Goal: Task Accomplishment & Management: Complete application form

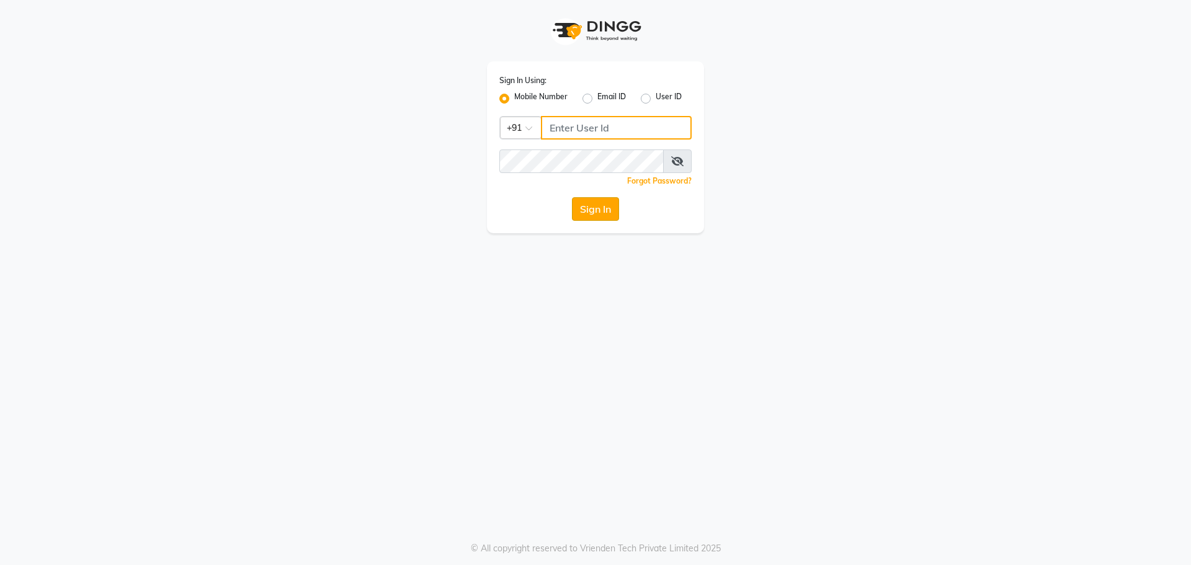
type input "9289324949"
click at [592, 206] on button "Sign In" at bounding box center [595, 209] width 47 height 24
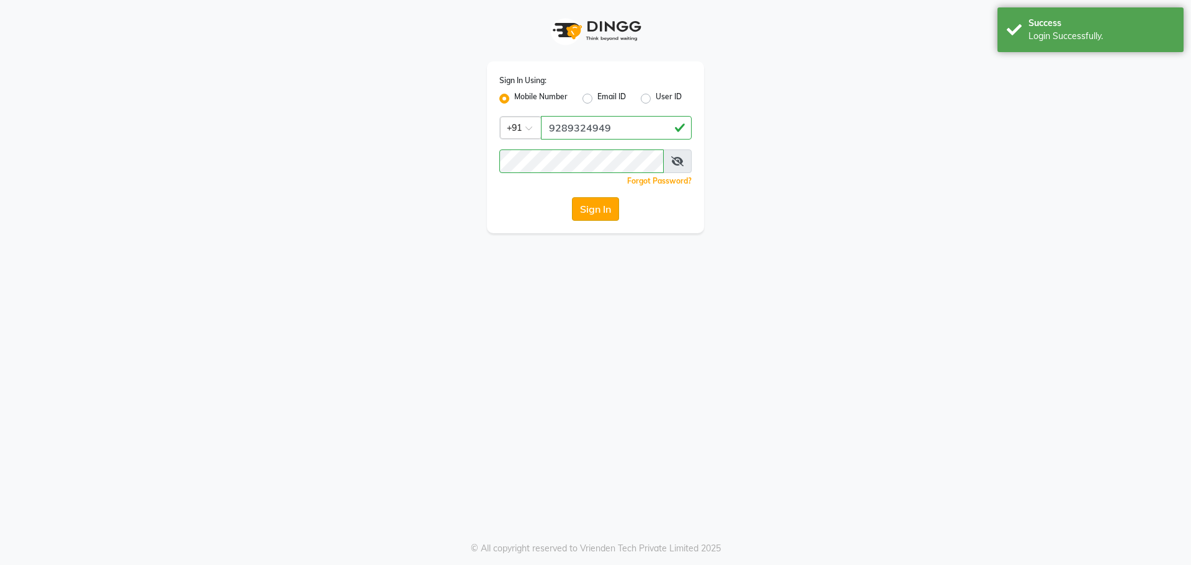
select select "service"
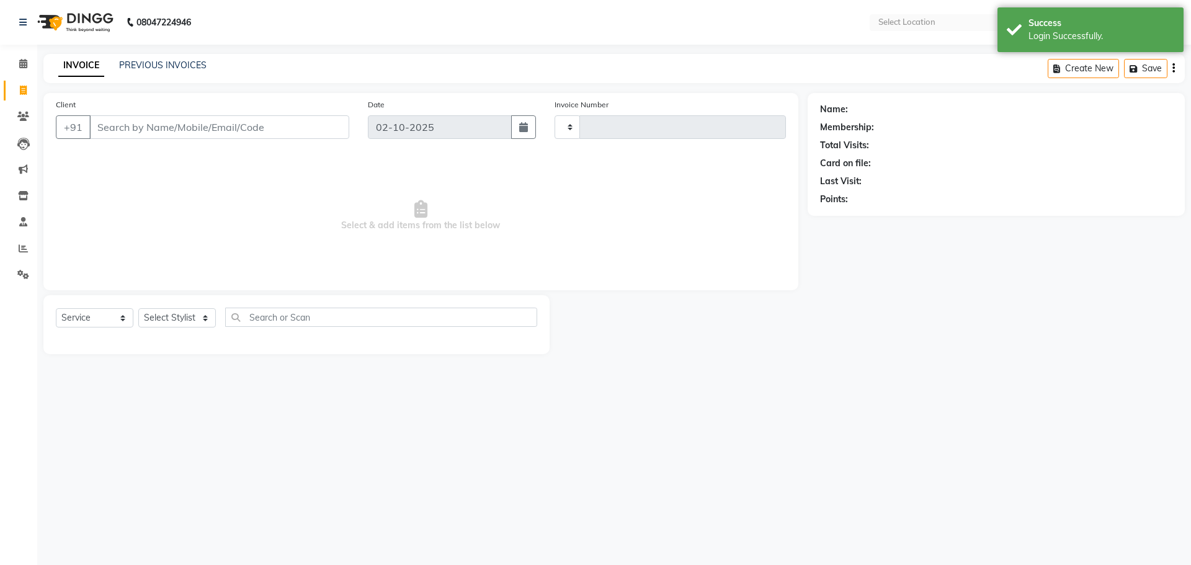
select select "en"
select select "3710"
type input "3261"
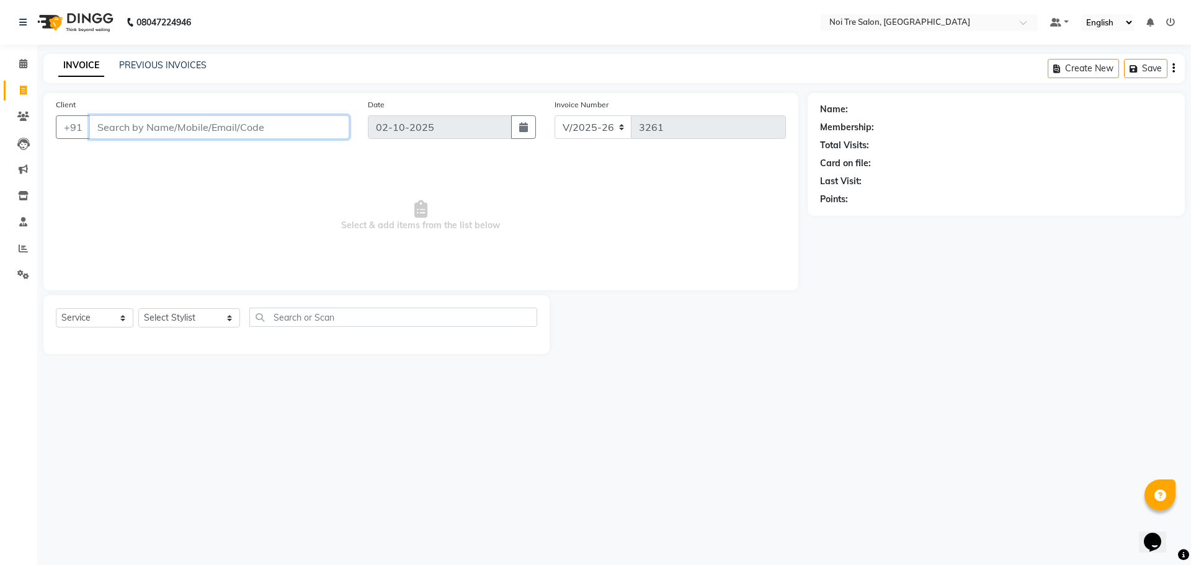
click at [204, 123] on input "Client" at bounding box center [219, 127] width 260 height 24
type input "8447874448"
click at [334, 128] on span "Add Client" at bounding box center [317, 127] width 49 height 12
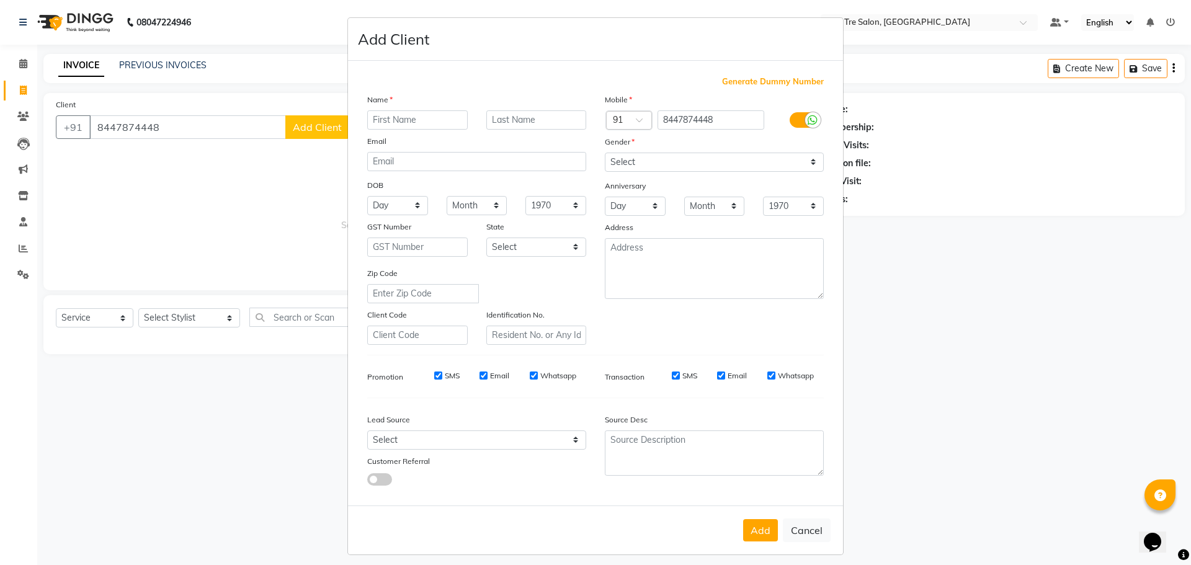
click at [417, 118] on input "text" at bounding box center [417, 119] width 100 height 19
type input "n"
type input "NEERA"
type input "[PERSON_NAME]"
click at [690, 167] on select "Select [DEMOGRAPHIC_DATA] [DEMOGRAPHIC_DATA] Other Prefer Not To Say" at bounding box center [714, 162] width 219 height 19
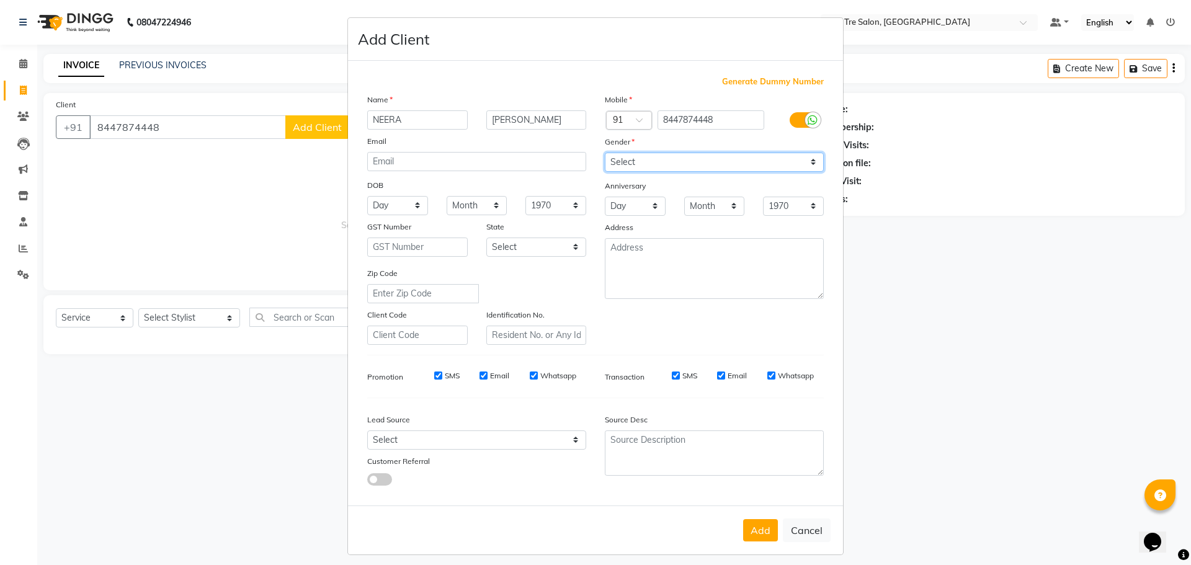
select select "[DEMOGRAPHIC_DATA]"
click at [605, 153] on select "Select [DEMOGRAPHIC_DATA] [DEMOGRAPHIC_DATA] Other Prefer Not To Say" at bounding box center [714, 162] width 219 height 19
click at [478, 437] on select "Select Walk-in Referral Internet Friend Word of Mouth Advertisement Facebook Ju…" at bounding box center [476, 439] width 219 height 19
select select "39515"
click at [367, 430] on select "Select Walk-in Referral Internet Friend Word of Mouth Advertisement Facebook Ju…" at bounding box center [476, 439] width 219 height 19
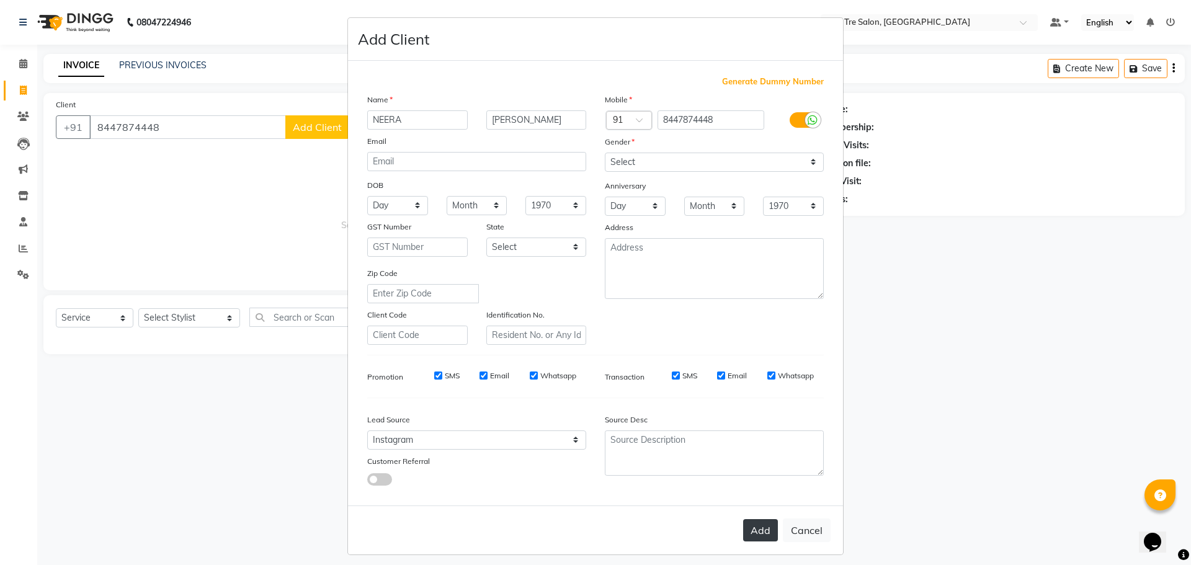
click at [758, 536] on button "Add" at bounding box center [760, 530] width 35 height 22
drag, startPoint x: 732, startPoint y: 121, endPoint x: 530, endPoint y: 125, distance: 202.8
click at [530, 125] on div "Name [PERSON_NAME] Email DOB Day 01 02 03 04 05 06 07 08 09 10 11 12 13 14 15 1…" at bounding box center [595, 219] width 475 height 252
click at [812, 525] on button "Cancel" at bounding box center [807, 530] width 48 height 24
select select
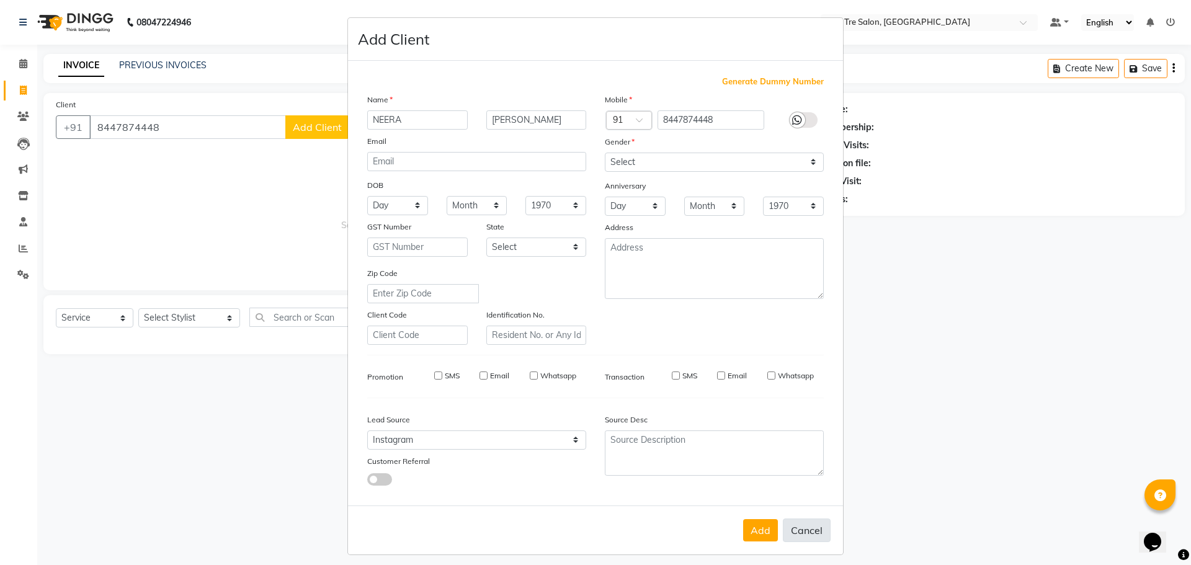
select select
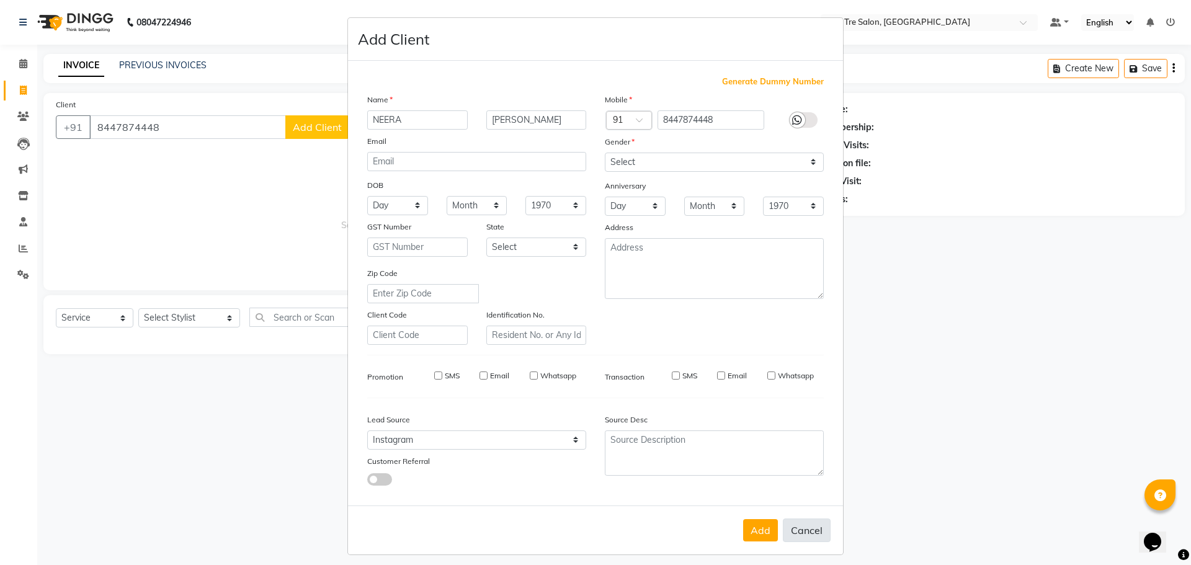
select select
checkbox input "false"
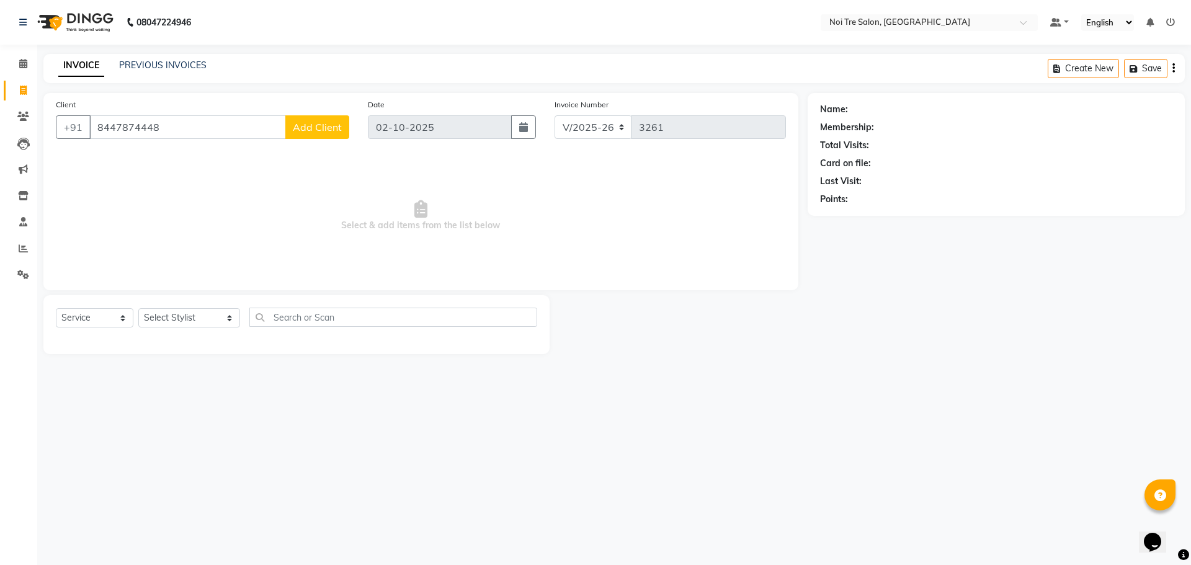
click at [300, 130] on span "Add Client" at bounding box center [317, 127] width 49 height 12
select select "39515"
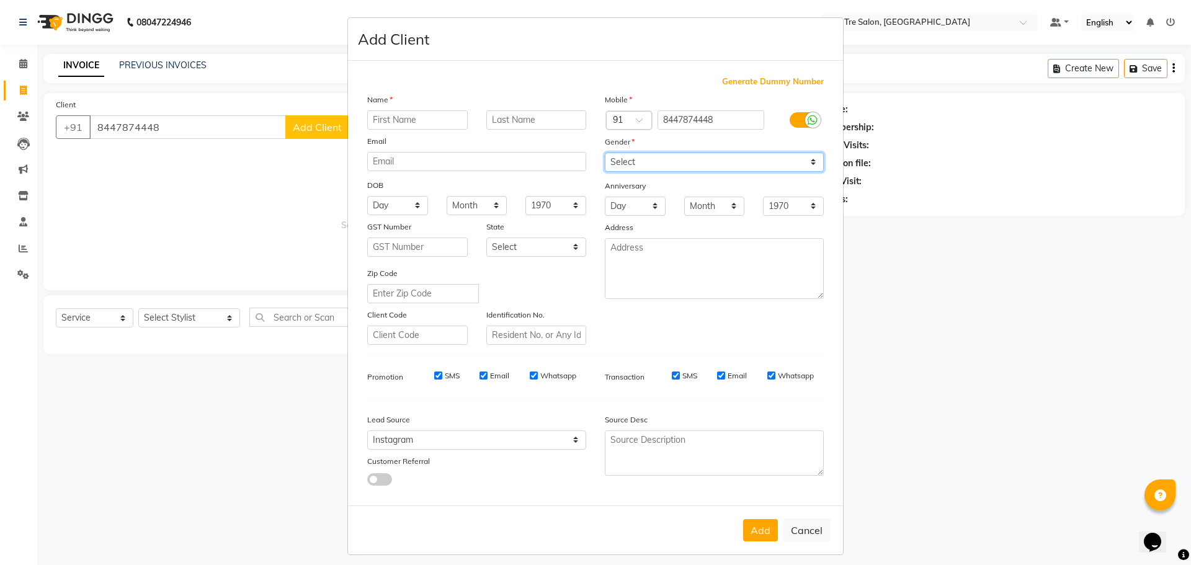
click at [682, 163] on select "Select [DEMOGRAPHIC_DATA] [DEMOGRAPHIC_DATA] Other Prefer Not To Say" at bounding box center [714, 162] width 219 height 19
select select "[DEMOGRAPHIC_DATA]"
click at [605, 153] on select "Select [DEMOGRAPHIC_DATA] [DEMOGRAPHIC_DATA] Other Prefer Not To Say" at bounding box center [714, 162] width 219 height 19
click at [481, 438] on select "Select Walk-in Referral Internet Friend Word of Mouth Advertisement Facebook Ju…" at bounding box center [476, 439] width 219 height 19
click at [367, 430] on select "Select Walk-in Referral Internet Friend Word of Mouth Advertisement Facebook Ju…" at bounding box center [476, 439] width 219 height 19
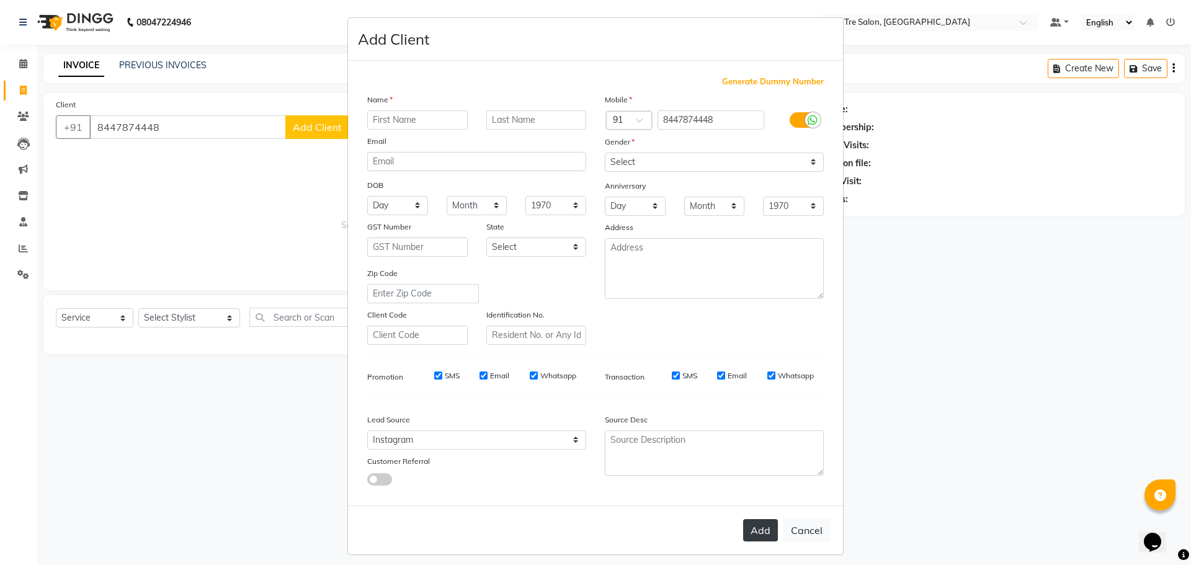
click at [754, 533] on button "Add" at bounding box center [760, 530] width 35 height 22
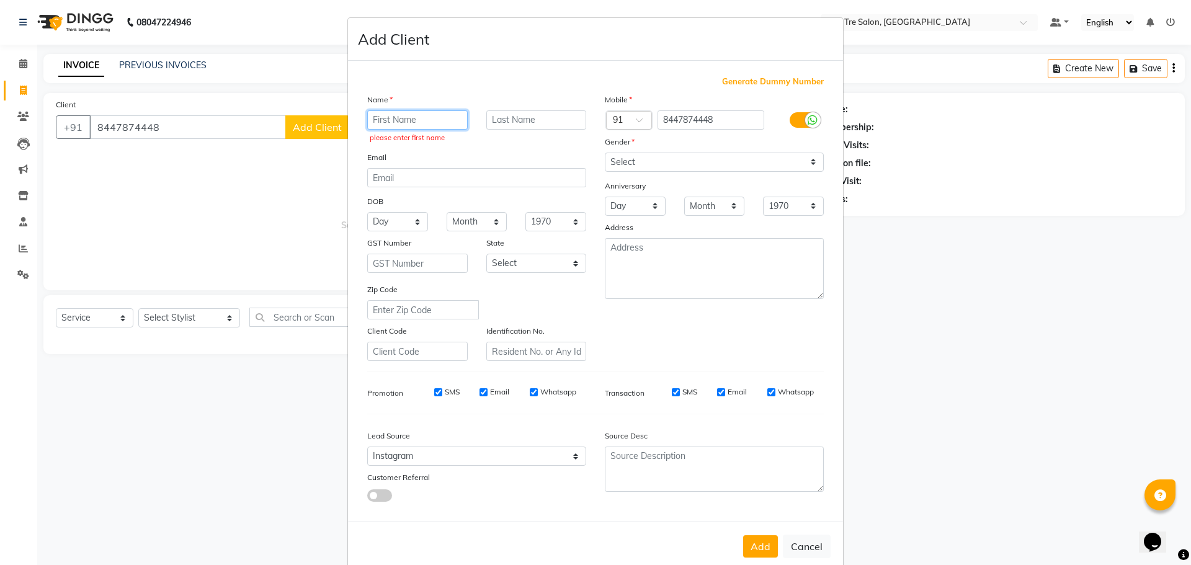
click at [418, 115] on input "text" at bounding box center [417, 119] width 100 height 19
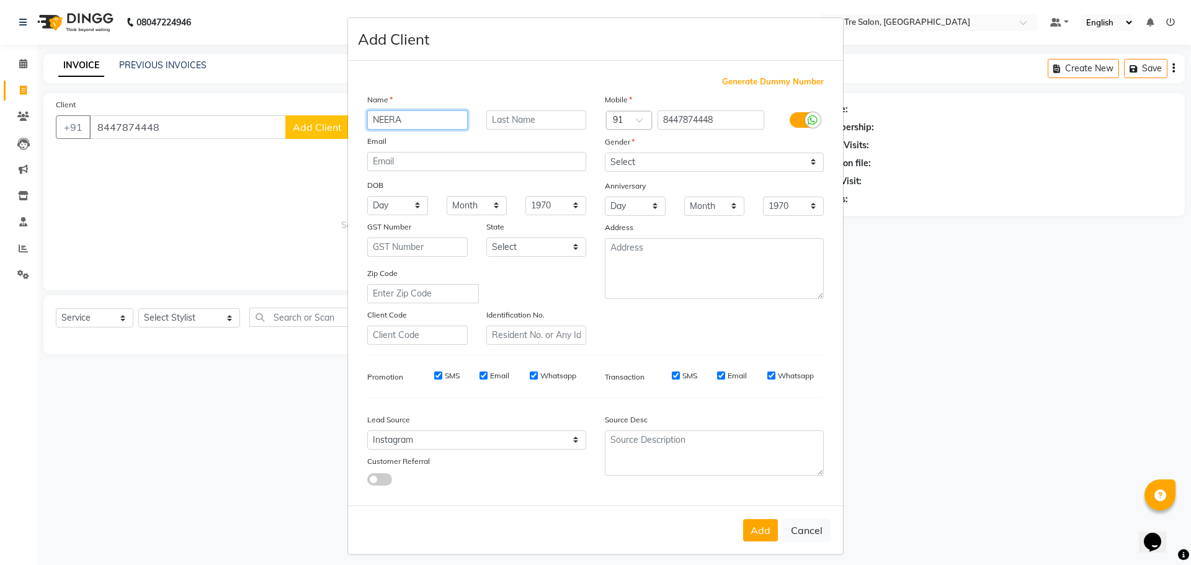
type input "NEERA"
type input "[PERSON_NAME]"
click at [764, 535] on button "Add" at bounding box center [760, 530] width 35 height 22
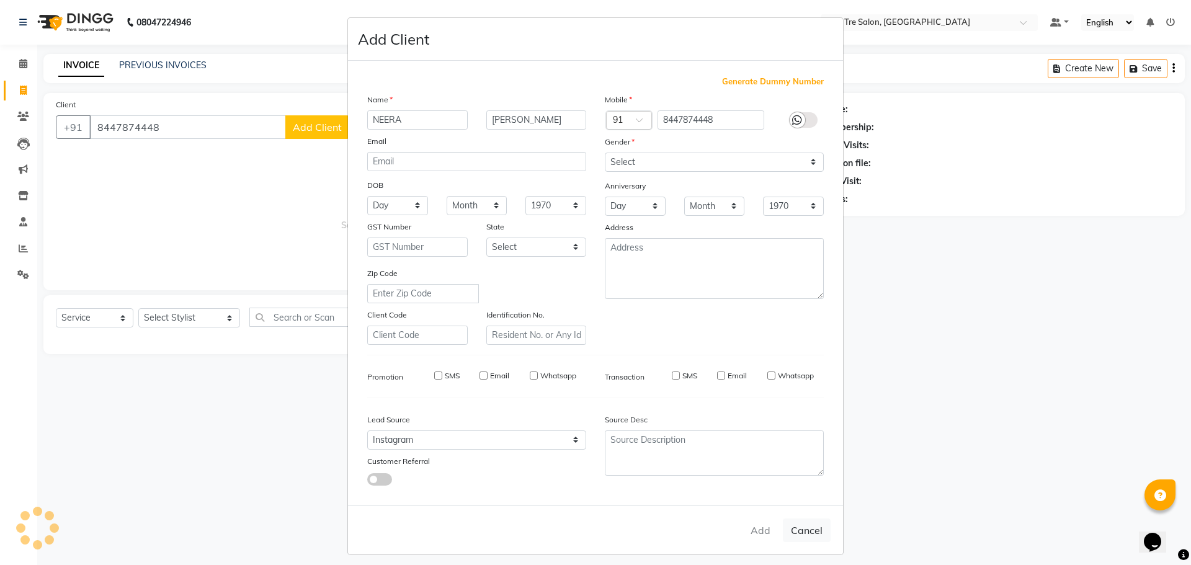
select select
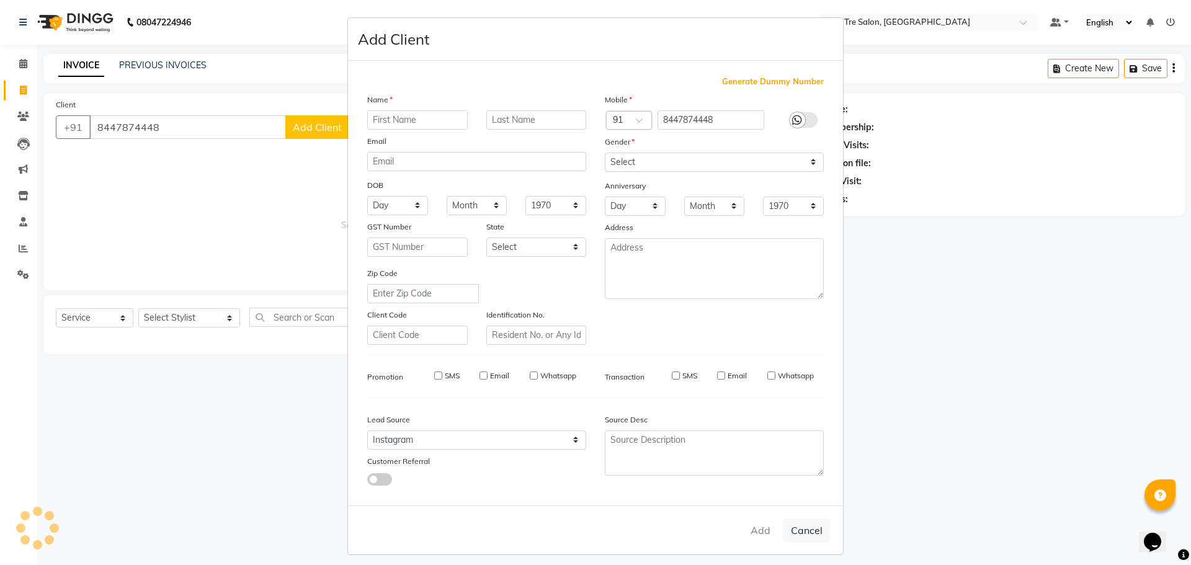
select select
checkbox input "false"
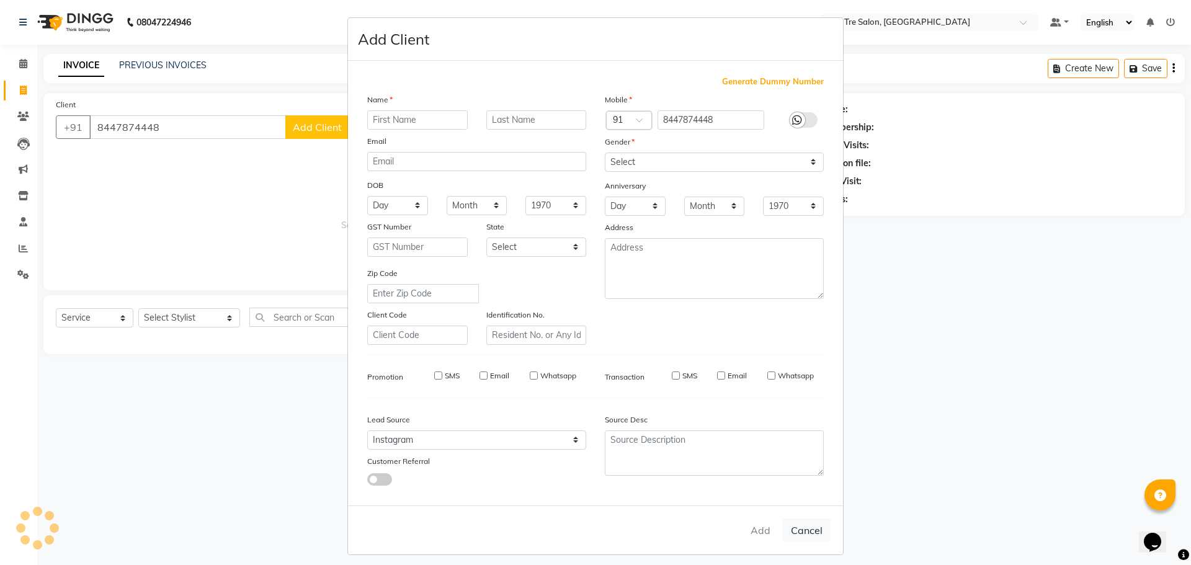
checkbox input "false"
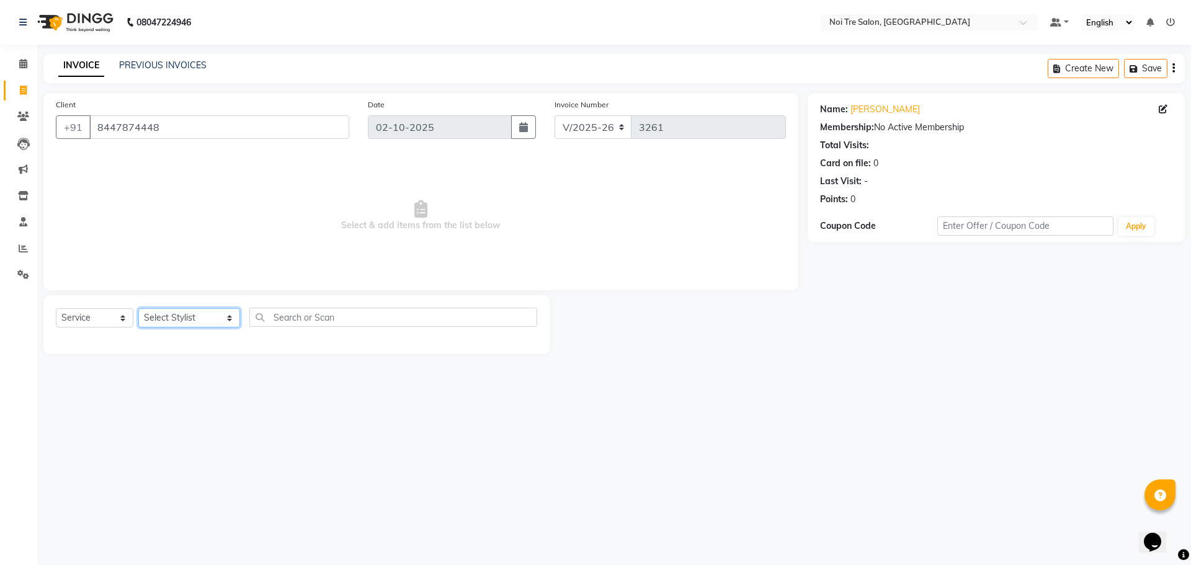
click at [228, 324] on select "Select Stylist [PERSON_NAME] [PERSON_NAME] STYLE DIRECTOR Curls Color [PERSON_N…" at bounding box center [189, 317] width 102 height 19
select select "37871"
click at [138, 308] on select "Select Stylist [PERSON_NAME] [PERSON_NAME] STYLE DIRECTOR Curls Color [PERSON_N…" at bounding box center [189, 317] width 102 height 19
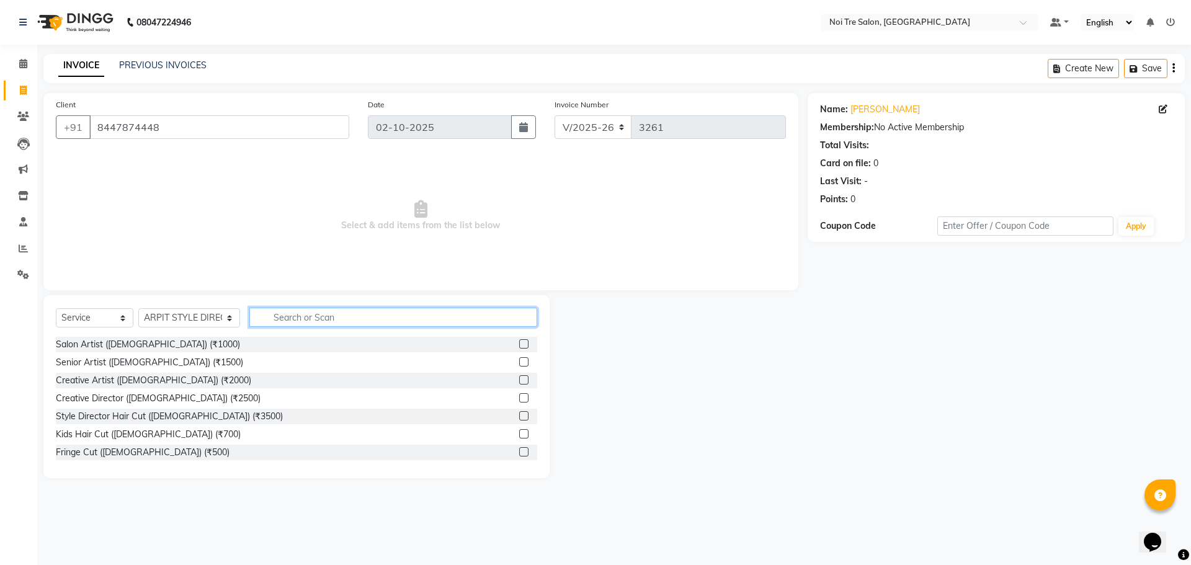
click at [308, 315] on input "text" at bounding box center [393, 317] width 288 height 19
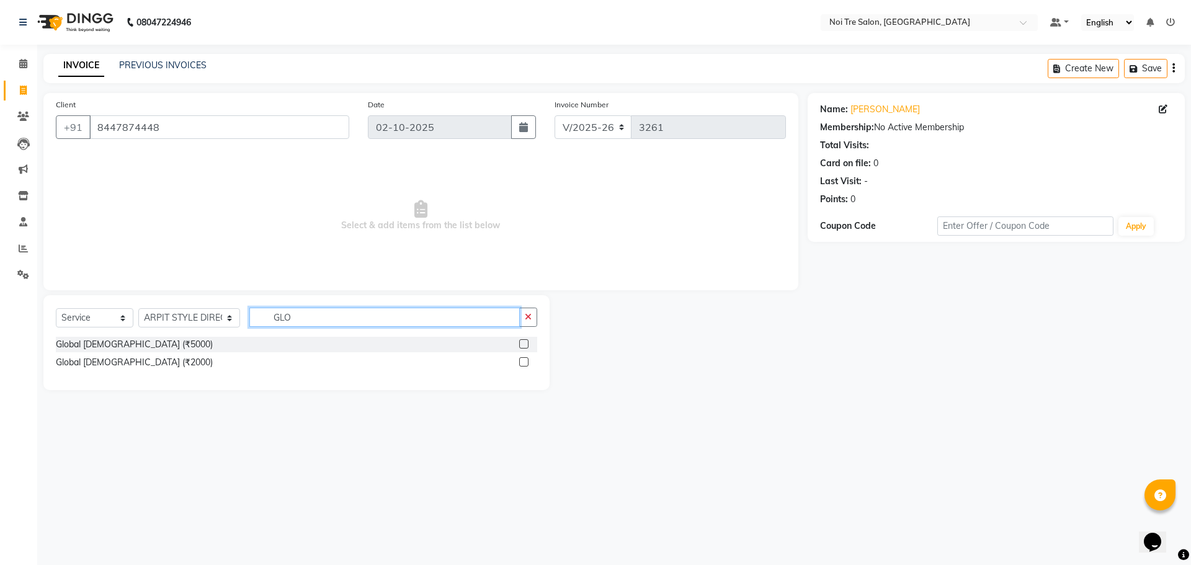
type input "GLO"
click at [523, 342] on label at bounding box center [523, 343] width 9 height 9
click at [523, 342] on input "checkbox" at bounding box center [523, 344] width 8 height 8
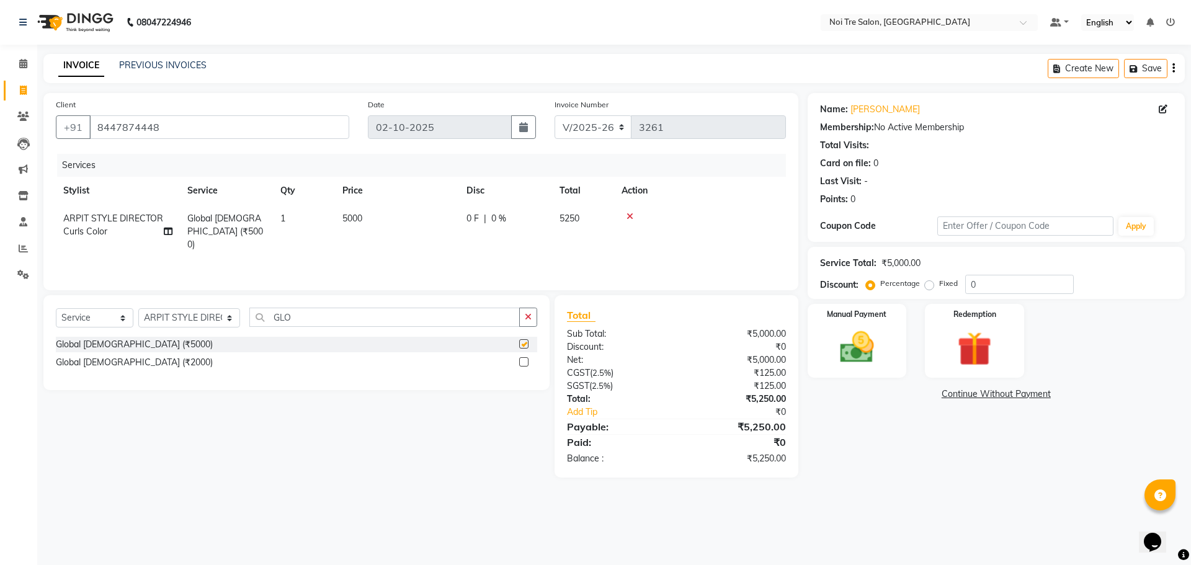
checkbox input "false"
click at [344, 213] on td "5000" at bounding box center [397, 232] width 124 height 54
select select "37871"
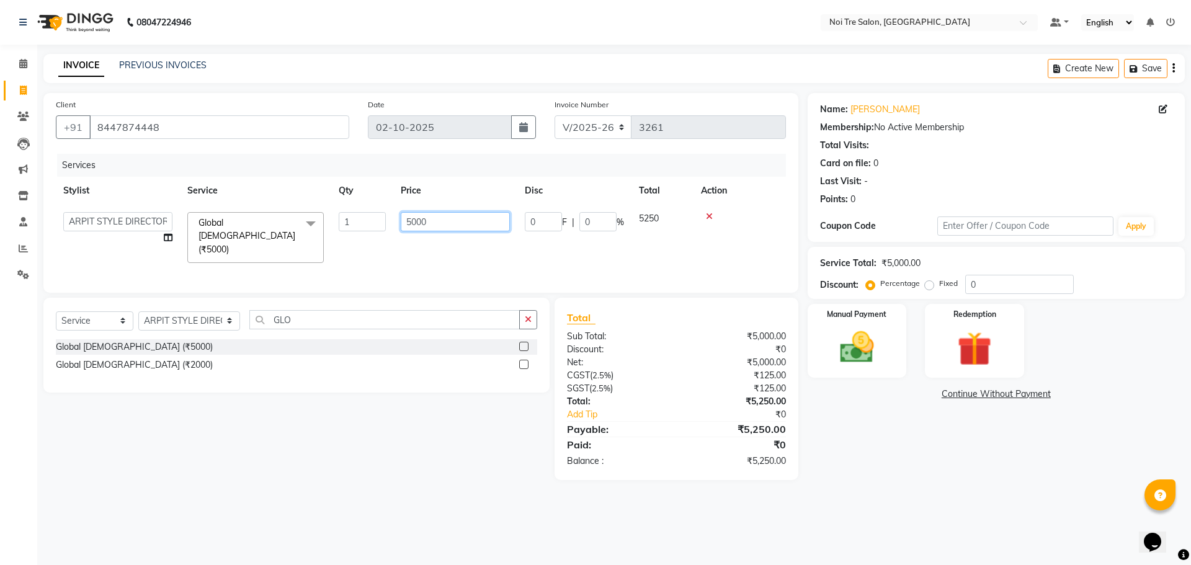
drag, startPoint x: 445, startPoint y: 214, endPoint x: 271, endPoint y: 262, distance: 180.1
click at [274, 262] on div "Services Stylist Service Qty Price Disc Total Action [PERSON_NAME] [PERSON_NAME…" at bounding box center [421, 217] width 730 height 127
type input "8500"
click at [499, 255] on div "Services Stylist Service Qty Price Disc Total Action [PERSON_NAME] [PERSON_NAME…" at bounding box center [421, 217] width 730 height 127
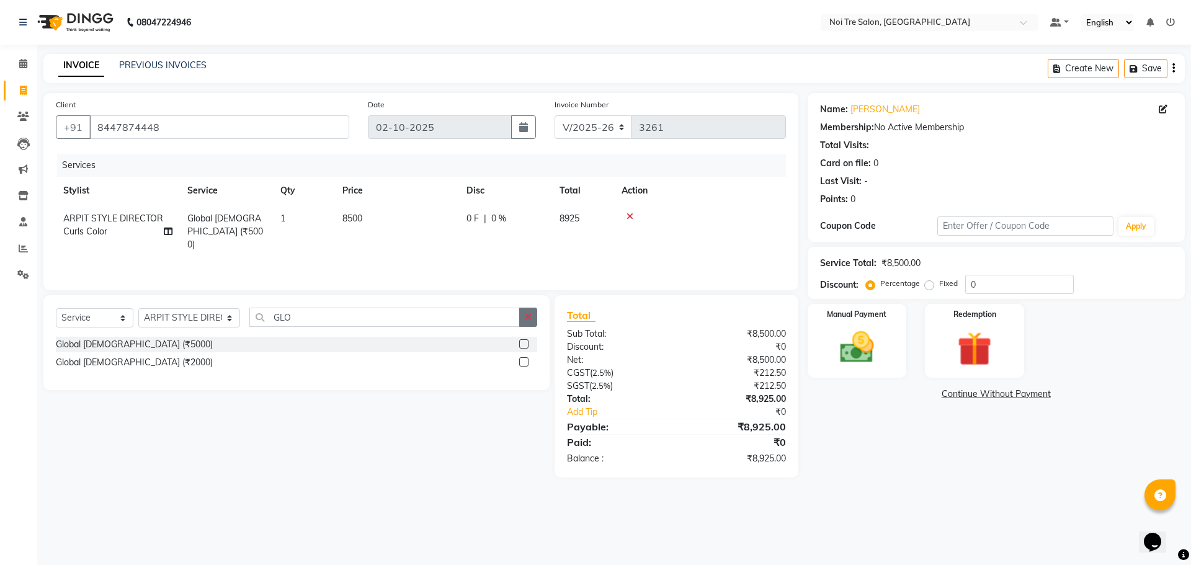
click at [534, 321] on button "button" at bounding box center [528, 317] width 18 height 19
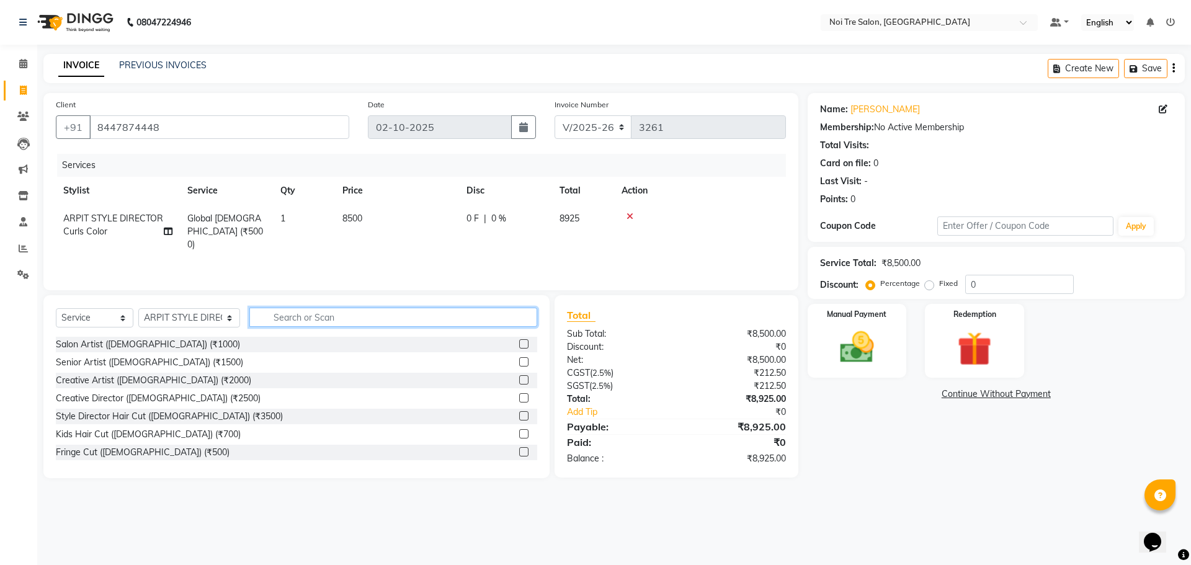
click at [285, 314] on input "text" at bounding box center [393, 317] width 288 height 19
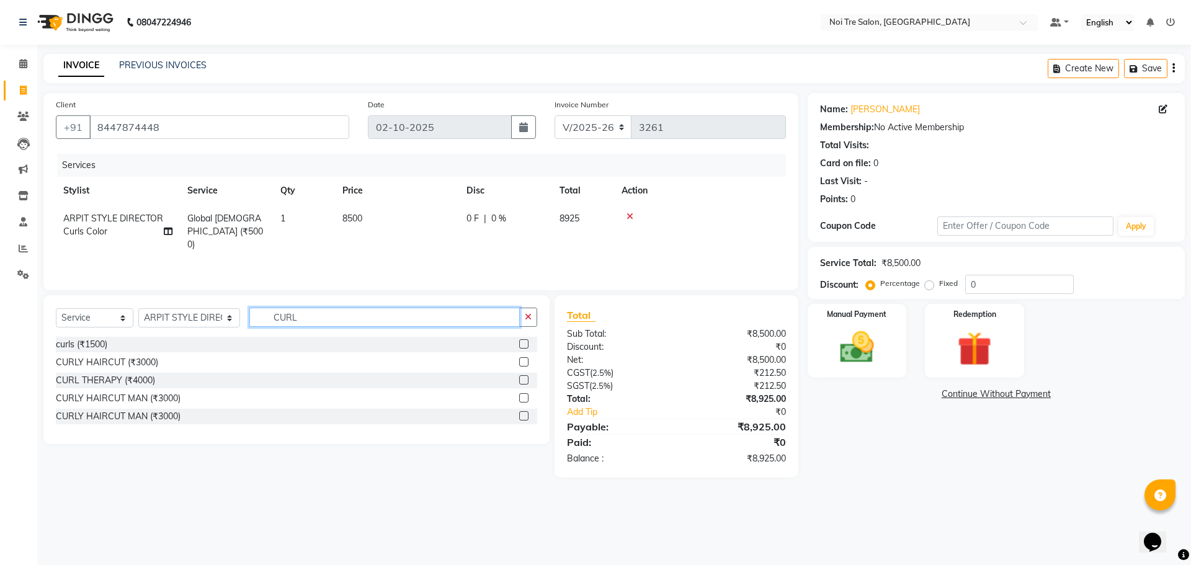
type input "CURL"
click at [524, 364] on label at bounding box center [523, 361] width 9 height 9
click at [524, 364] on input "checkbox" at bounding box center [523, 362] width 8 height 8
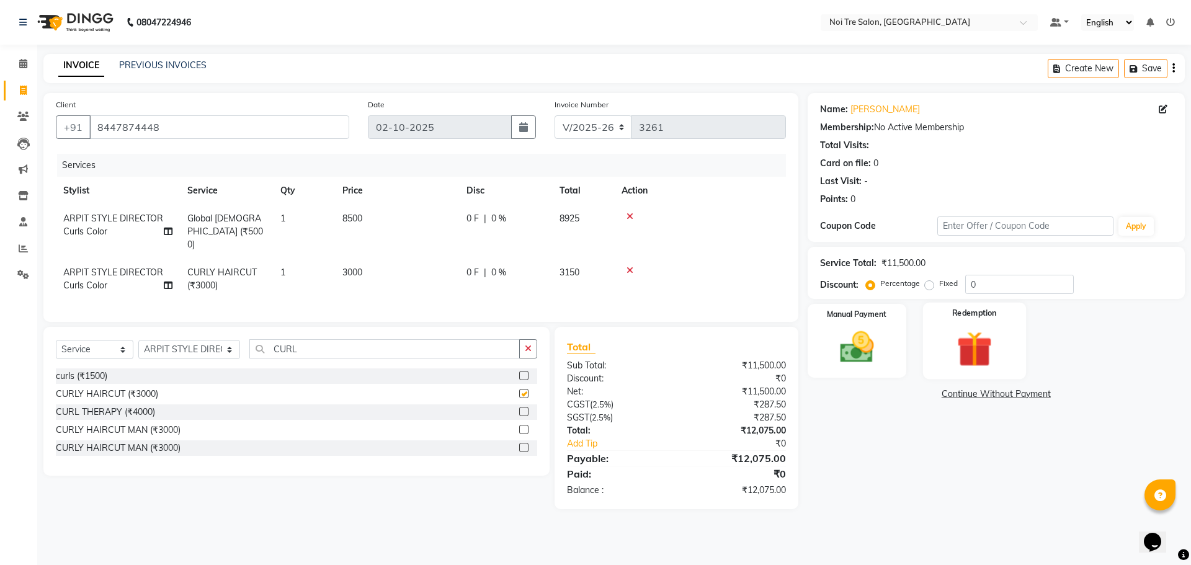
checkbox input "false"
click at [878, 339] on img at bounding box center [857, 347] width 58 height 41
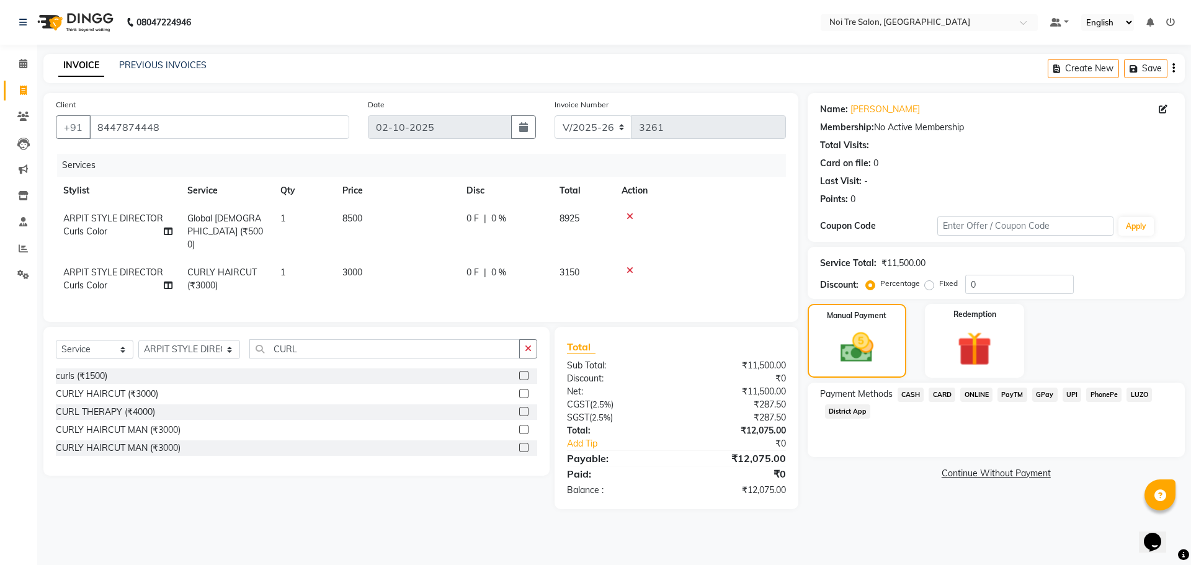
click at [948, 391] on span "CARD" at bounding box center [941, 395] width 27 height 14
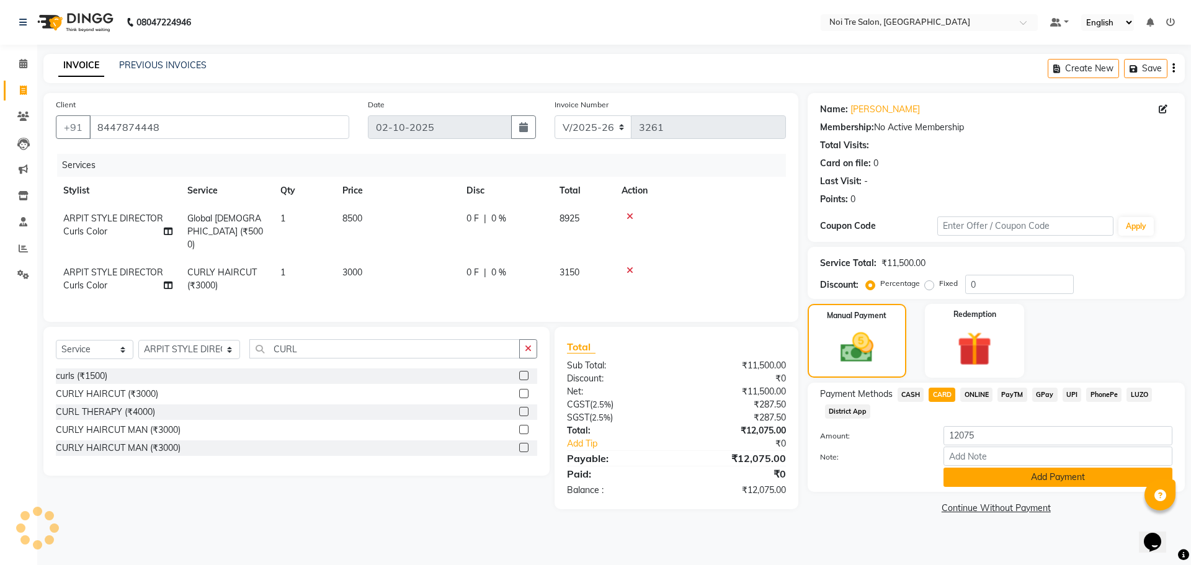
click at [1060, 478] on button "Add Payment" at bounding box center [1057, 477] width 229 height 19
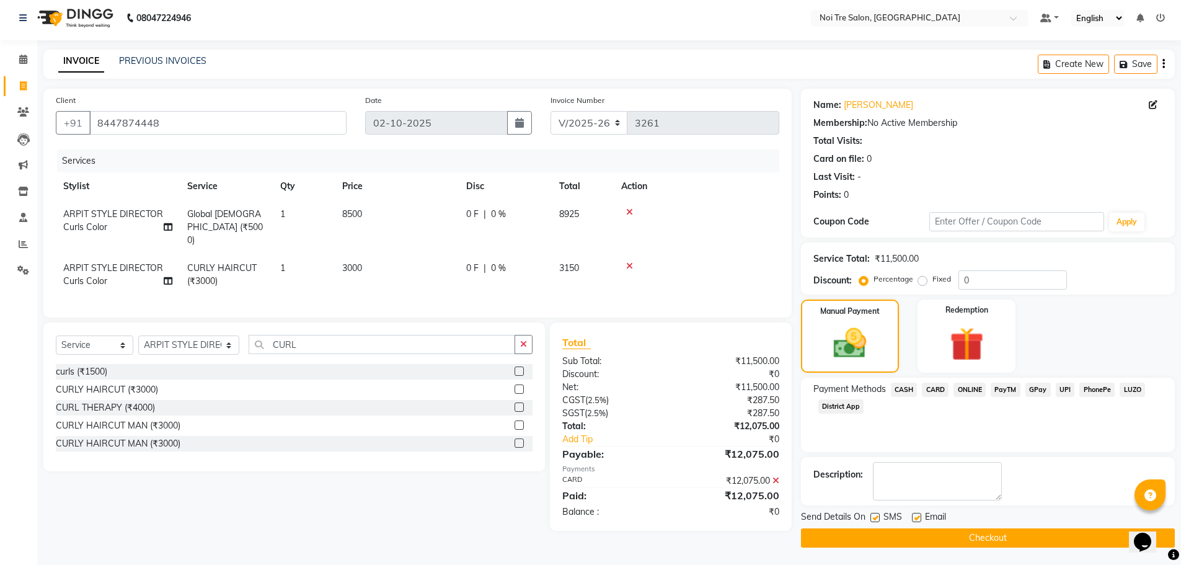
scroll to position [6, 0]
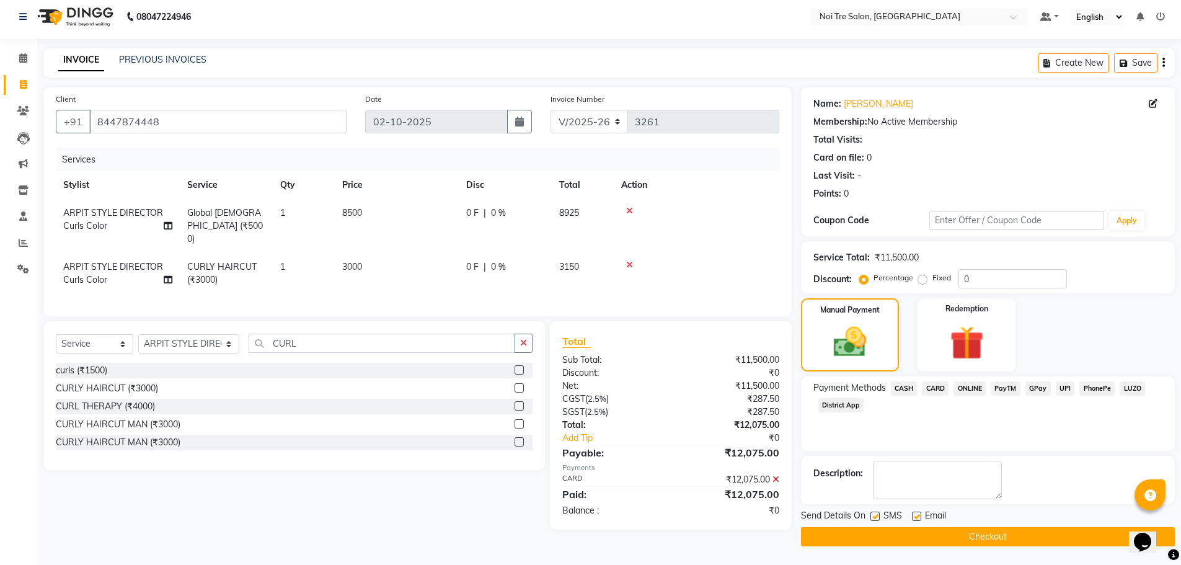
click at [1001, 541] on button "Checkout" at bounding box center [988, 536] width 374 height 19
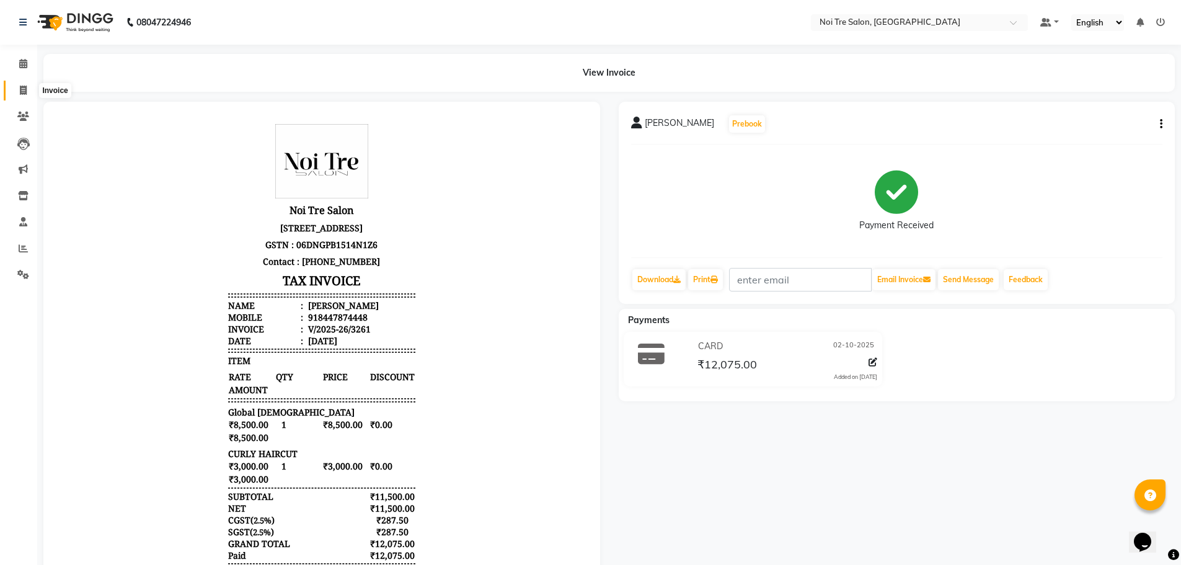
click at [23, 94] on icon at bounding box center [23, 90] width 7 height 9
select select "service"
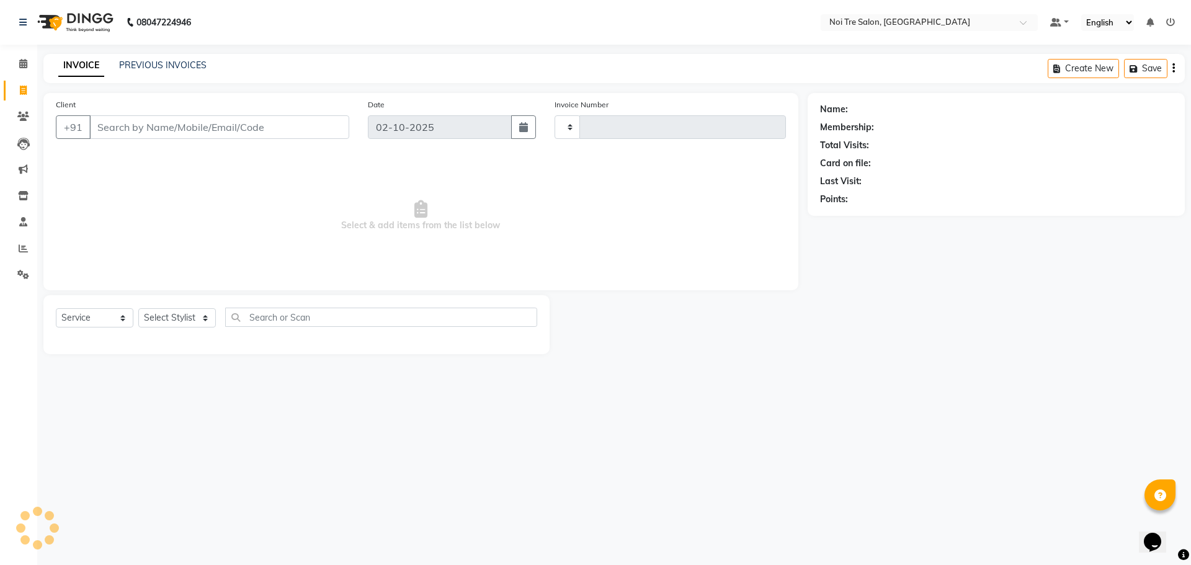
type input "3262"
select select "3710"
click at [107, 130] on input "Client" at bounding box center [219, 127] width 260 height 24
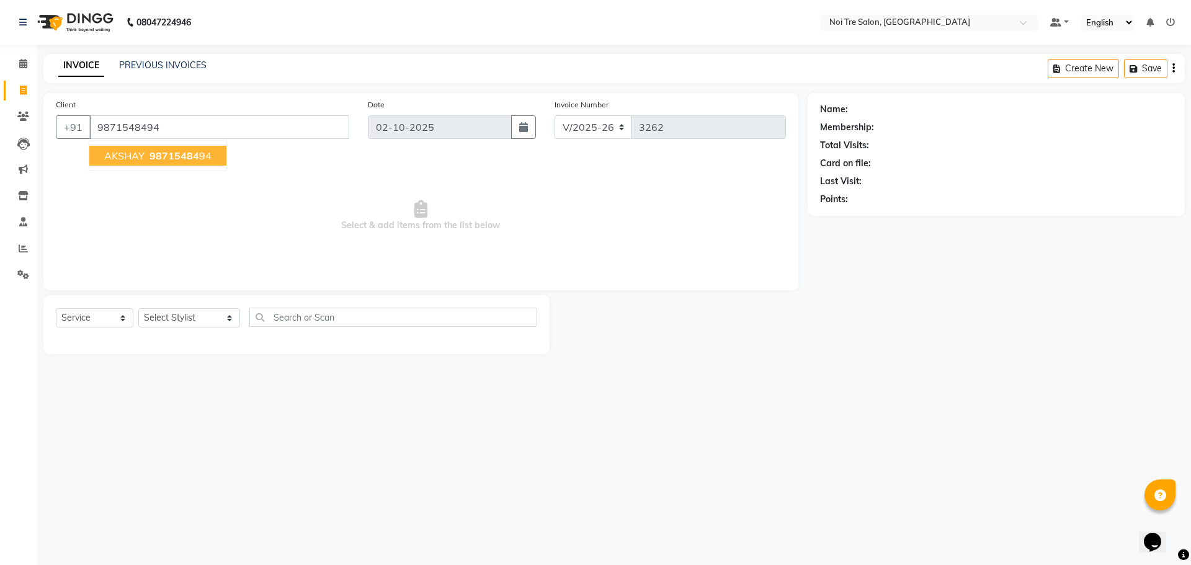
type input "9871548494"
click at [140, 164] on button "AKSHAY 98715484 94" at bounding box center [157, 156] width 137 height 20
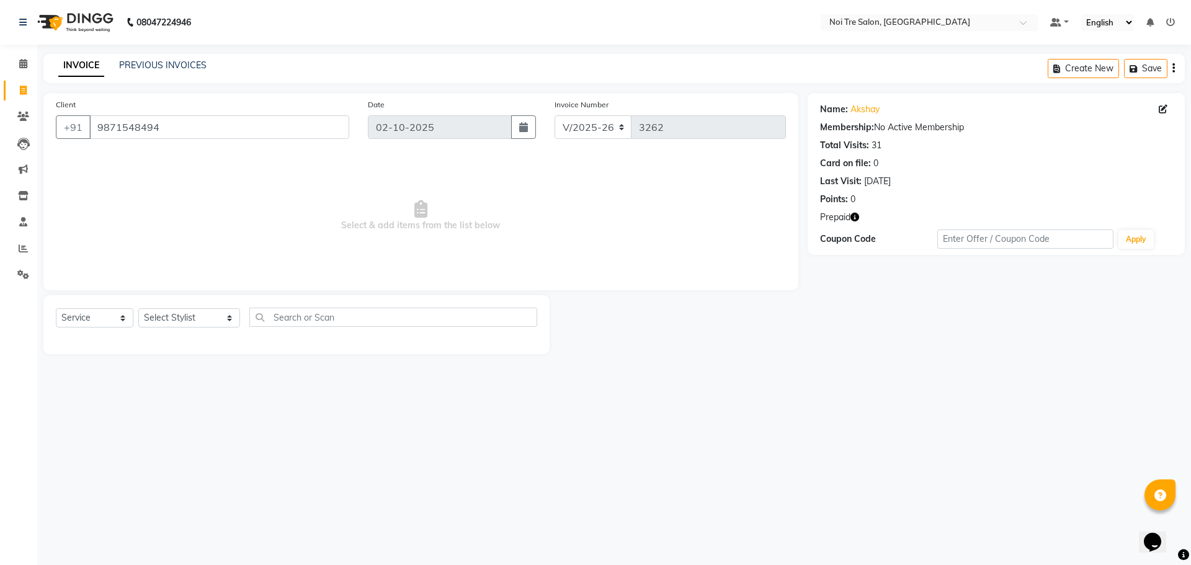
click at [854, 222] on button "button" at bounding box center [854, 217] width 9 height 13
click at [206, 322] on select "Select Stylist [PERSON_NAME] [PERSON_NAME] STYLE DIRECTOR Curls Color [PERSON_N…" at bounding box center [189, 317] width 102 height 19
select select "37874"
click at [138, 308] on select "Select Stylist [PERSON_NAME] [PERSON_NAME] STYLE DIRECTOR Curls Color [PERSON_N…" at bounding box center [189, 317] width 102 height 19
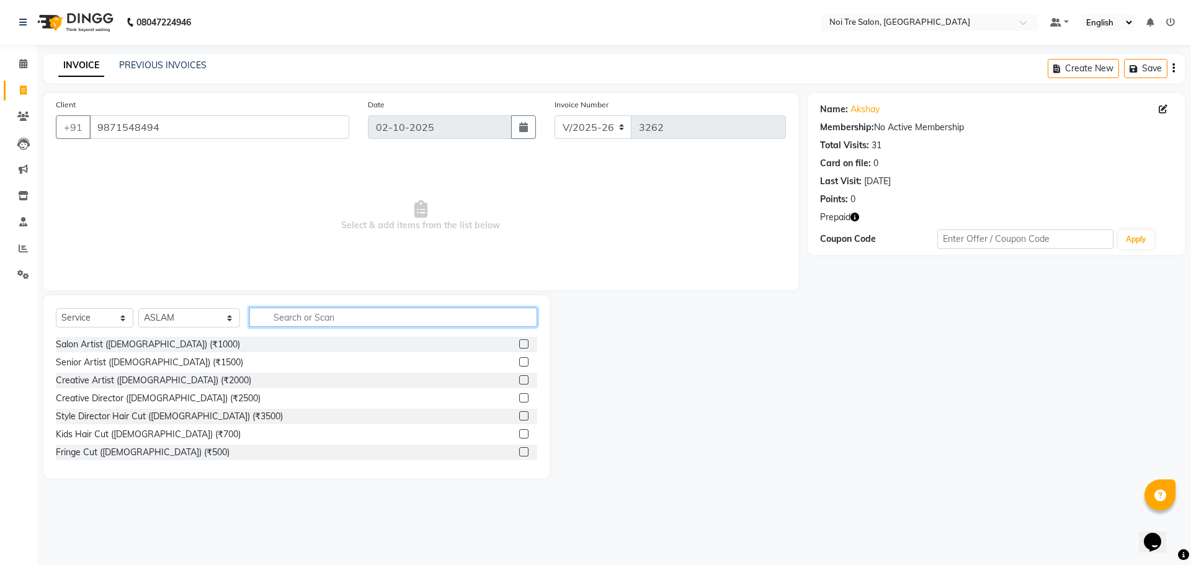
click at [313, 319] on input "text" at bounding box center [393, 317] width 288 height 19
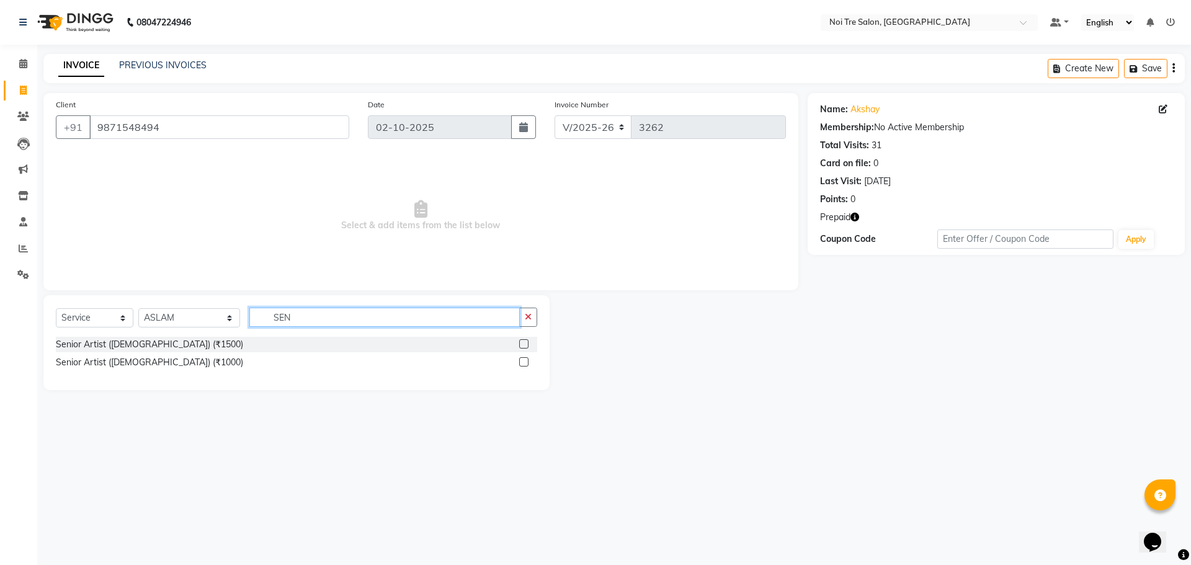
type input "SEN"
click at [523, 359] on label at bounding box center [523, 361] width 9 height 9
click at [523, 359] on input "checkbox" at bounding box center [523, 362] width 8 height 8
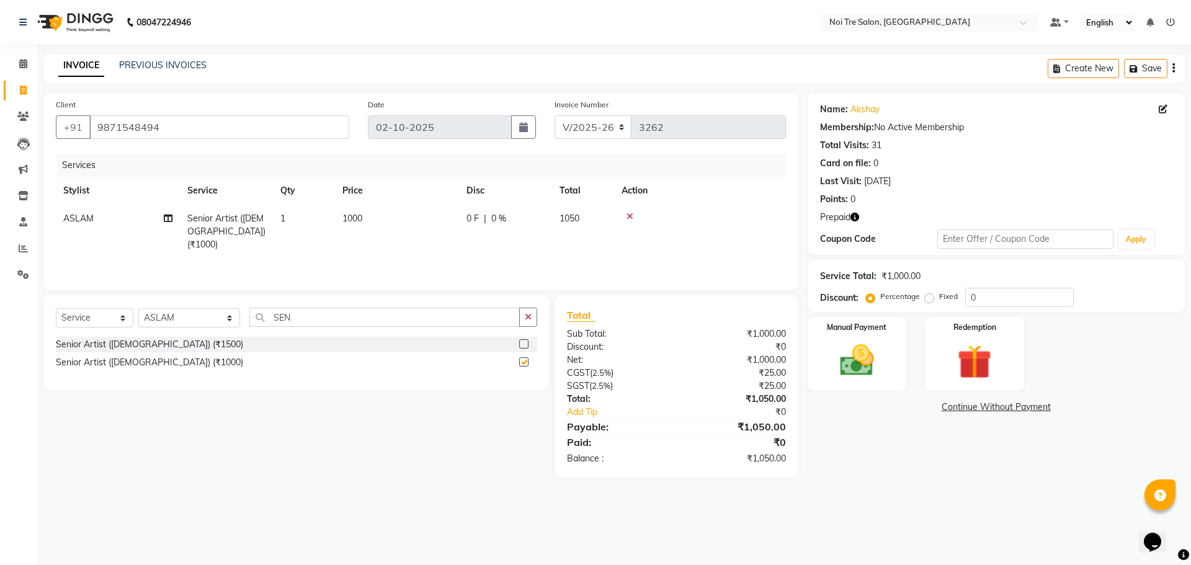
checkbox input "false"
click at [355, 222] on span "1000" at bounding box center [352, 218] width 20 height 11
select select "37874"
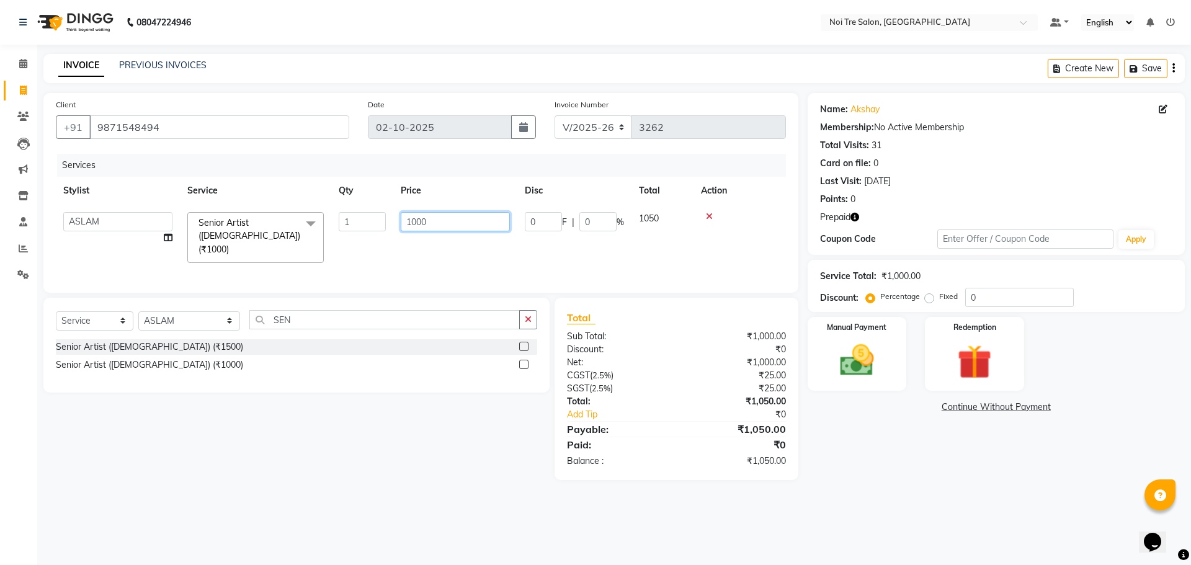
click at [100, 215] on tr "[PERSON_NAME] [PERSON_NAME] STYLE DIRECTOR Curls Color [PERSON_NAME] [PERSON_NA…" at bounding box center [421, 238] width 730 height 66
type input "1800"
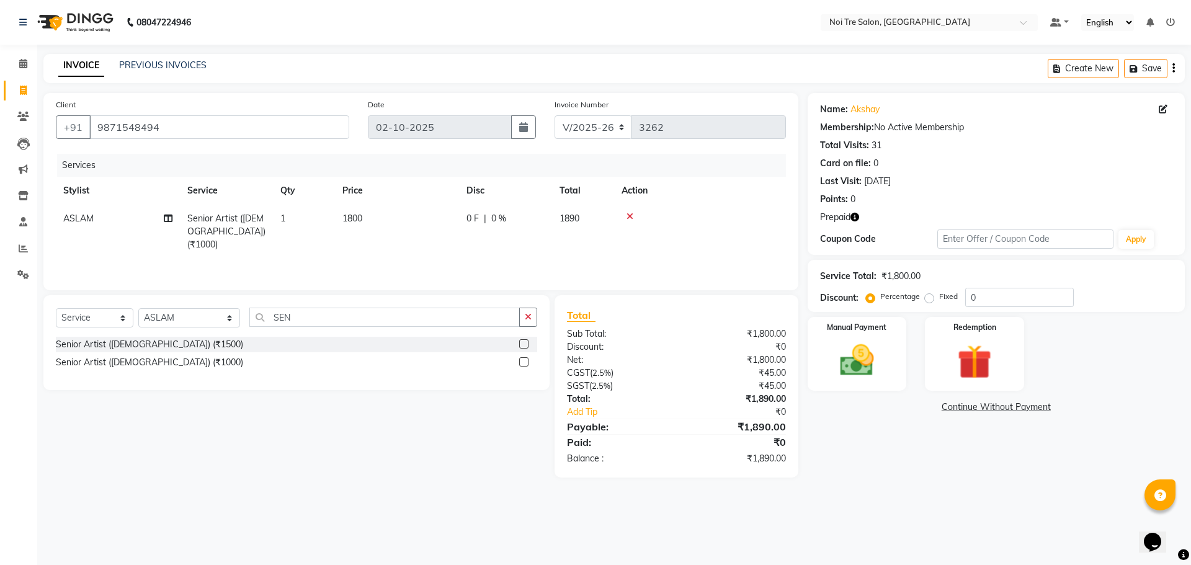
click at [680, 249] on div "Services Stylist Service Qty Price Disc Total Action ASLAM Senior Artist ([DEMO…" at bounding box center [421, 216] width 730 height 124
click at [994, 360] on img at bounding box center [974, 362] width 58 height 44
click at [998, 411] on span "Prepaid 1" at bounding box center [996, 408] width 40 height 14
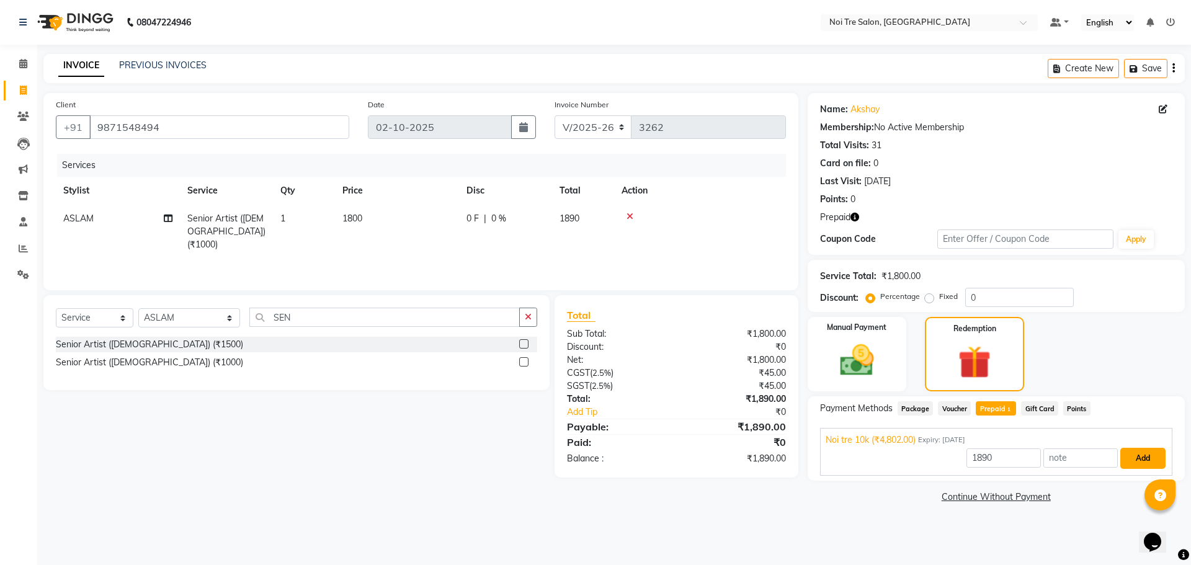
click at [1157, 461] on button "Add" at bounding box center [1142, 458] width 45 height 21
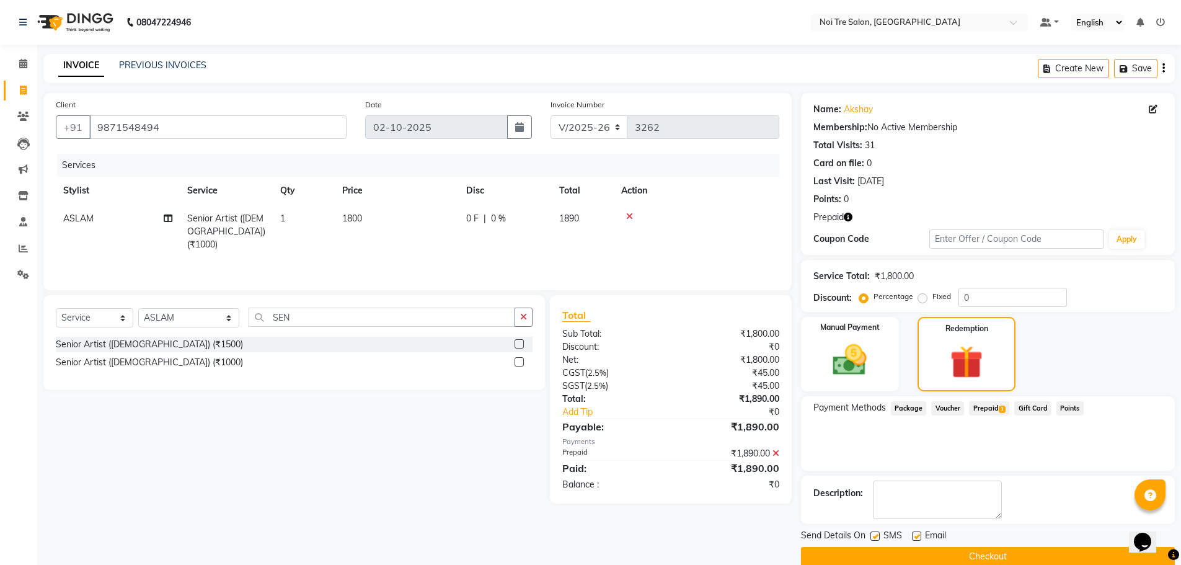
scroll to position [20, 0]
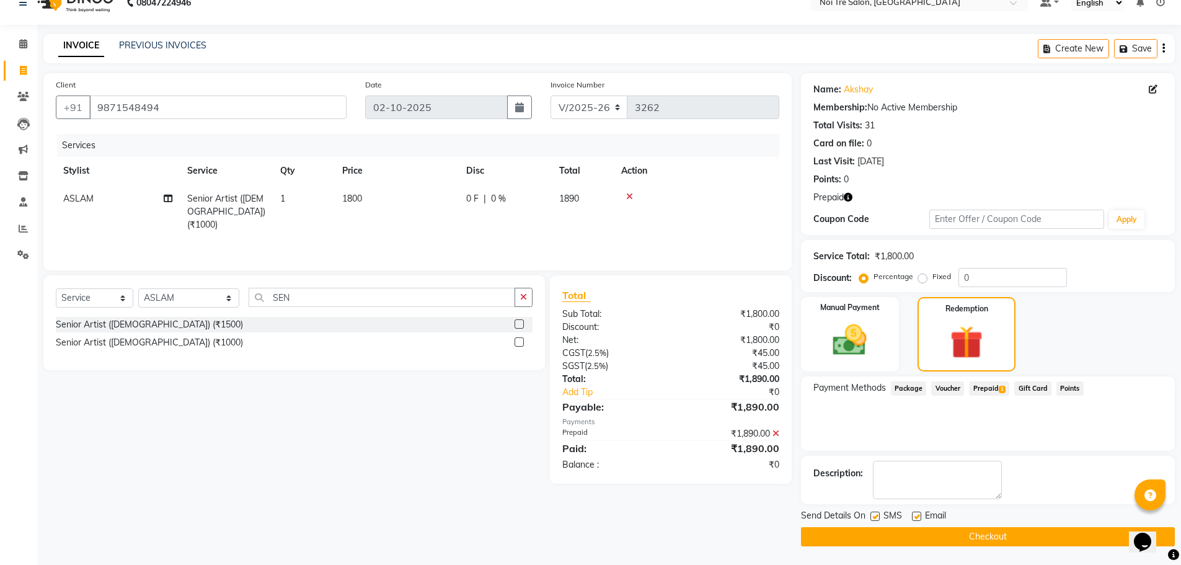
click at [1003, 533] on button "Checkout" at bounding box center [988, 536] width 374 height 19
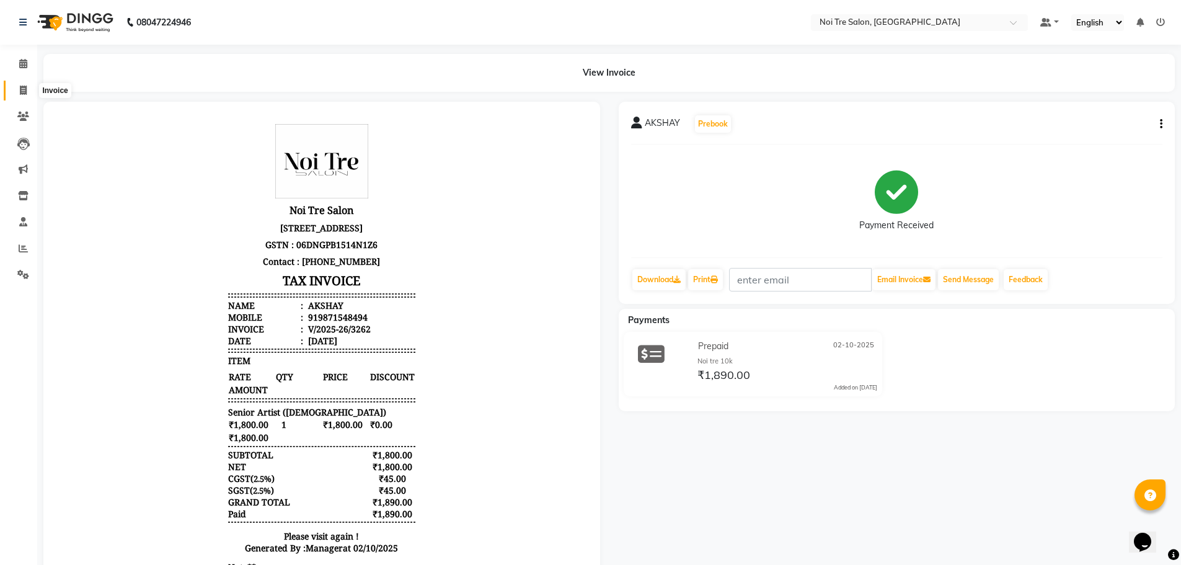
click at [23, 90] on icon at bounding box center [23, 90] width 7 height 9
select select "service"
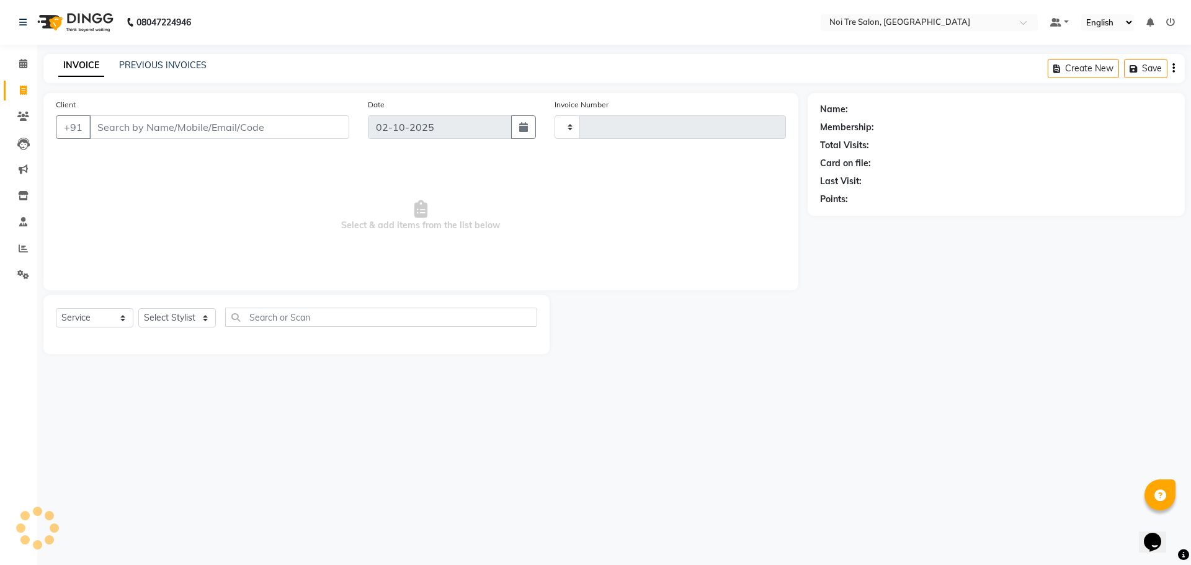
type input "3263"
select select "3710"
click at [232, 319] on select "Select Stylist [PERSON_NAME] [PERSON_NAME] STYLE DIRECTOR Curls Color [PERSON_N…" at bounding box center [189, 317] width 102 height 19
select select "37870"
click at [138, 308] on select "Select Stylist [PERSON_NAME] [PERSON_NAME] STYLE DIRECTOR Curls Color [PERSON_N…" at bounding box center [189, 317] width 102 height 19
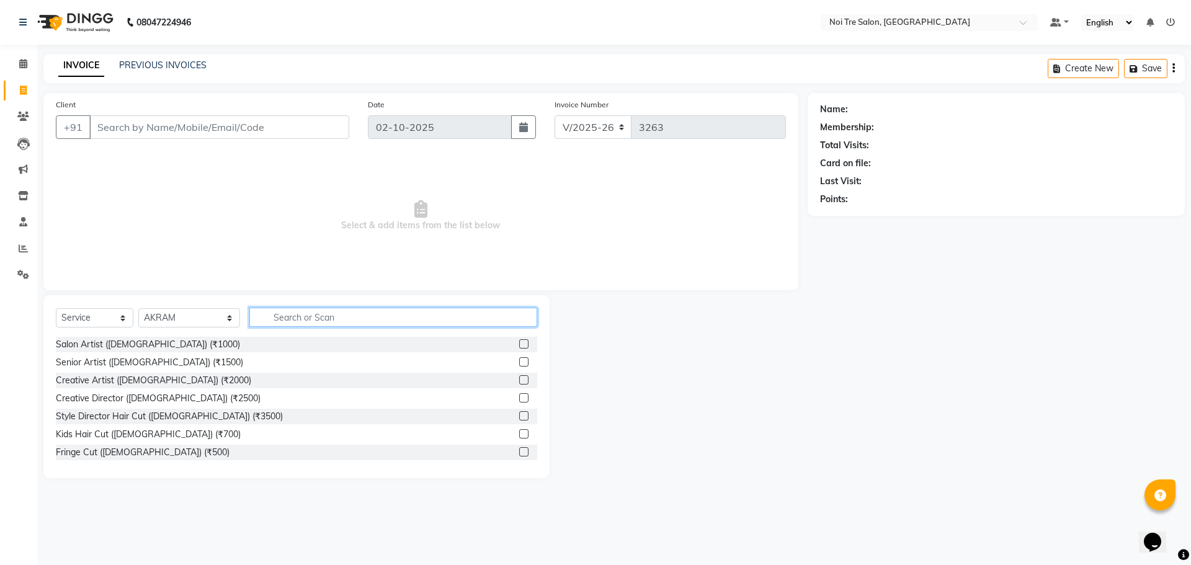
click at [300, 313] on input "text" at bounding box center [393, 317] width 288 height 19
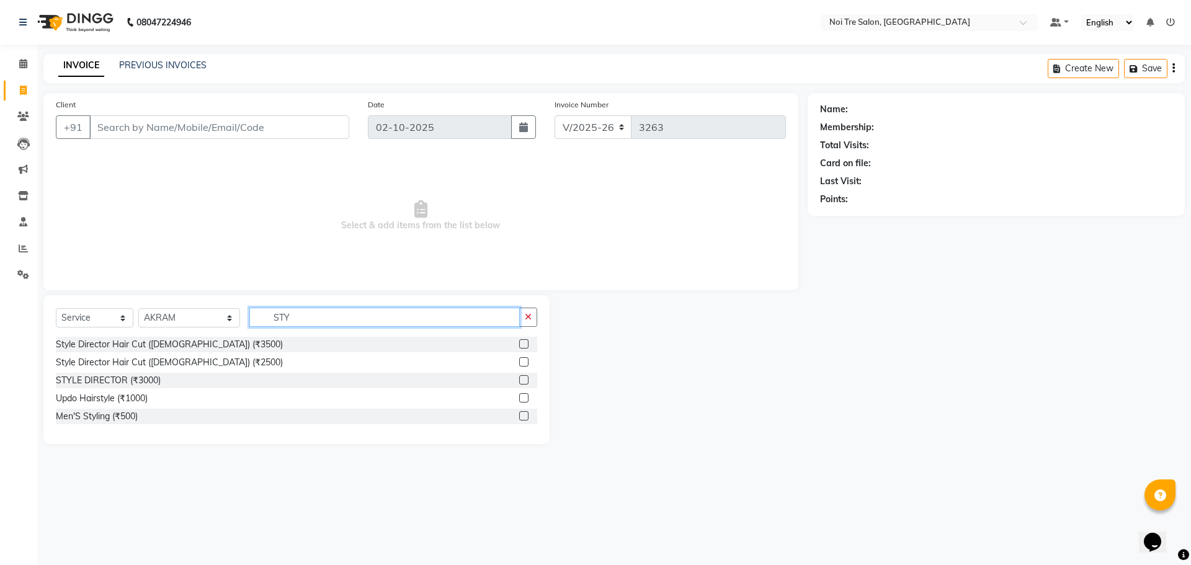
type input "STY"
click at [524, 360] on label at bounding box center [523, 361] width 9 height 9
click at [524, 360] on input "checkbox" at bounding box center [523, 362] width 8 height 8
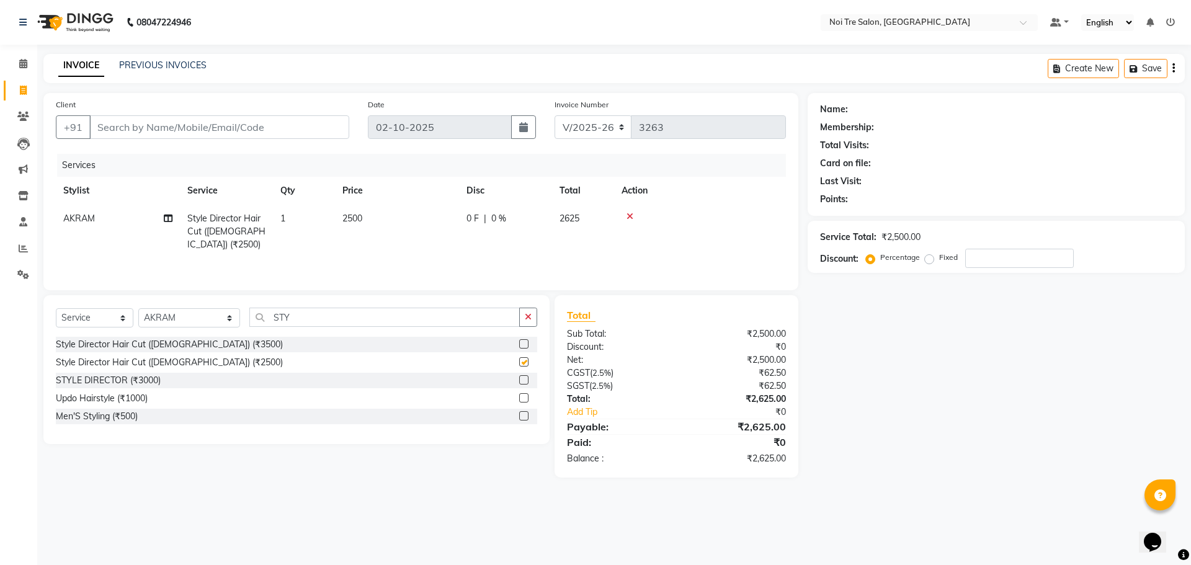
checkbox input "false"
drag, startPoint x: 302, startPoint y: 320, endPoint x: 213, endPoint y: 317, distance: 89.4
click at [228, 322] on div "Select Service Product Membership Package Voucher Prepaid Gift Card Select Styl…" at bounding box center [296, 322] width 481 height 29
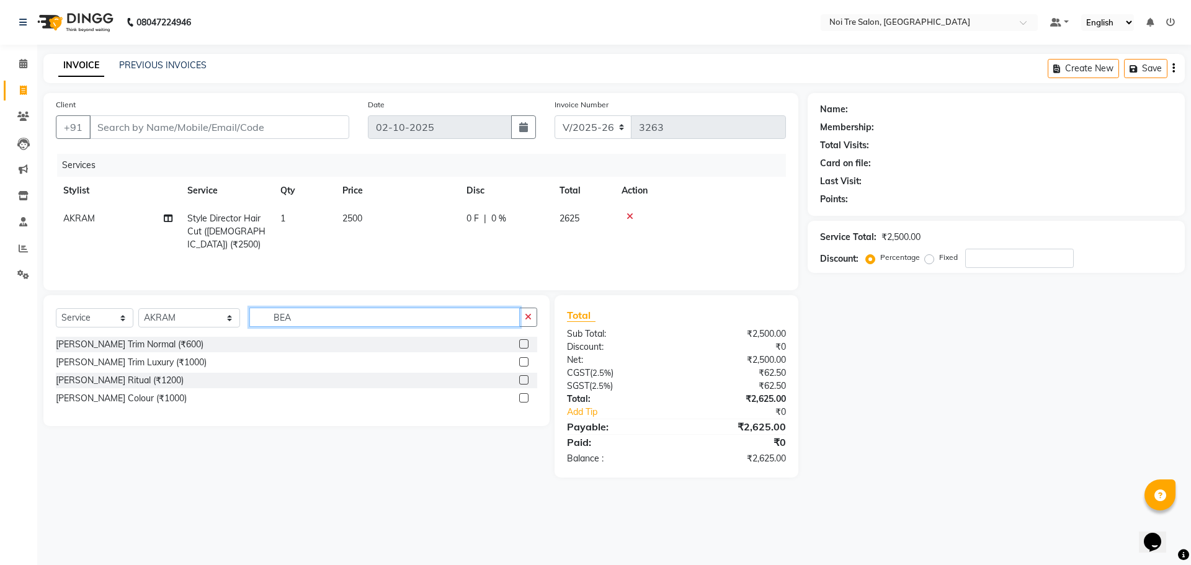
type input "BEA"
click at [522, 362] on label at bounding box center [523, 361] width 9 height 9
click at [522, 362] on input "checkbox" at bounding box center [523, 362] width 8 height 8
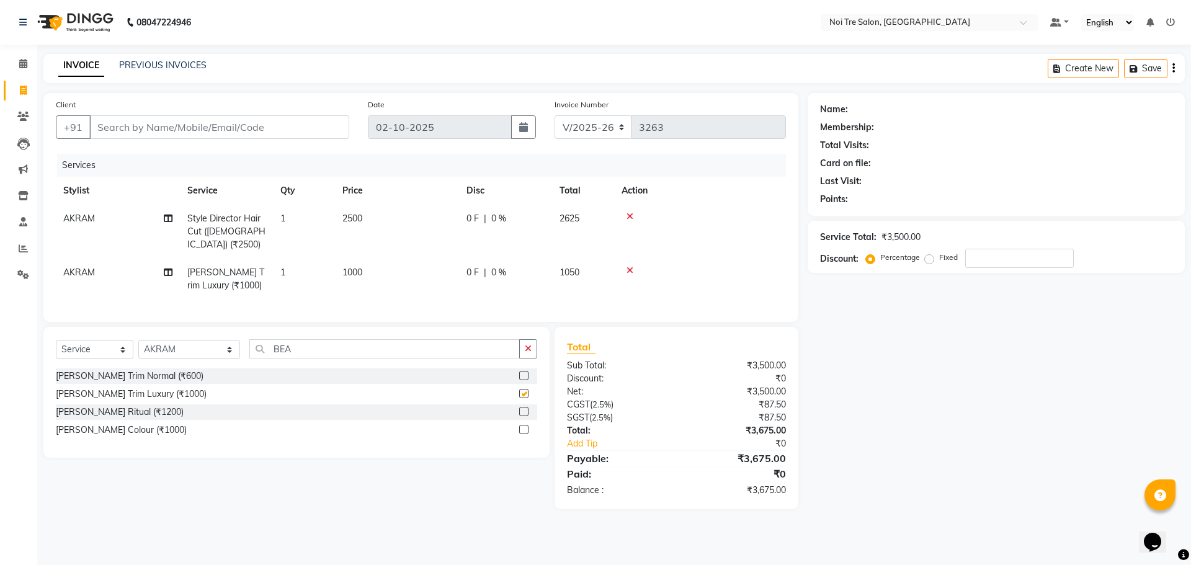
checkbox input "false"
click at [346, 267] on span "1000" at bounding box center [352, 272] width 20 height 11
select select "37870"
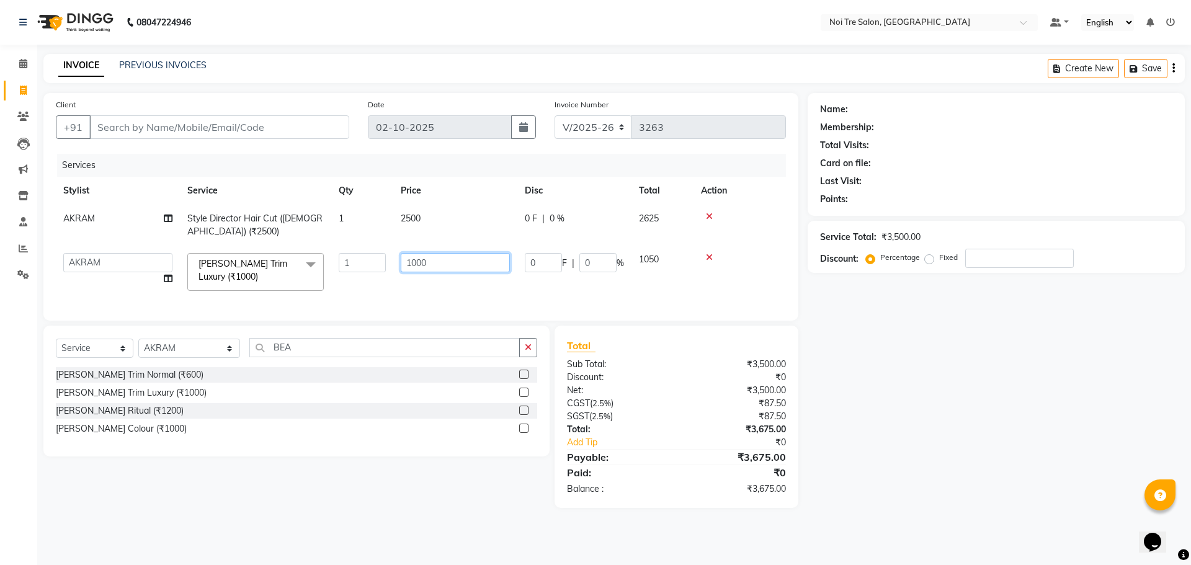
drag, startPoint x: 444, startPoint y: 266, endPoint x: 228, endPoint y: 203, distance: 224.9
click at [291, 252] on tr "[PERSON_NAME] [PERSON_NAME] STYLE DIRECTOR Curls Color [PERSON_NAME] [PERSON_NA…" at bounding box center [421, 272] width 730 height 53
type input "1100"
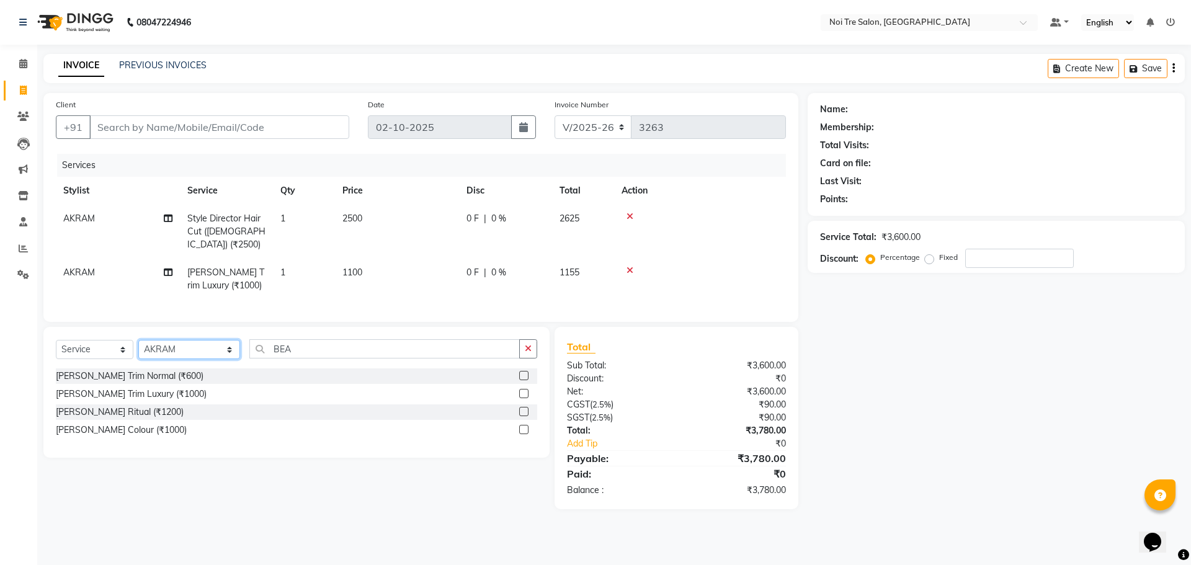
click at [213, 353] on select "Select Stylist [PERSON_NAME] [PERSON_NAME] STYLE DIRECTOR Curls Color [PERSON_N…" at bounding box center [189, 349] width 102 height 19
select select "37889"
click at [138, 340] on select "Select Stylist [PERSON_NAME] [PERSON_NAME] STYLE DIRECTOR Curls Color [PERSON_N…" at bounding box center [189, 349] width 102 height 19
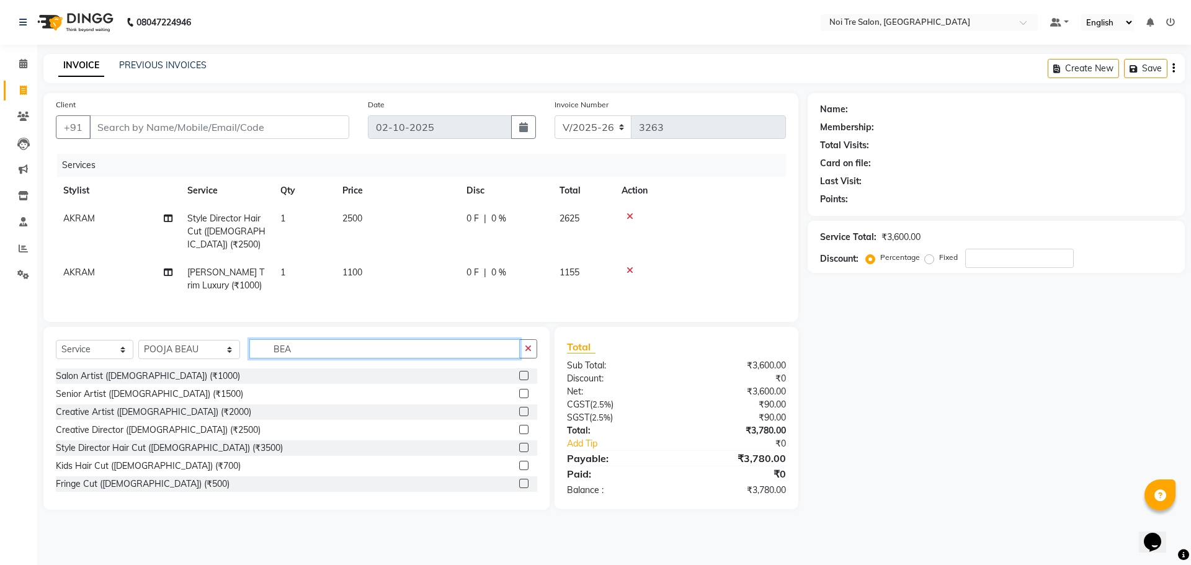
drag, startPoint x: 314, startPoint y: 353, endPoint x: 178, endPoint y: 358, distance: 135.9
click at [207, 354] on div "Select Service Product Membership Package Voucher Prepaid Gift Card Select Styl…" at bounding box center [296, 353] width 481 height 29
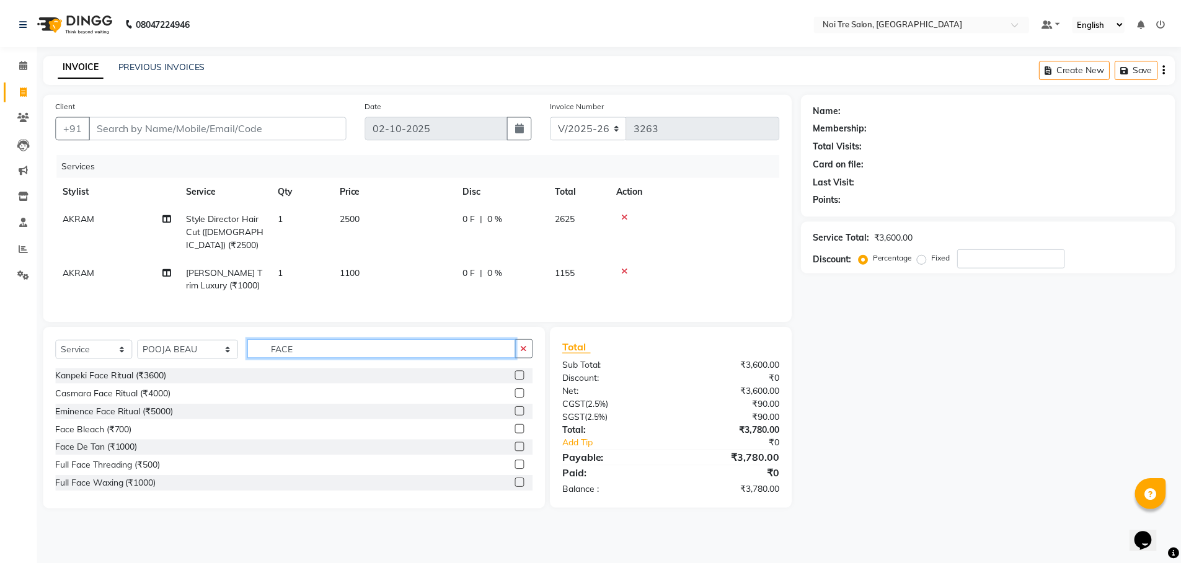
scroll to position [2, 0]
type input "FACE"
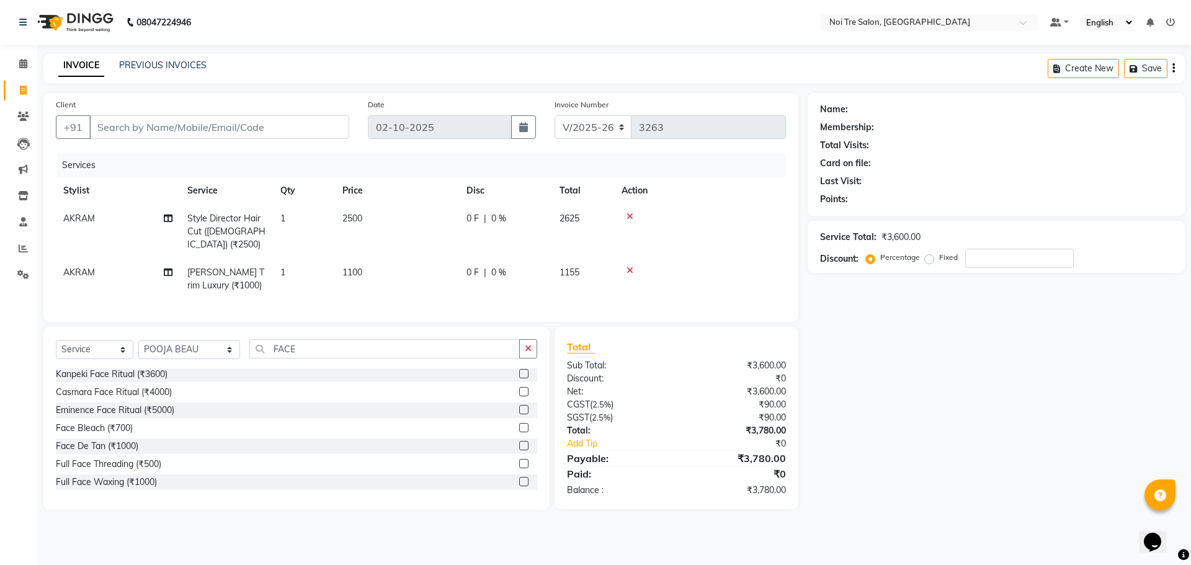
click at [519, 479] on label at bounding box center [523, 481] width 9 height 9
click at [519, 479] on input "checkbox" at bounding box center [523, 482] width 8 height 8
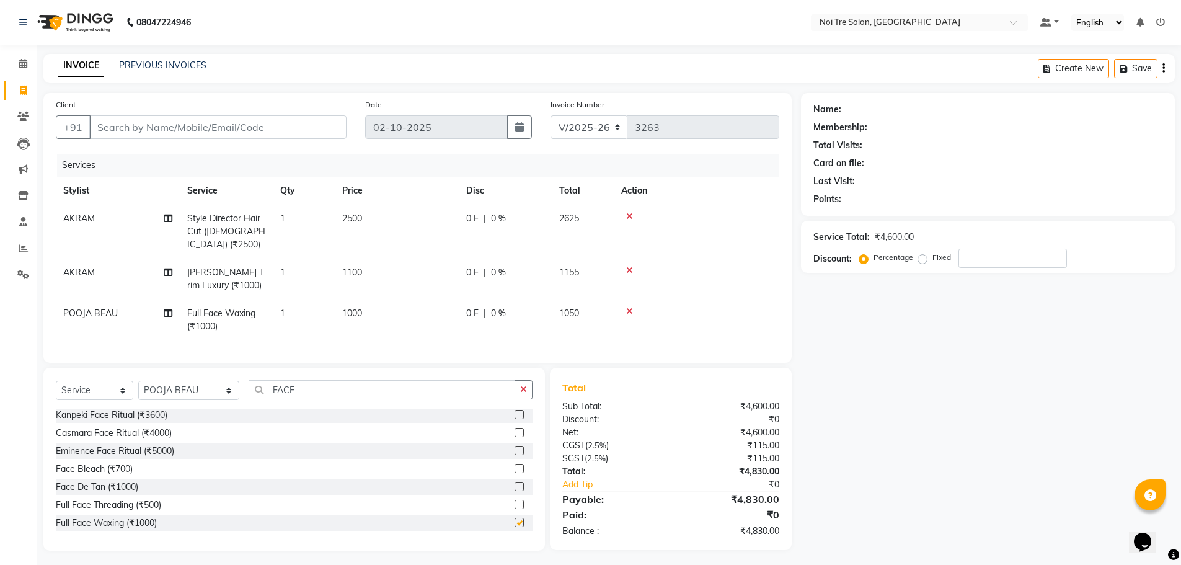
checkbox input "false"
click at [350, 308] on span "1000" at bounding box center [352, 313] width 20 height 11
select select "37889"
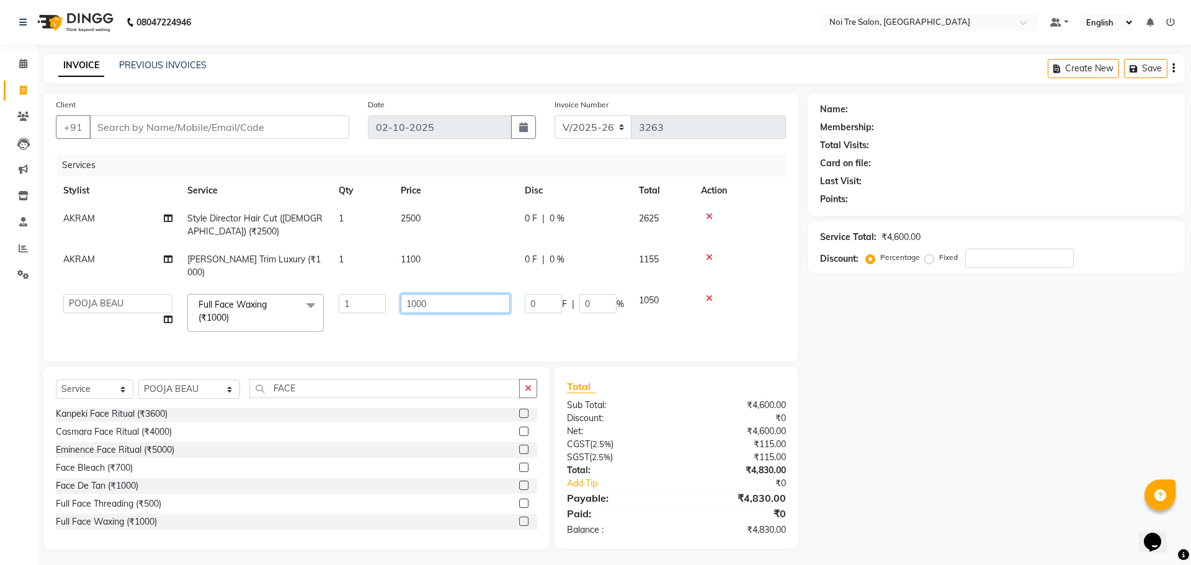
drag, startPoint x: 450, startPoint y: 288, endPoint x: 240, endPoint y: 290, distance: 209.6
click at [277, 291] on tr "[PERSON_NAME] [PERSON_NAME] STYLE DIRECTOR Curls Color [PERSON_NAME] [PERSON_NA…" at bounding box center [421, 313] width 730 height 53
type input "650"
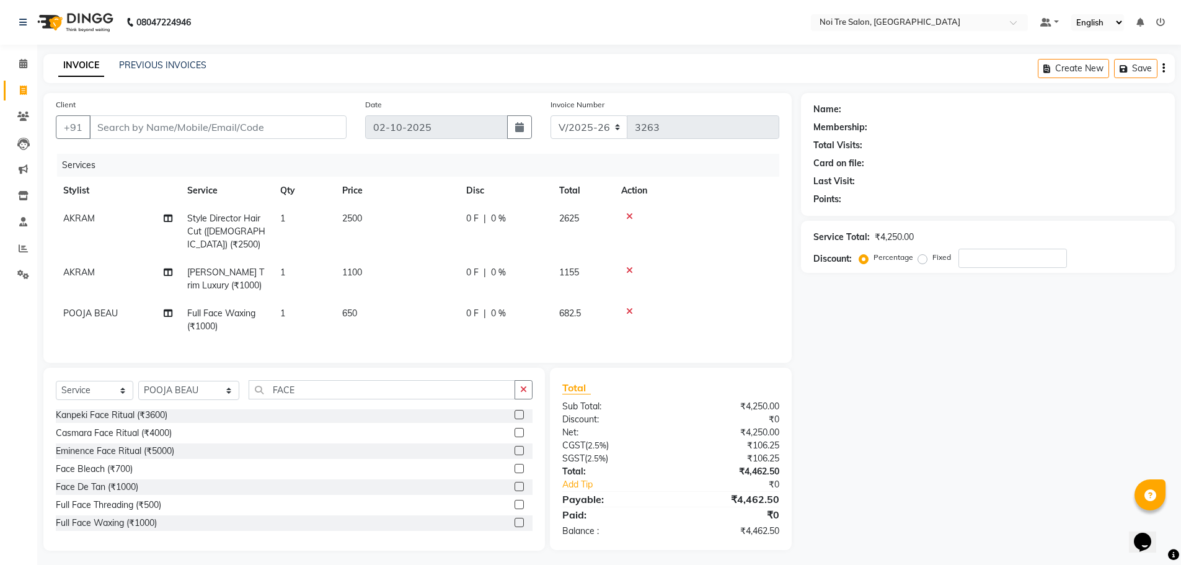
click at [428, 318] on td "650" at bounding box center [397, 320] width 124 height 41
select select "37889"
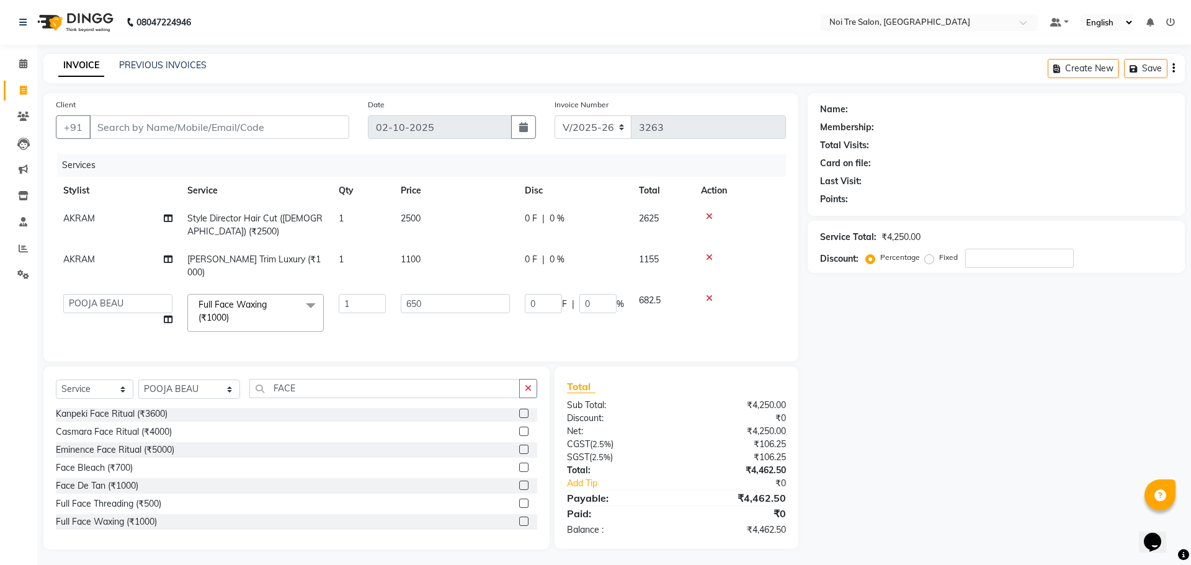
click at [724, 324] on td at bounding box center [739, 313] width 92 height 53
click at [739, 313] on td at bounding box center [739, 313] width 92 height 53
click at [509, 319] on td "650" at bounding box center [455, 313] width 124 height 53
click at [203, 129] on input "Client" at bounding box center [217, 127] width 257 height 24
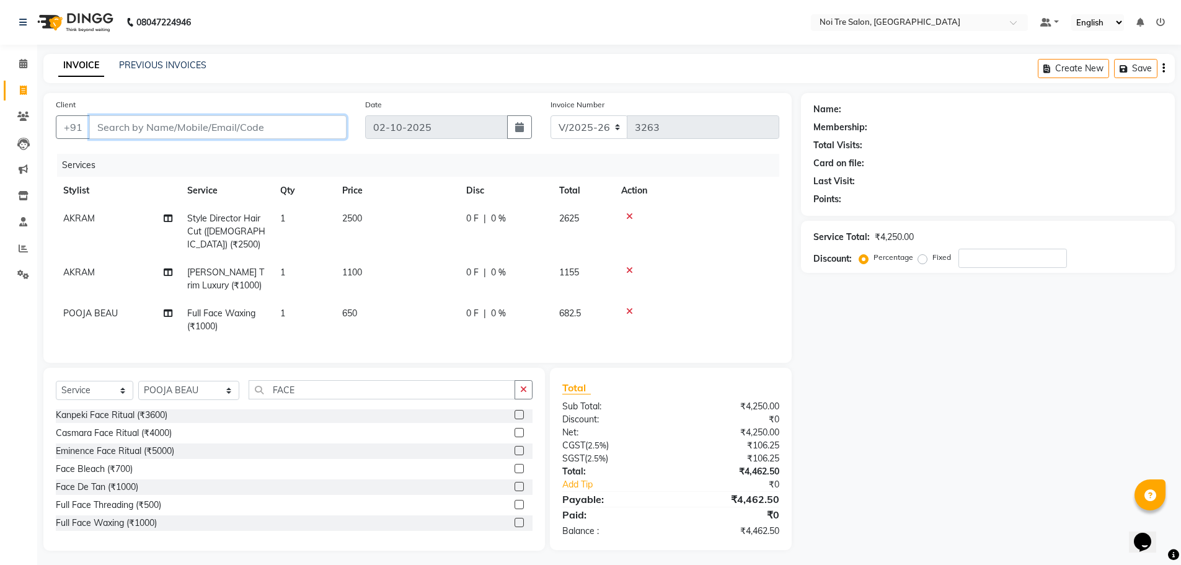
click at [203, 128] on input "Client" at bounding box center [217, 127] width 257 height 24
click at [174, 131] on input "Client" at bounding box center [217, 127] width 257 height 24
type input "9"
type input "0"
type input "9038006390"
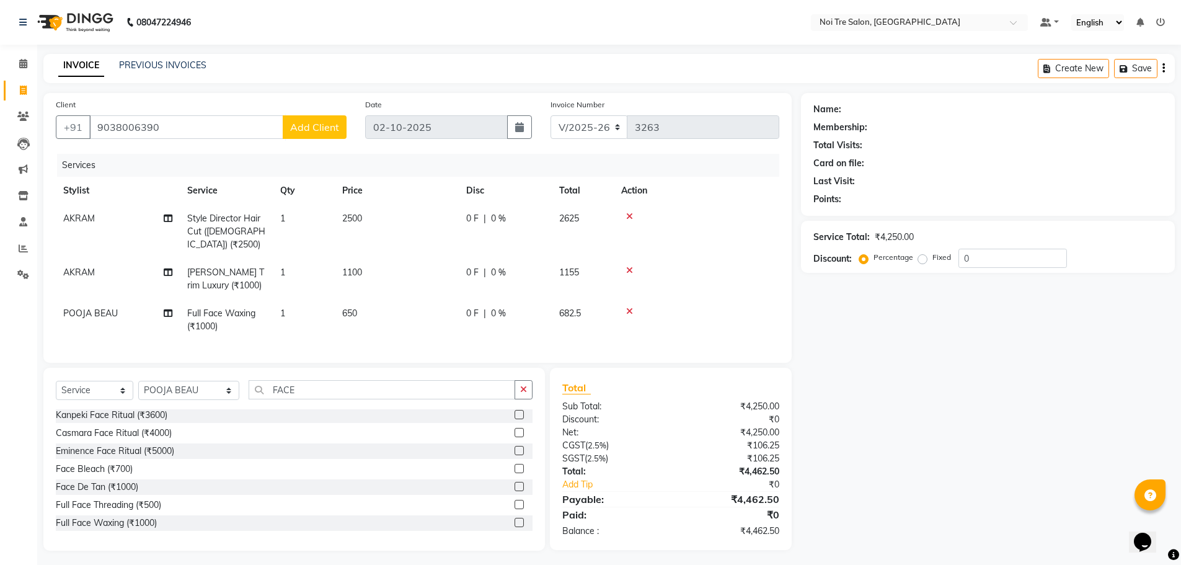
click at [326, 127] on span "Add Client" at bounding box center [314, 127] width 49 height 12
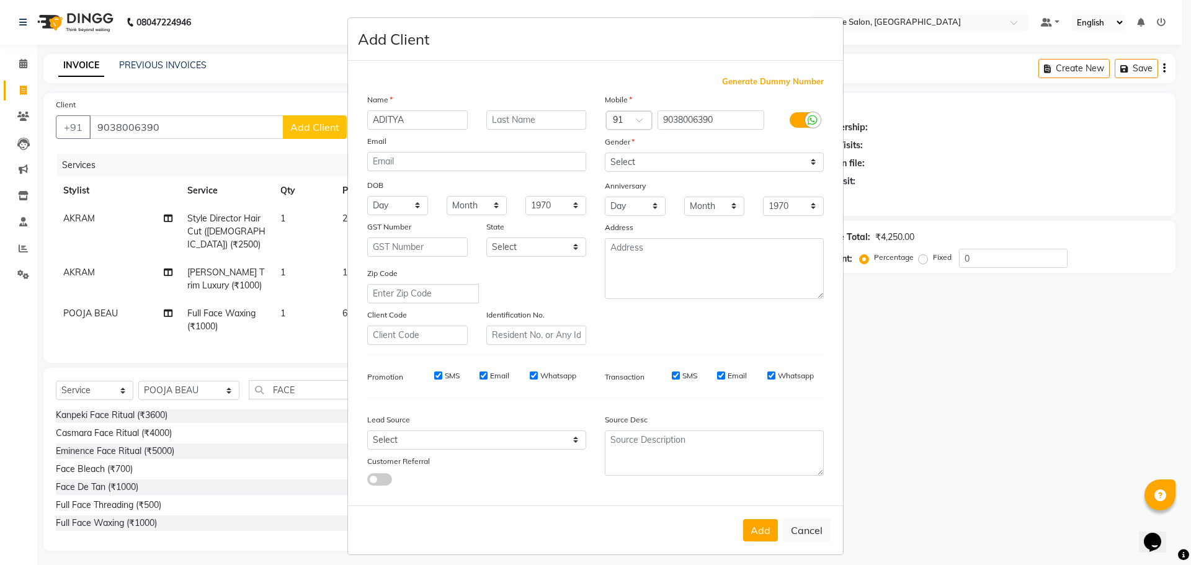
type input "ADITYA"
type input "AKRAM"
click at [783, 162] on select "Select [DEMOGRAPHIC_DATA] [DEMOGRAPHIC_DATA] Other Prefer Not To Say" at bounding box center [714, 162] width 219 height 19
select select "[DEMOGRAPHIC_DATA]"
click at [605, 153] on select "Select [DEMOGRAPHIC_DATA] [DEMOGRAPHIC_DATA] Other Prefer Not To Say" at bounding box center [714, 162] width 219 height 19
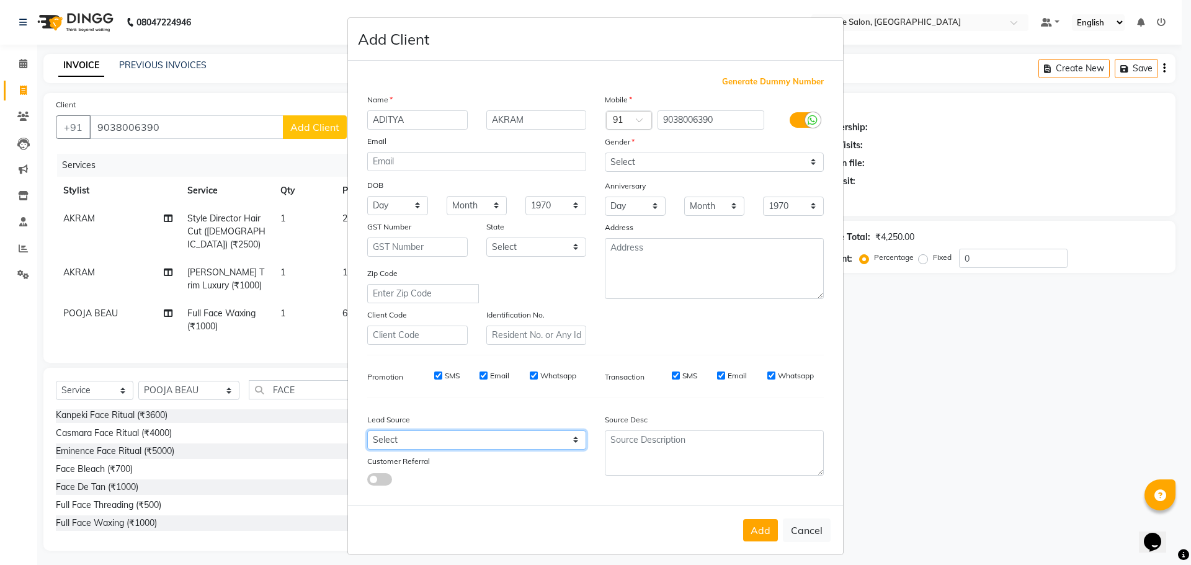
click at [546, 442] on select "Select Walk-in Referral Internet Friend Word of Mouth Advertisement Facebook Ju…" at bounding box center [476, 439] width 219 height 19
select select "39515"
click at [367, 430] on select "Select Walk-in Referral Internet Friend Word of Mouth Advertisement Facebook Ju…" at bounding box center [476, 439] width 219 height 19
click at [757, 536] on button "Add" at bounding box center [760, 530] width 35 height 22
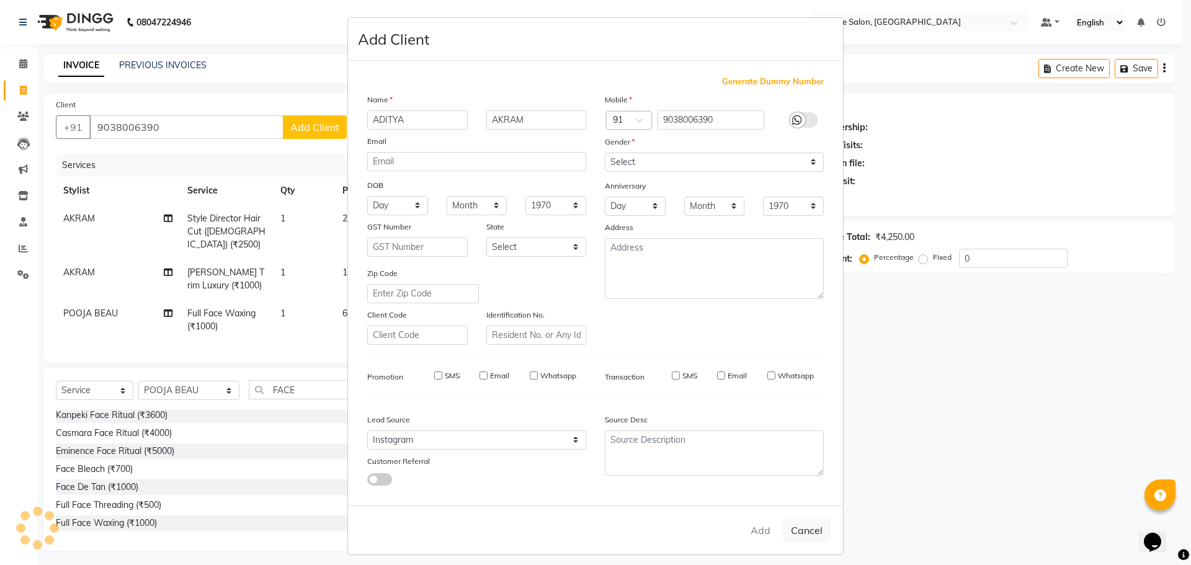
select select
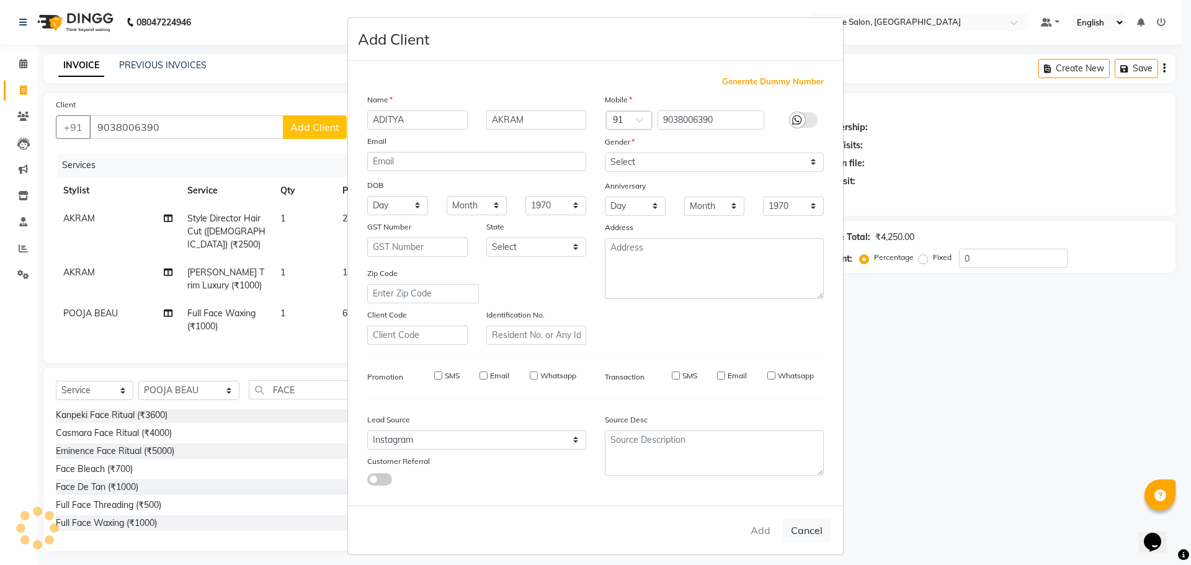
select select
checkbox input "false"
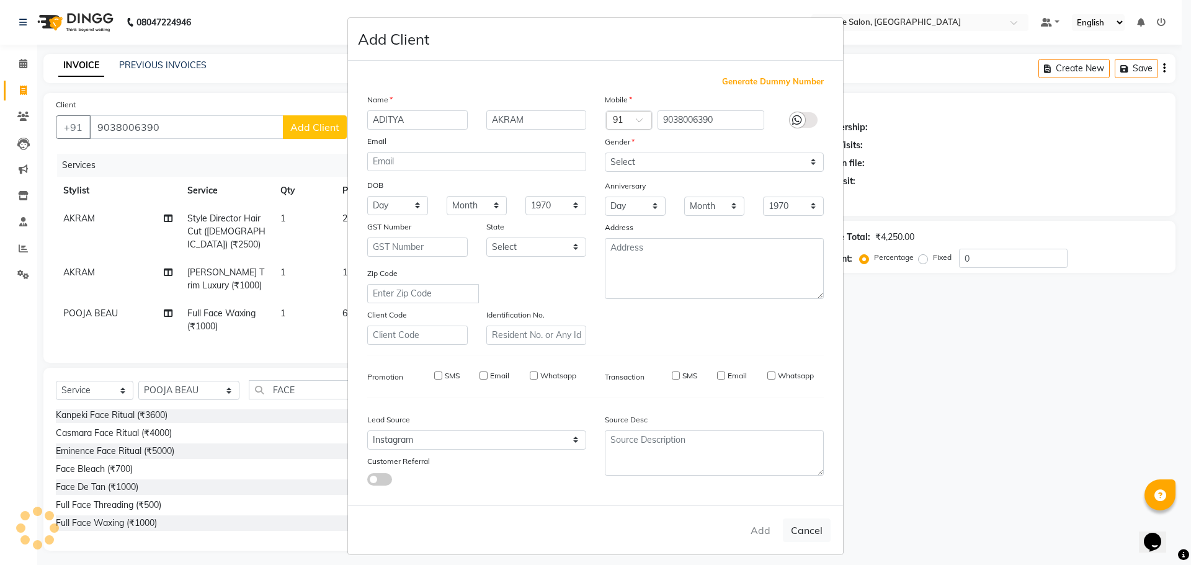
checkbox input "false"
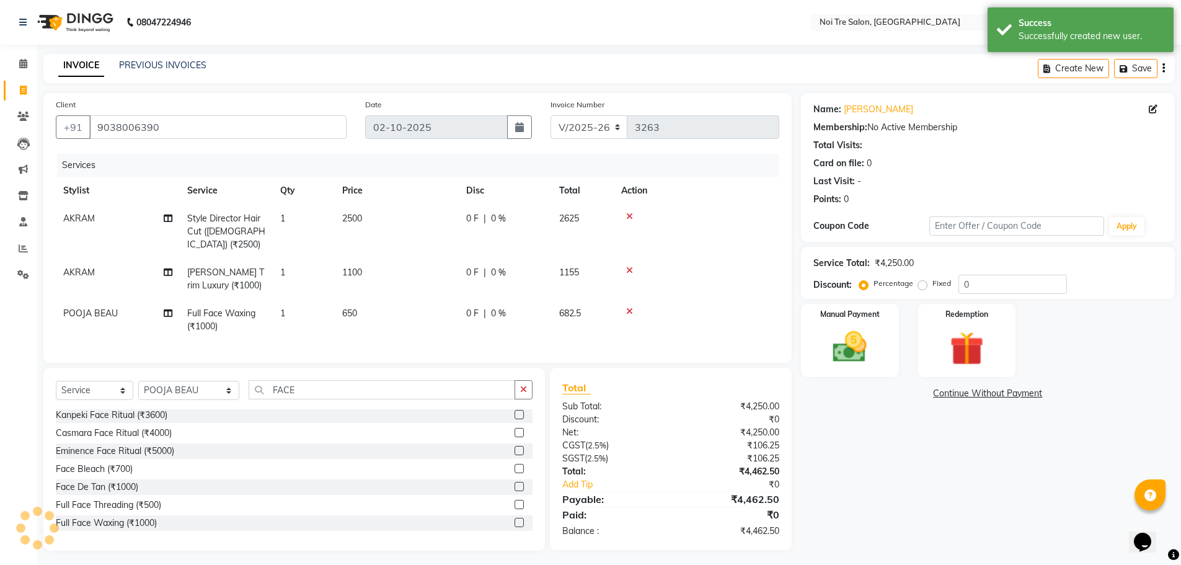
scroll to position [1, 0]
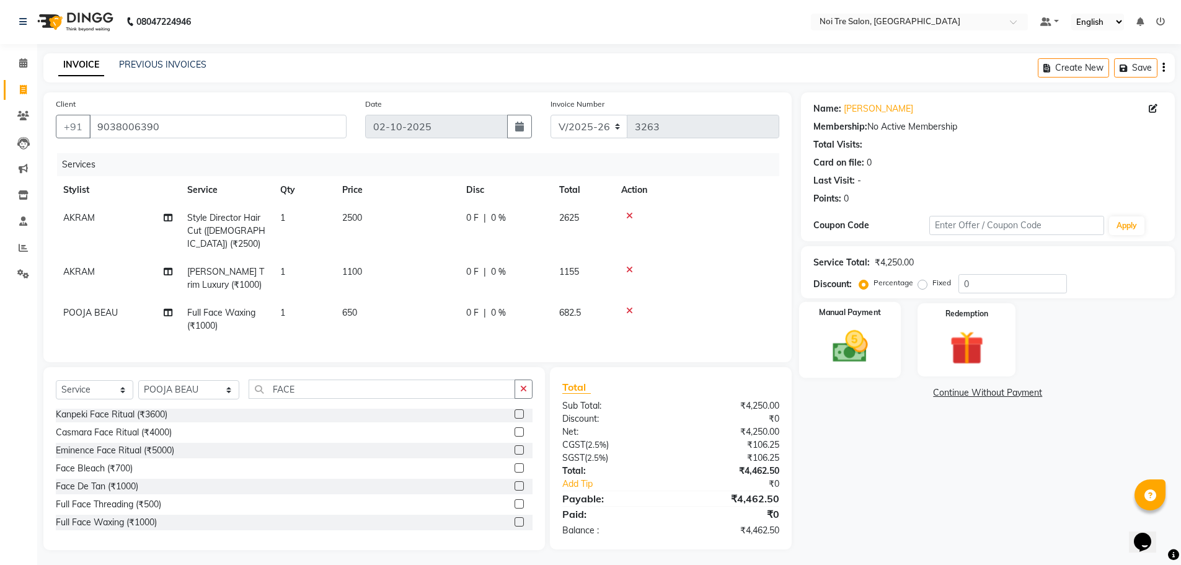
click at [873, 354] on img at bounding box center [850, 346] width 57 height 40
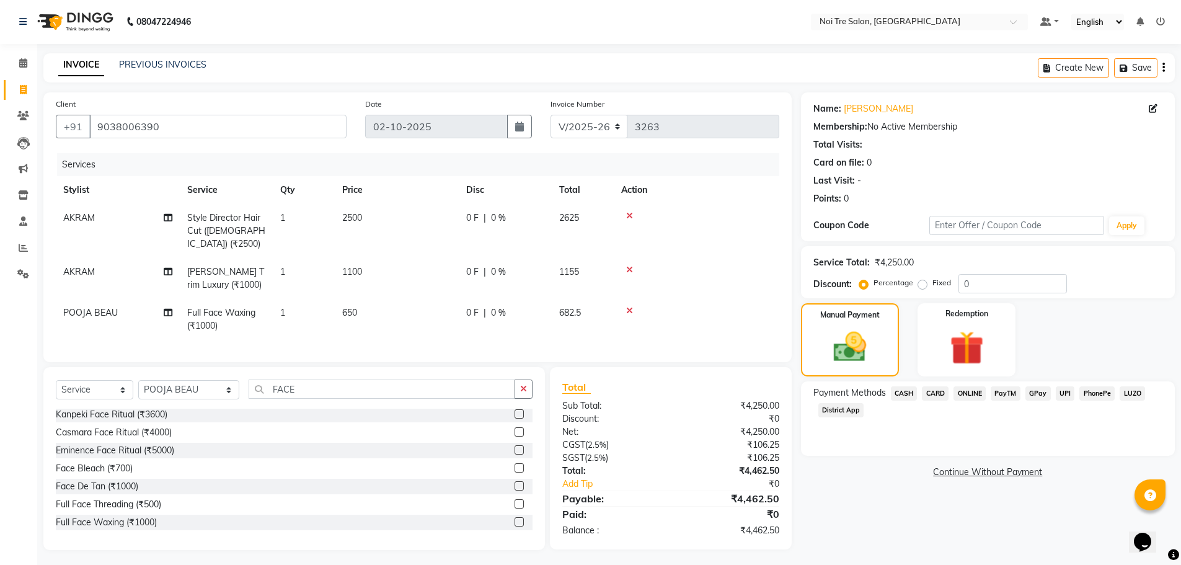
click at [938, 395] on span "CARD" at bounding box center [935, 393] width 27 height 14
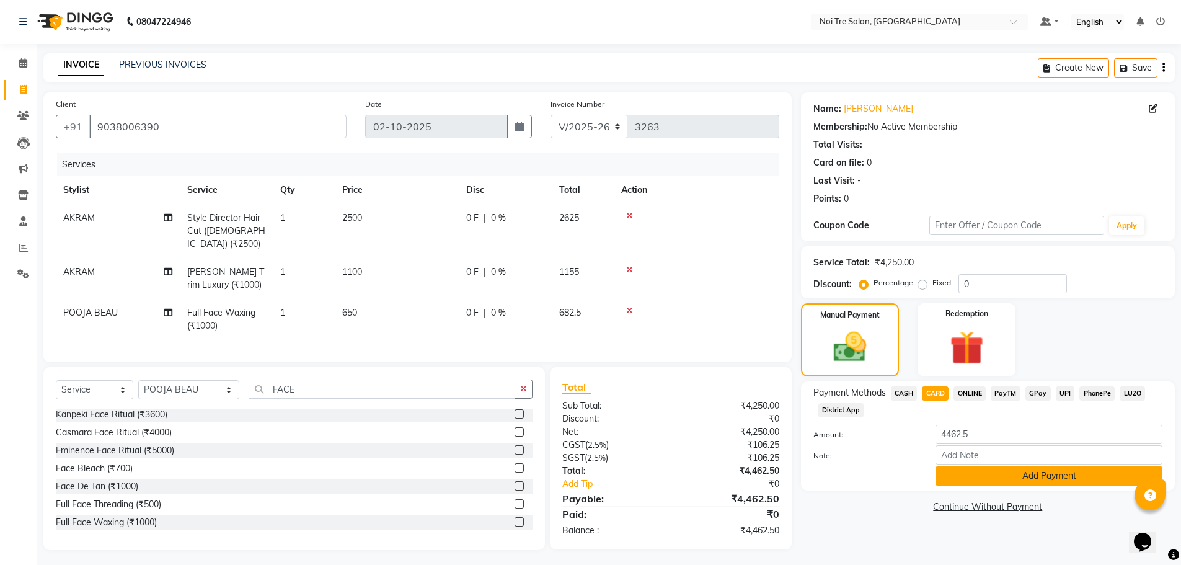
click at [986, 482] on button "Add Payment" at bounding box center [1049, 475] width 227 height 19
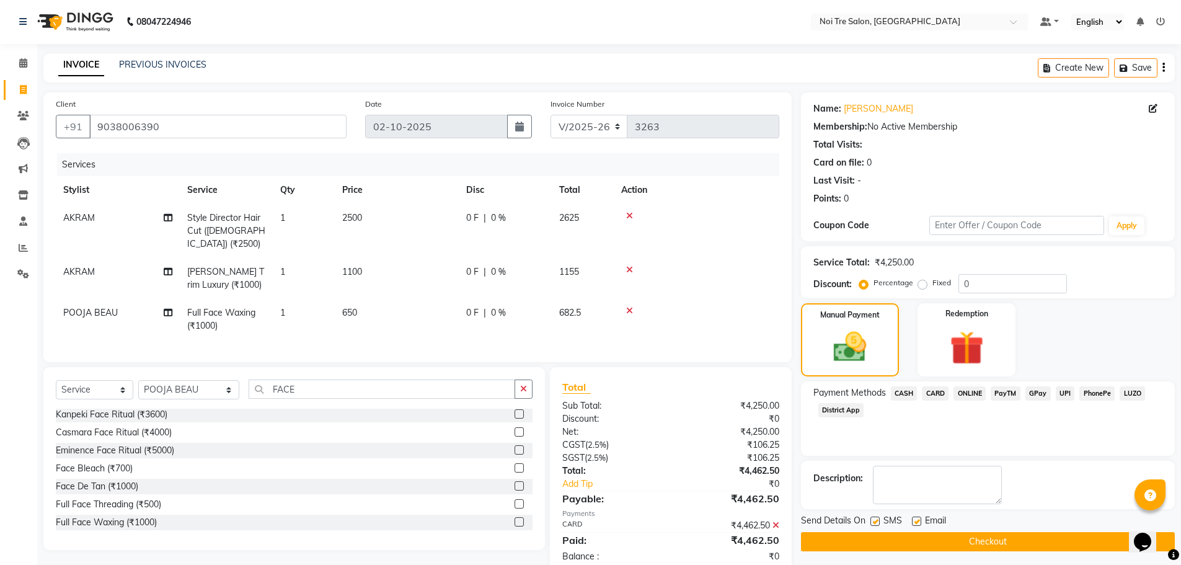
click at [982, 543] on button "Checkout" at bounding box center [988, 541] width 374 height 19
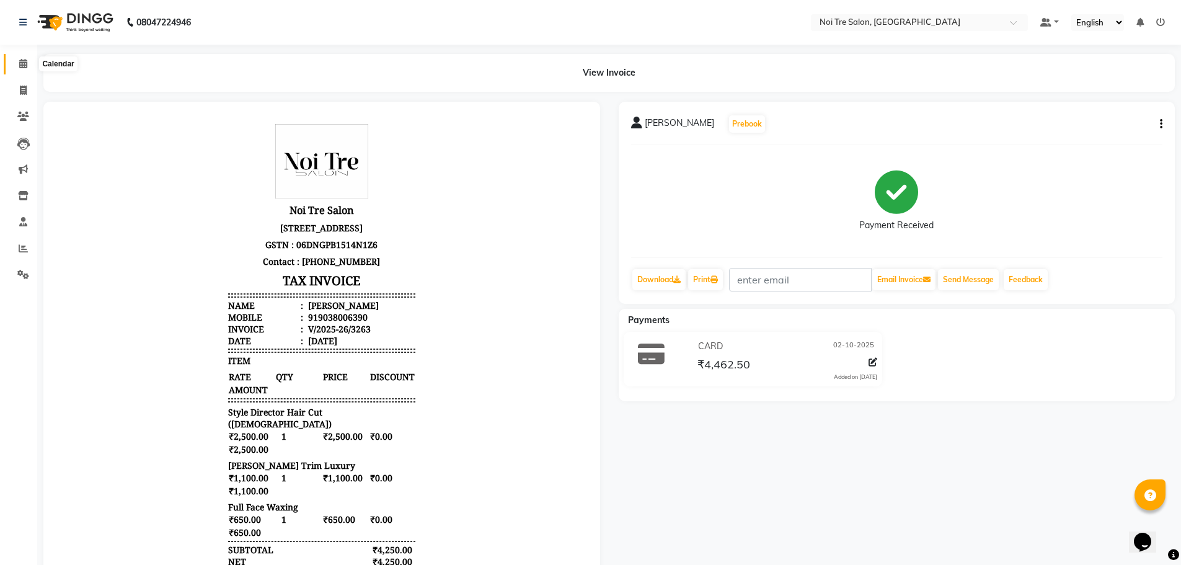
click at [25, 64] on icon at bounding box center [23, 63] width 8 height 9
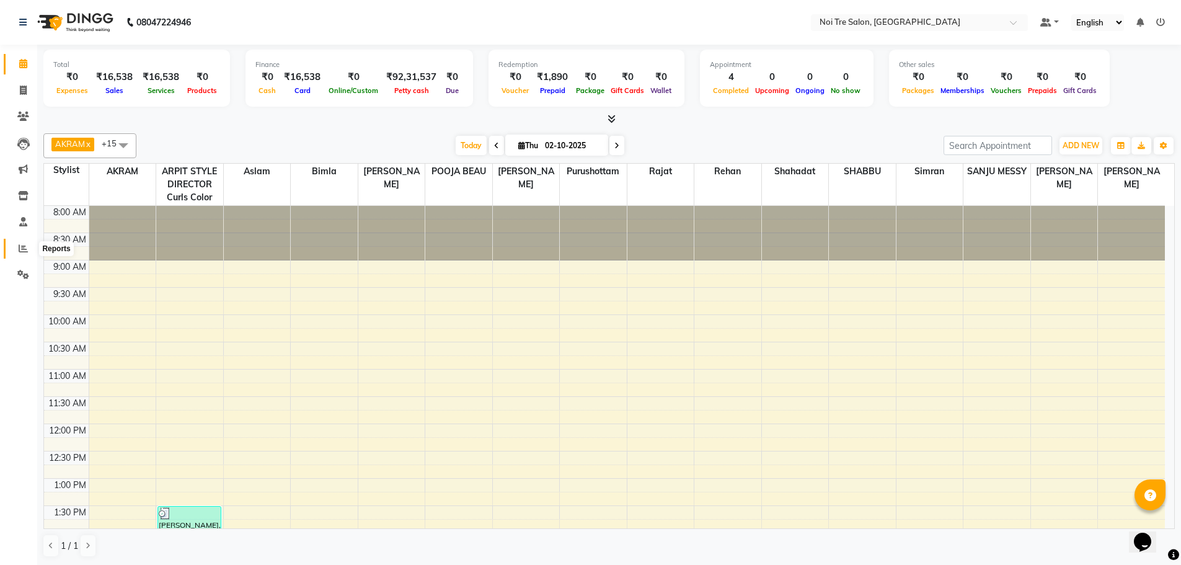
click at [24, 251] on icon at bounding box center [23, 248] width 9 height 9
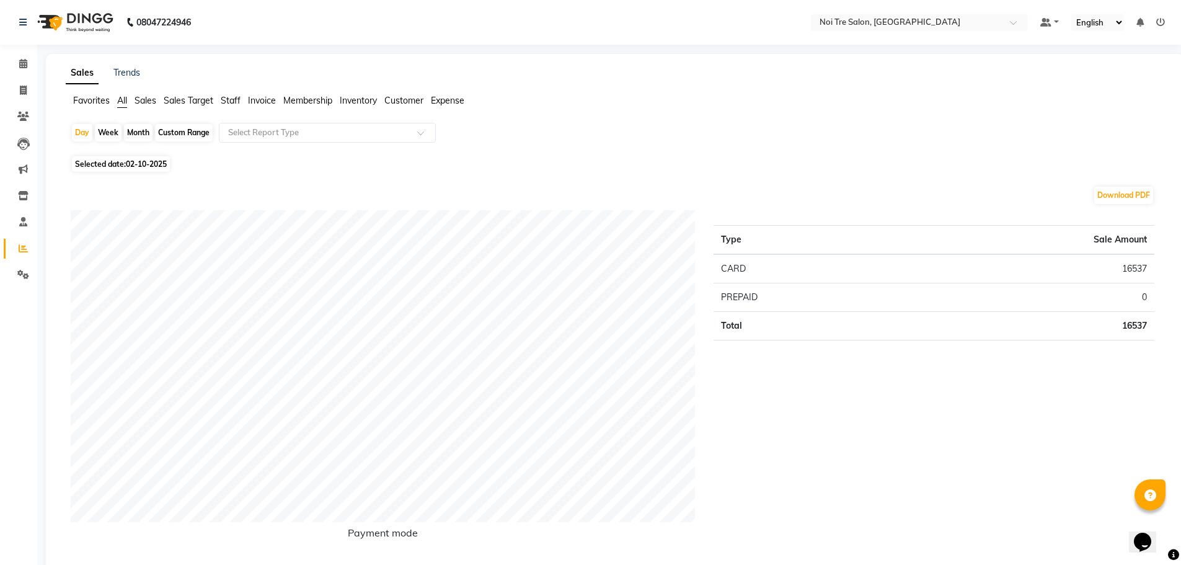
click at [141, 133] on div "Month" at bounding box center [138, 132] width 29 height 17
select select "10"
select select "2025"
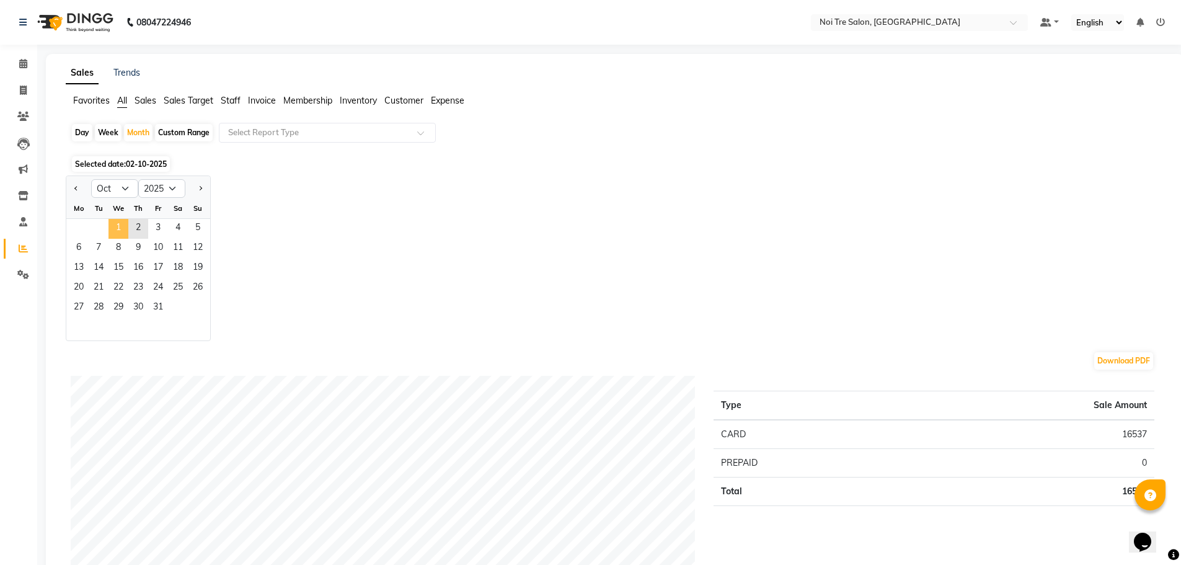
click at [120, 223] on span "1" at bounding box center [119, 229] width 20 height 20
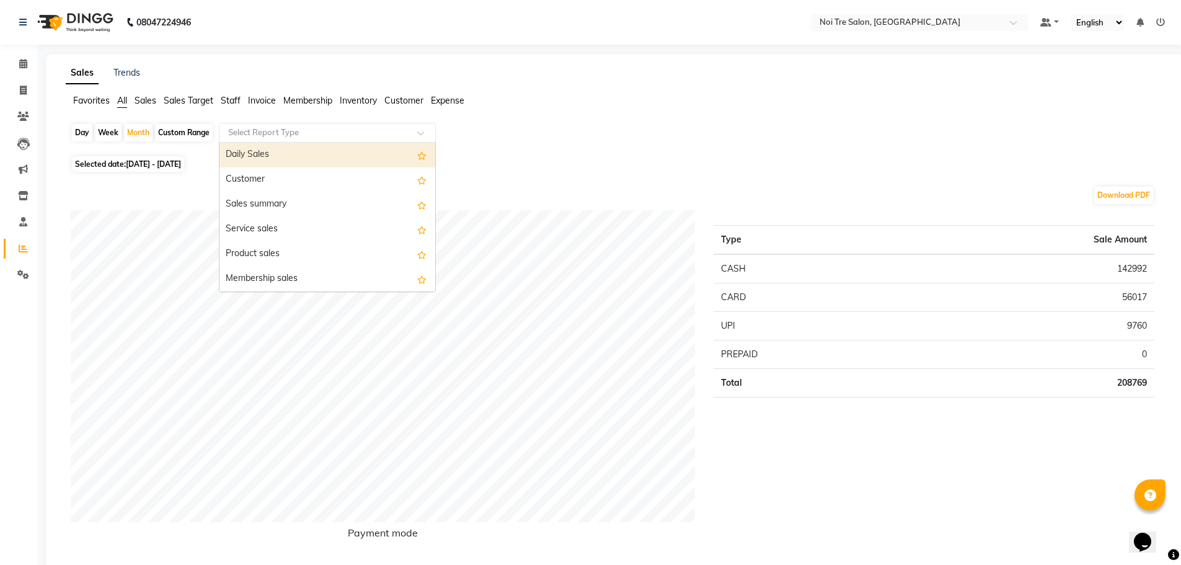
click at [419, 137] on span at bounding box center [425, 136] width 16 height 12
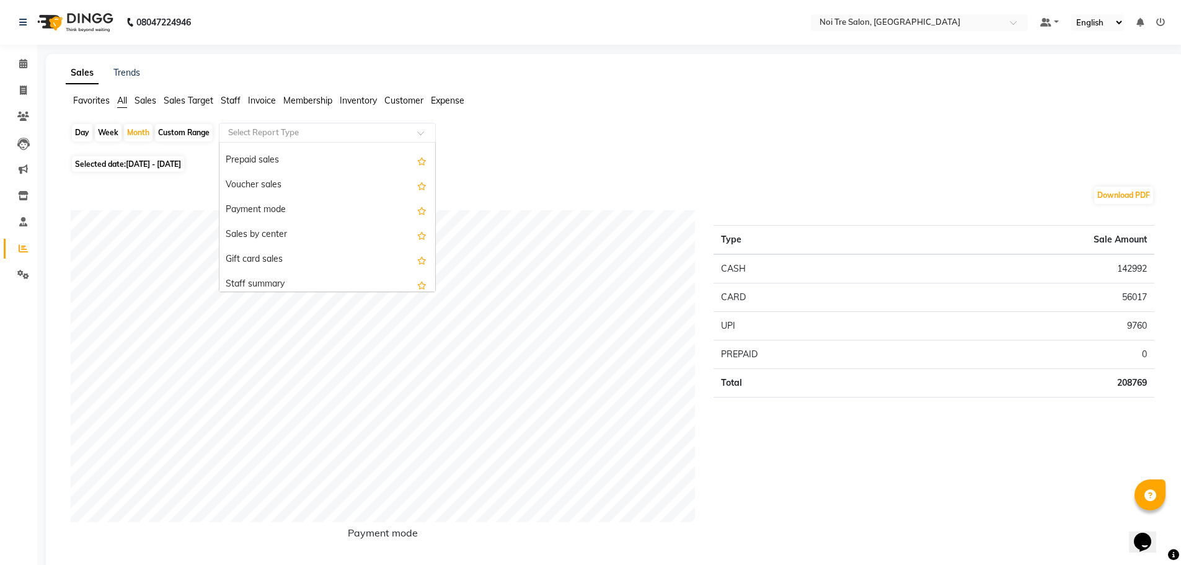
scroll to position [186, 0]
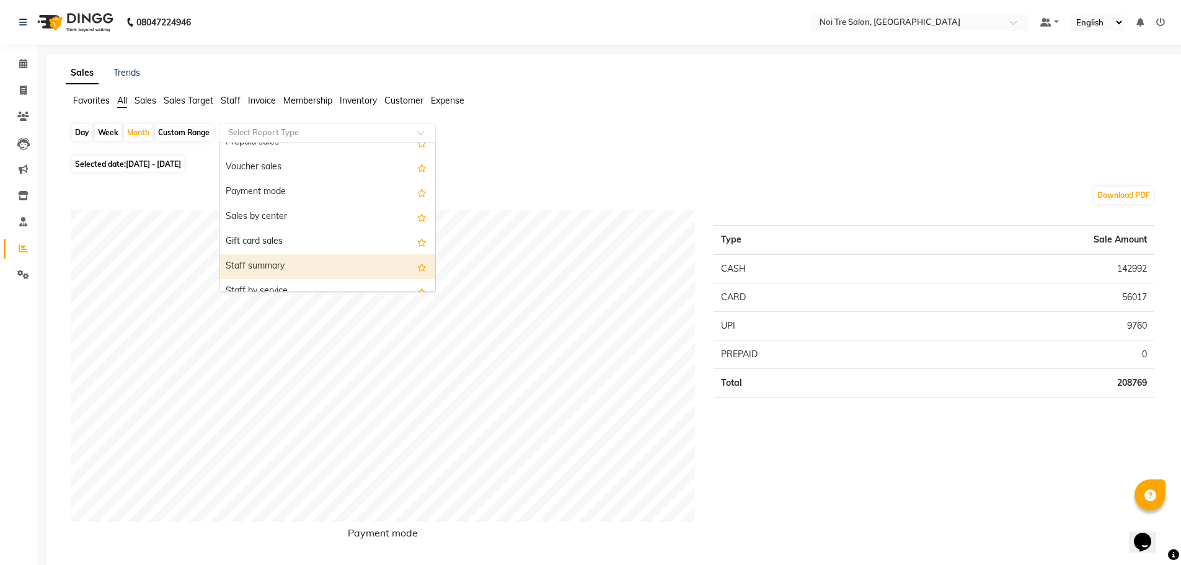
click at [315, 262] on div "Staff summary" at bounding box center [328, 266] width 216 height 25
select select "full_report"
select select "csv"
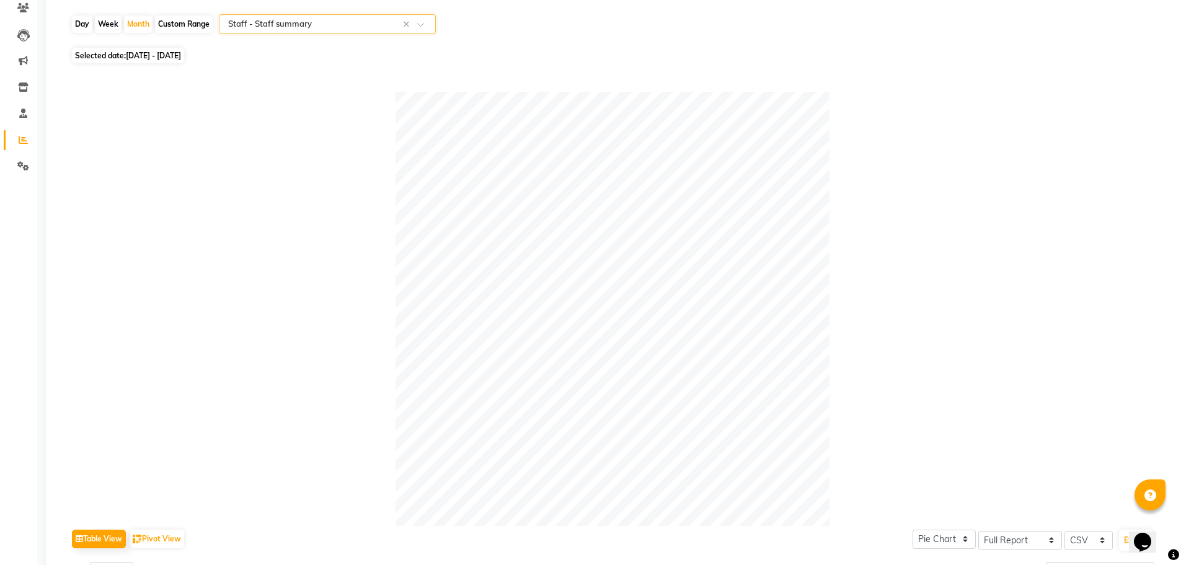
scroll to position [62, 0]
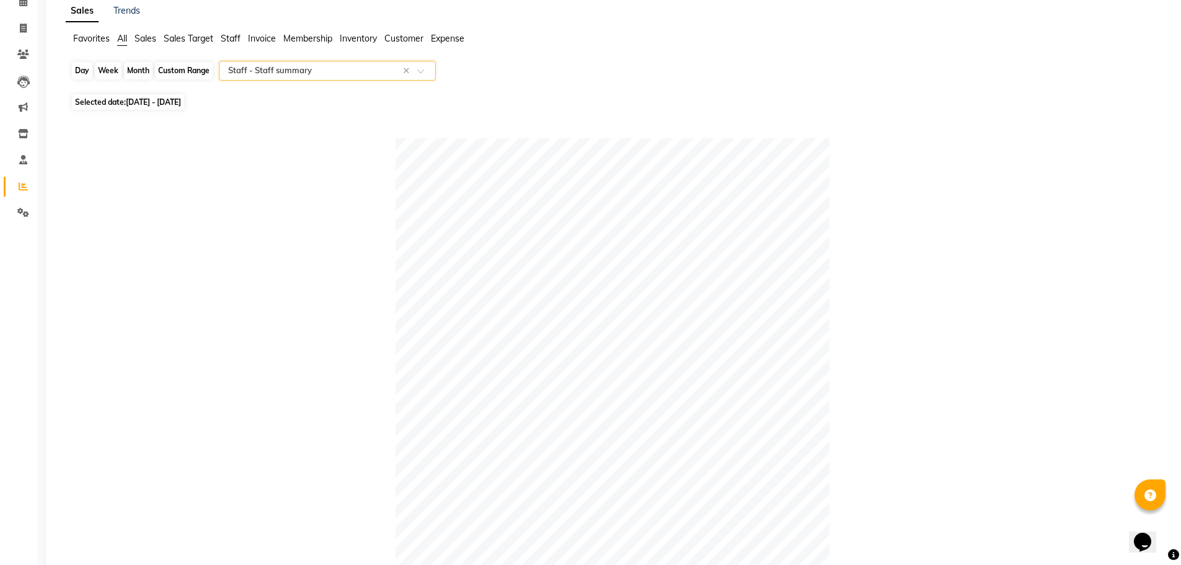
click at [135, 69] on div "Month" at bounding box center [138, 70] width 29 height 17
select select "10"
select select "2025"
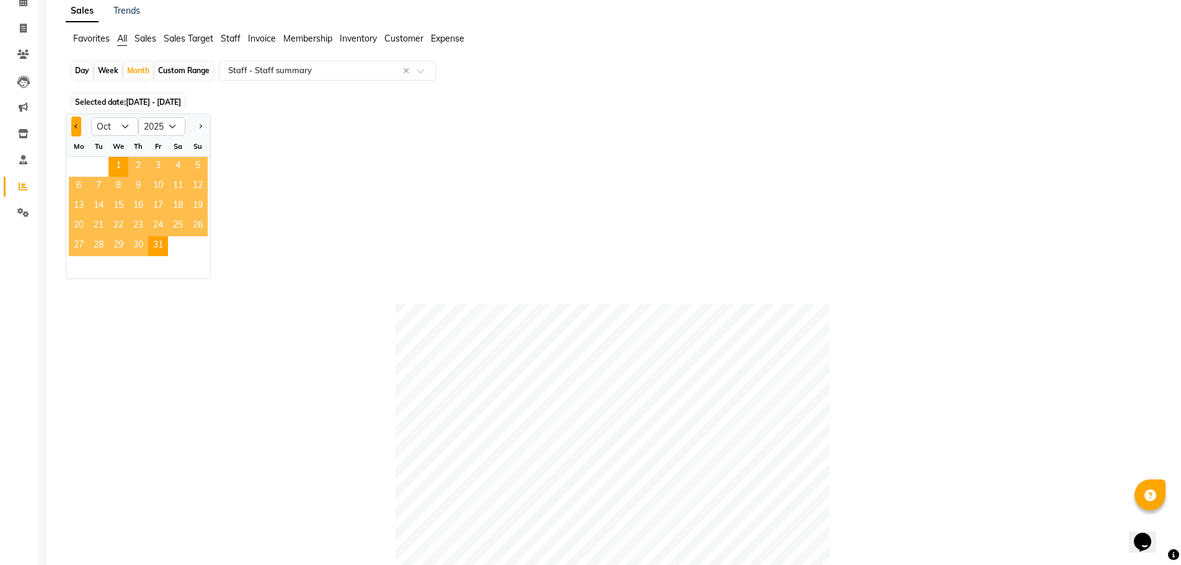
click at [81, 125] on button "Previous month" at bounding box center [76, 127] width 10 height 20
select select "9"
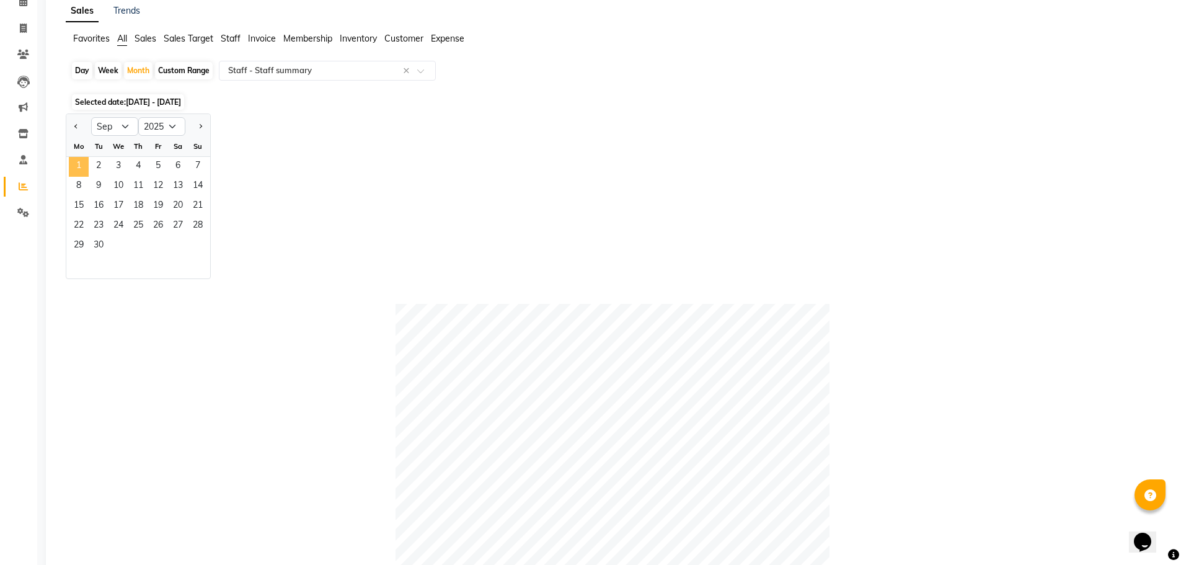
click at [82, 161] on span "1" at bounding box center [79, 167] width 20 height 20
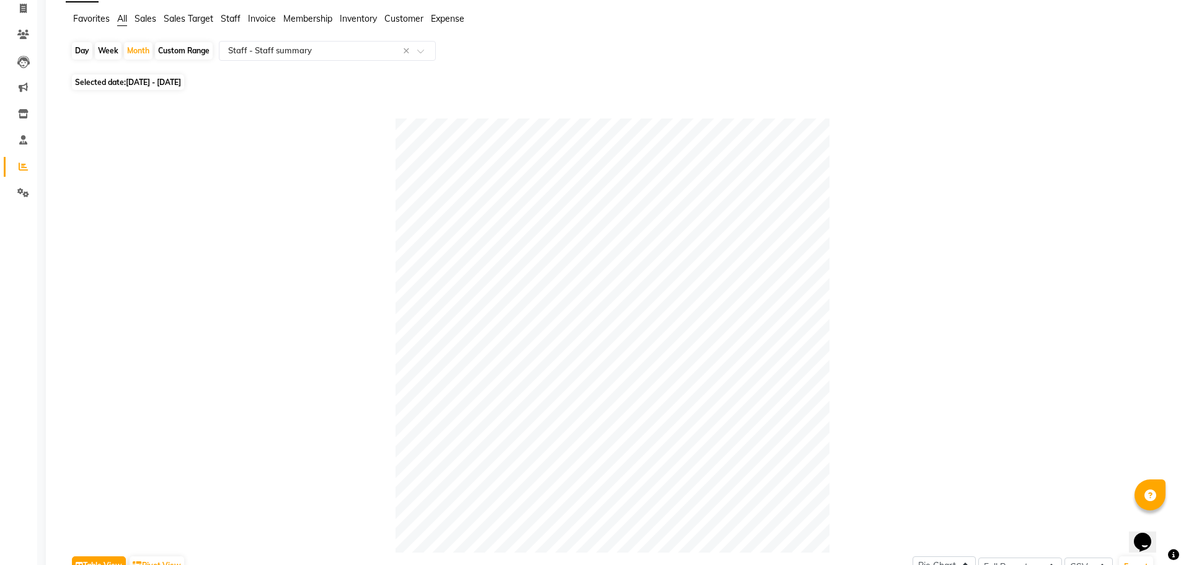
scroll to position [0, 0]
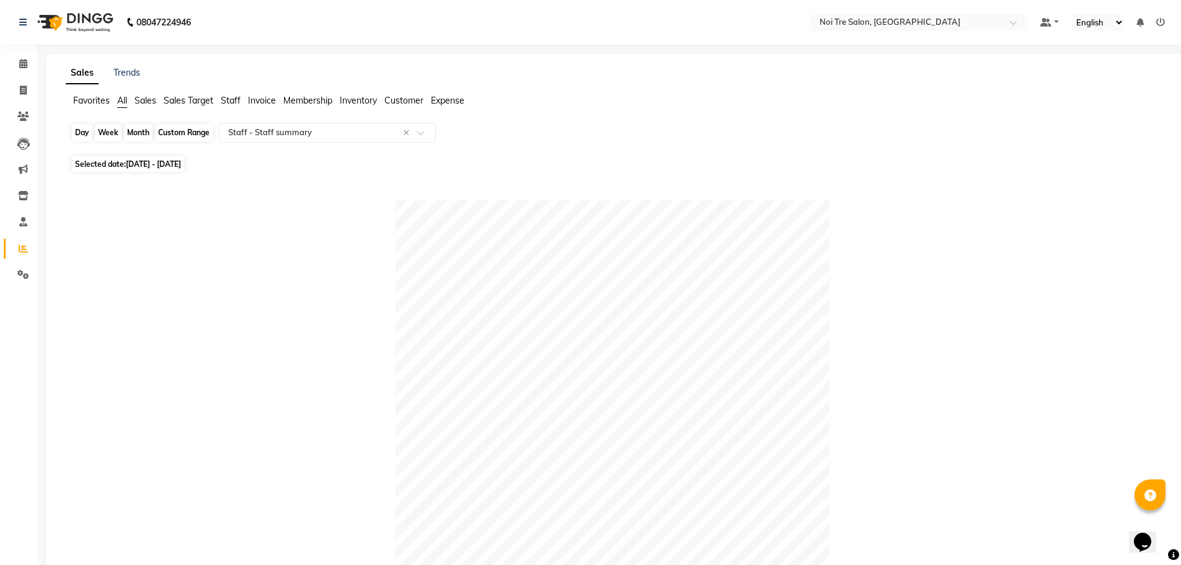
click at [135, 131] on div "Month" at bounding box center [138, 132] width 29 height 17
select select "9"
select select "2025"
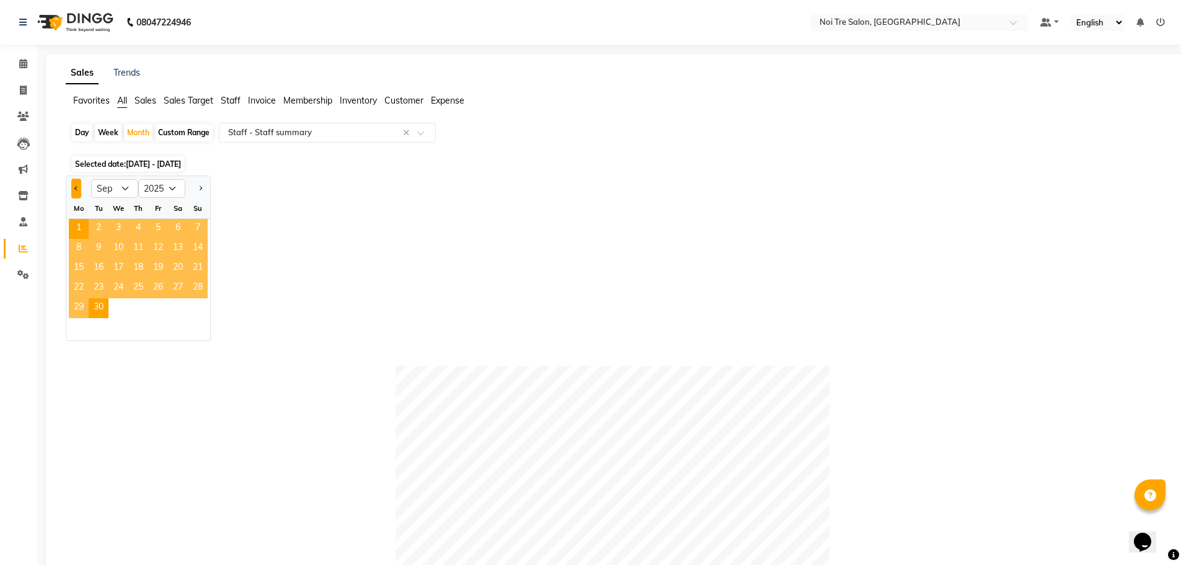
click at [77, 189] on span "Previous month" at bounding box center [76, 187] width 4 height 4
select select "8"
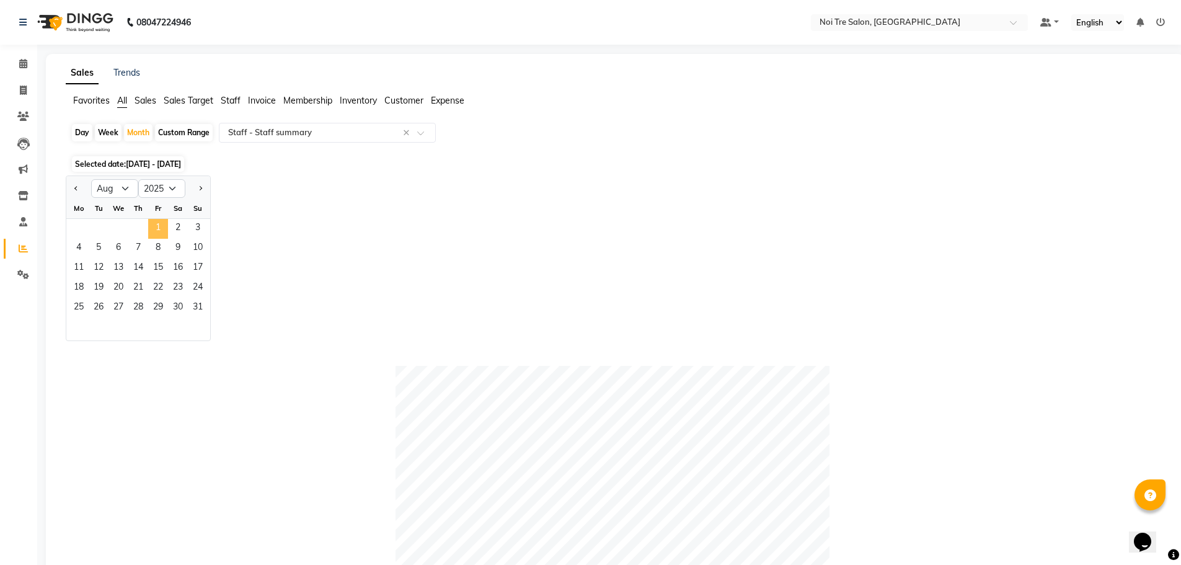
click at [158, 224] on span "1" at bounding box center [158, 229] width 20 height 20
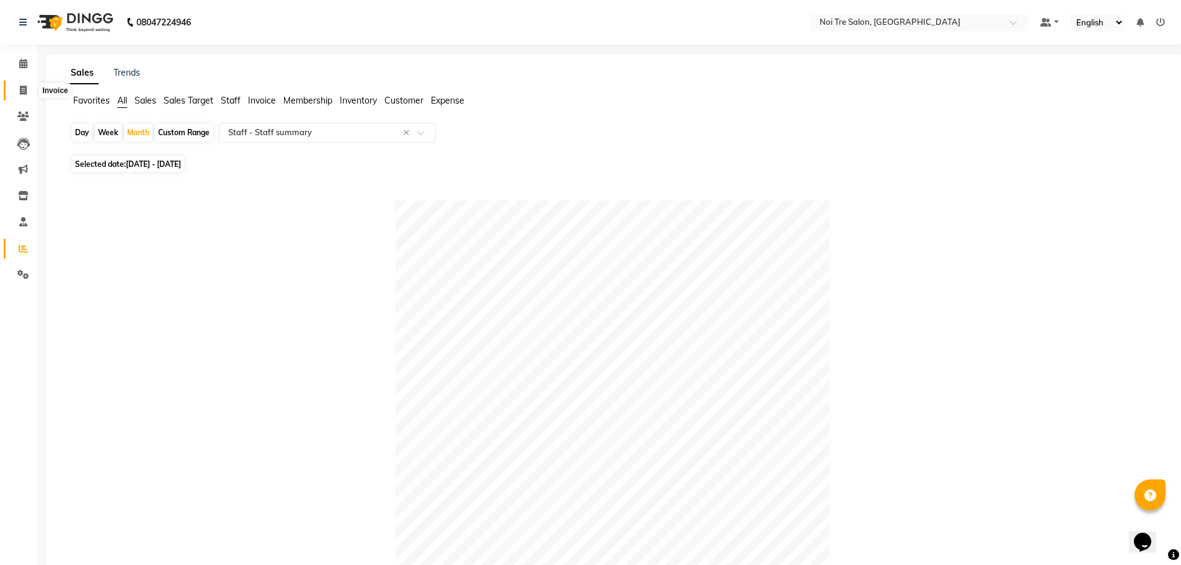
click at [25, 93] on icon at bounding box center [23, 90] width 7 height 9
select select "service"
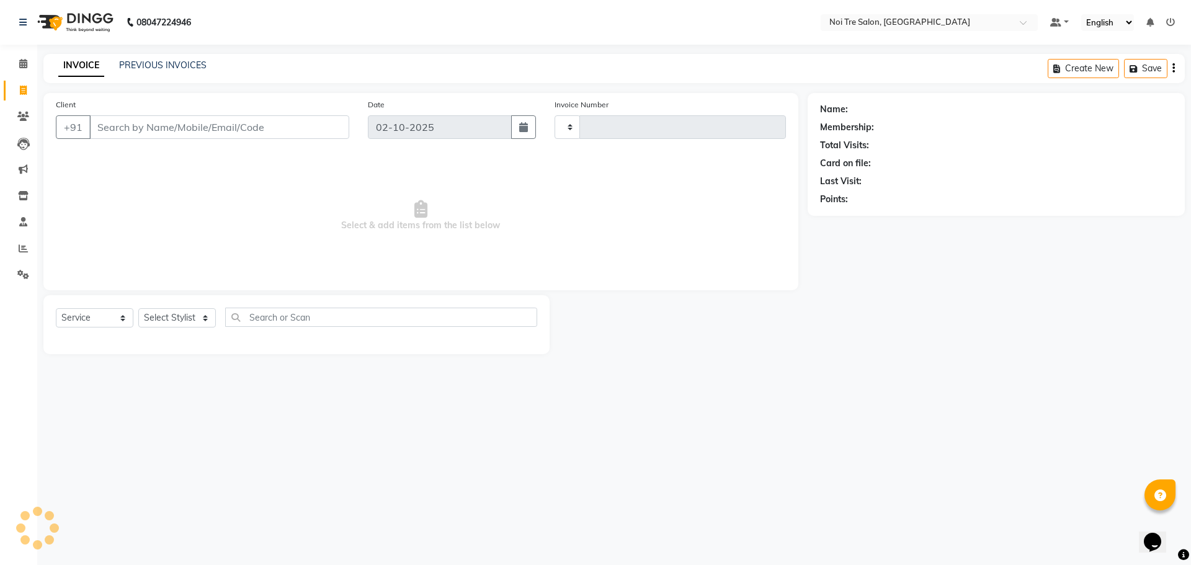
type input "3264"
select select "3710"
click at [197, 312] on select "Select Stylist [PERSON_NAME] [PERSON_NAME] STYLE DIRECTOR Curls Color [PERSON_N…" at bounding box center [189, 317] width 102 height 19
select select "37889"
click at [138, 308] on select "Select Stylist [PERSON_NAME] [PERSON_NAME] STYLE DIRECTOR Curls Color [PERSON_N…" at bounding box center [189, 317] width 102 height 19
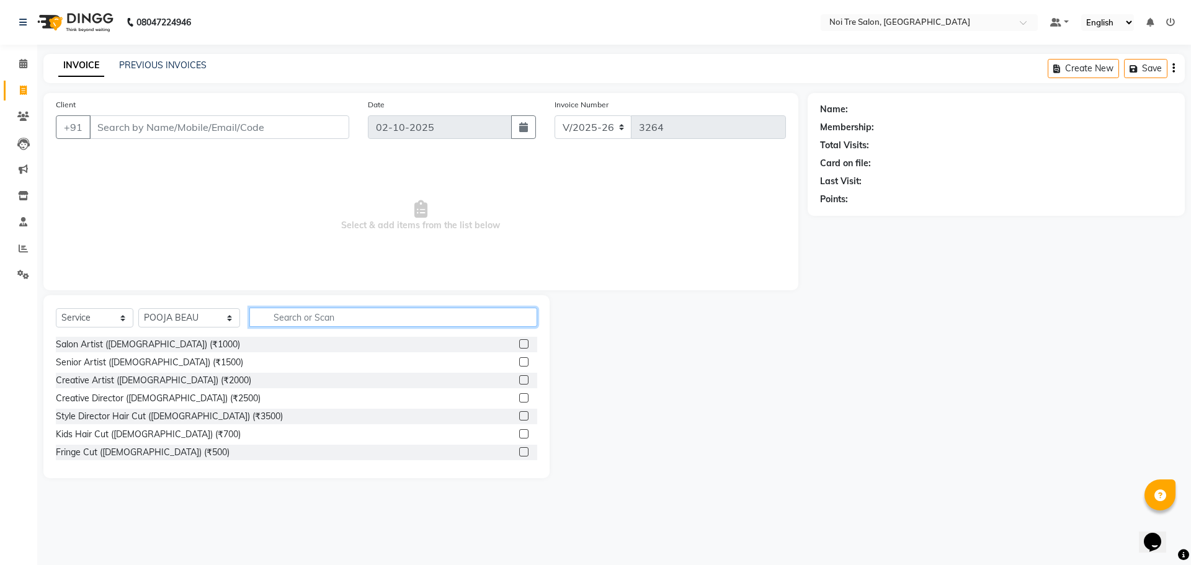
click at [378, 315] on input "text" at bounding box center [393, 317] width 288 height 19
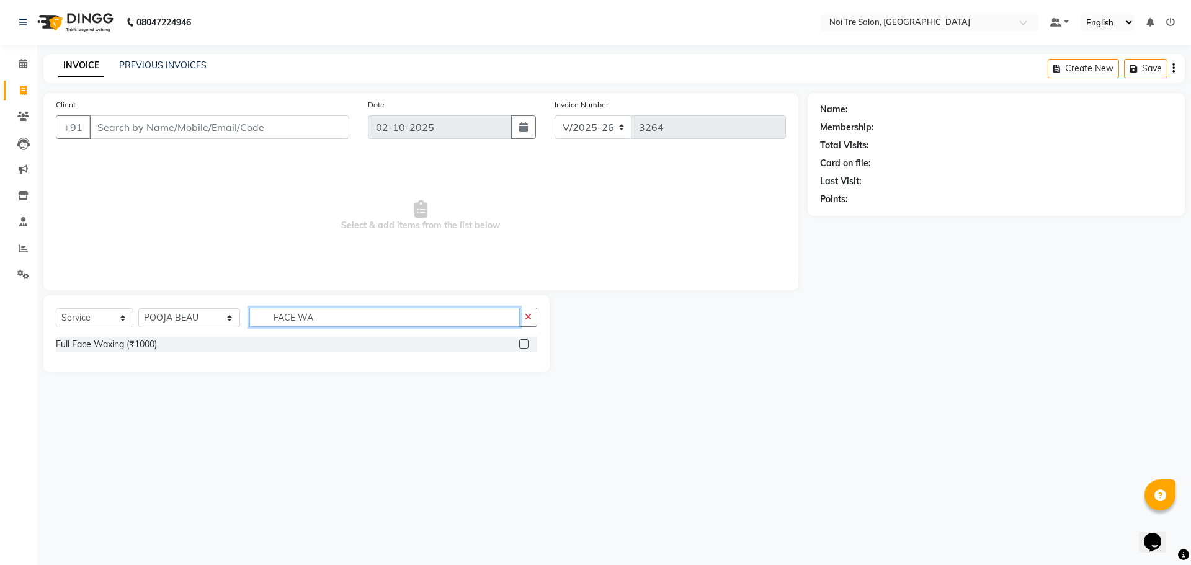
type input "FACE WA"
click at [524, 344] on label at bounding box center [523, 343] width 9 height 9
click at [524, 344] on input "checkbox" at bounding box center [523, 344] width 8 height 8
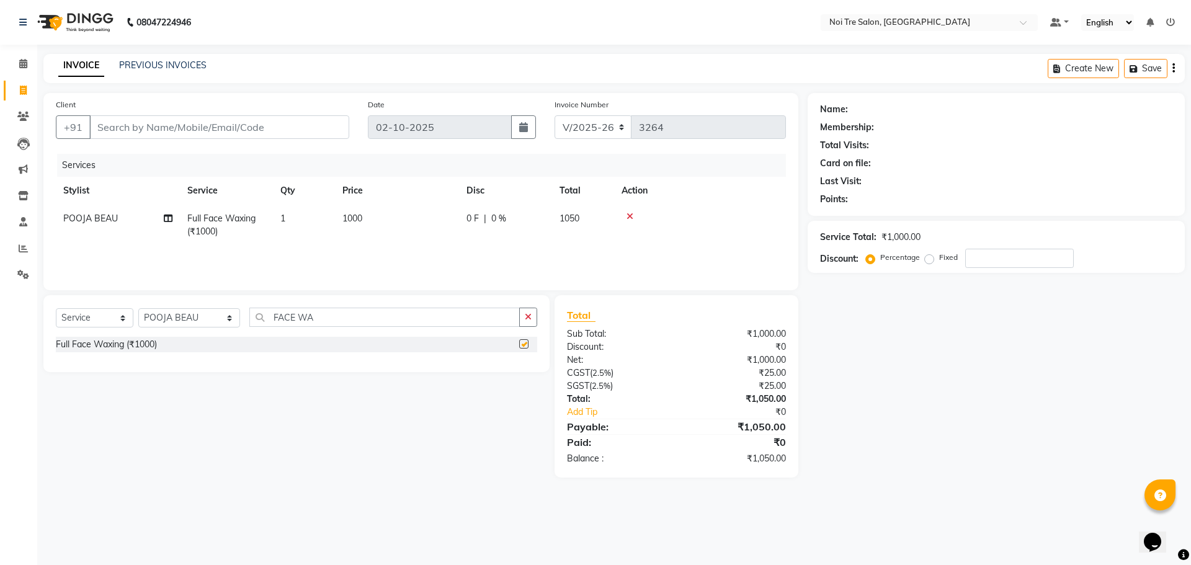
checkbox input "false"
click at [134, 126] on input "Client" at bounding box center [219, 127] width 260 height 24
type input "9"
type input "0"
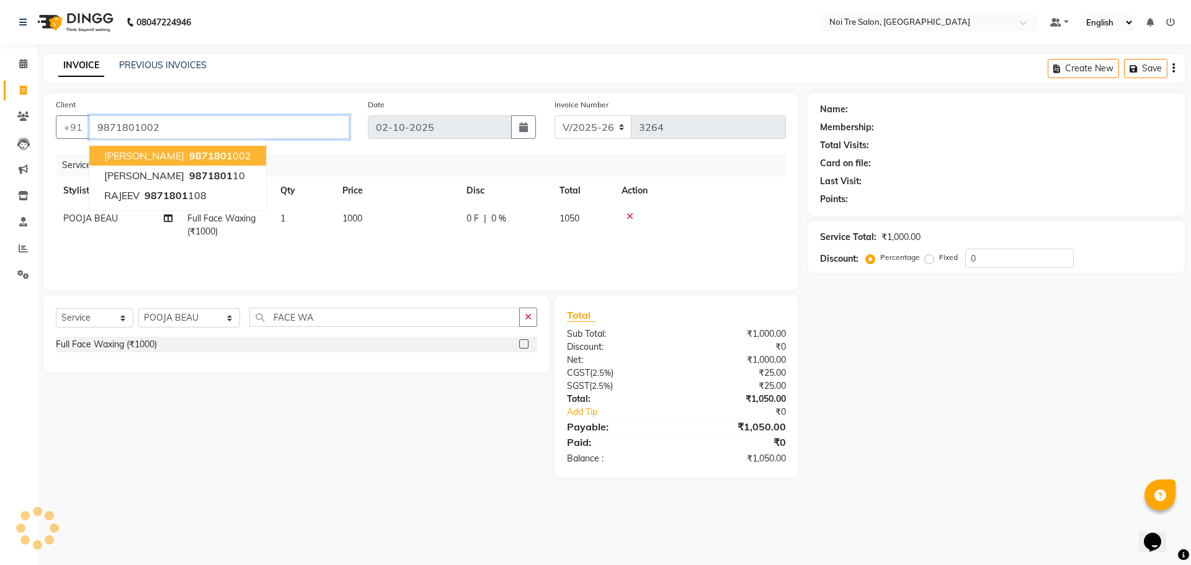
type input "9871801002"
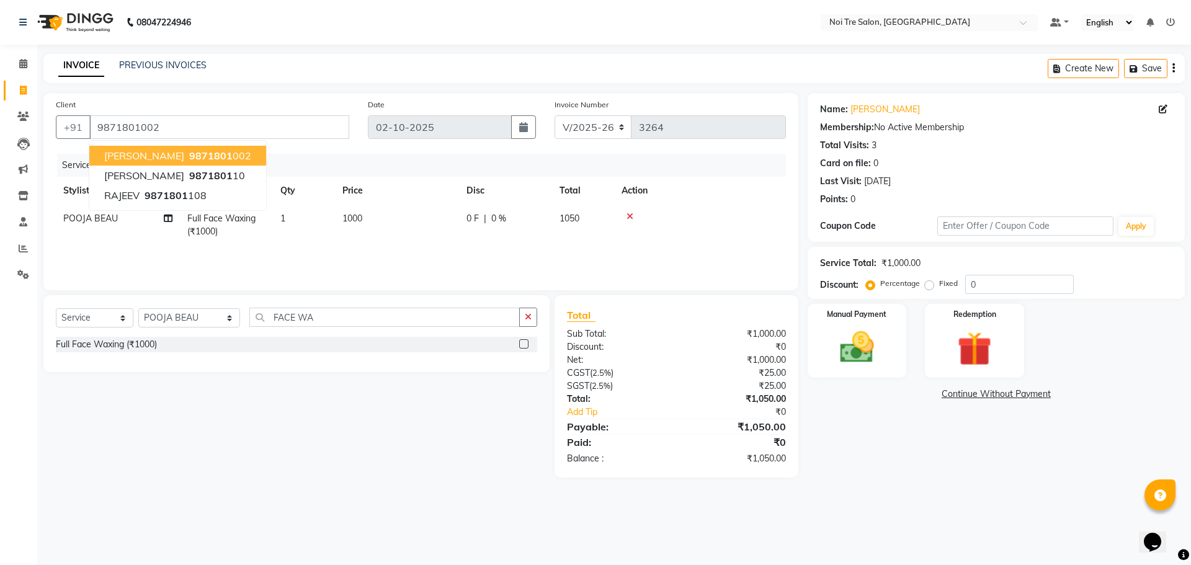
click at [189, 154] on span "9871801" at bounding box center [210, 155] width 43 height 12
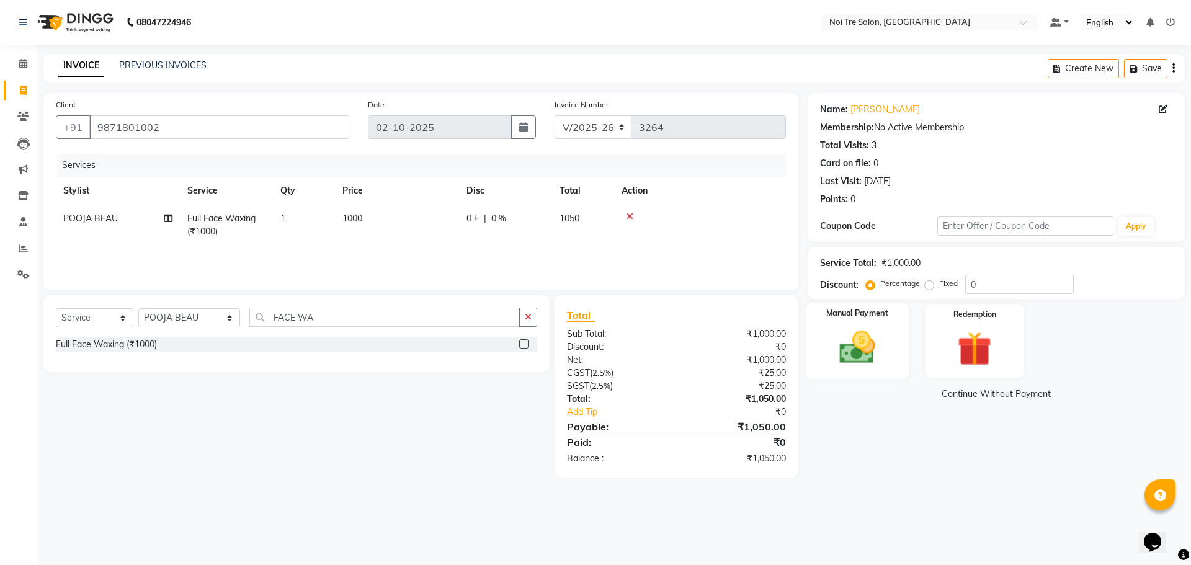
click at [868, 335] on img at bounding box center [857, 347] width 58 height 41
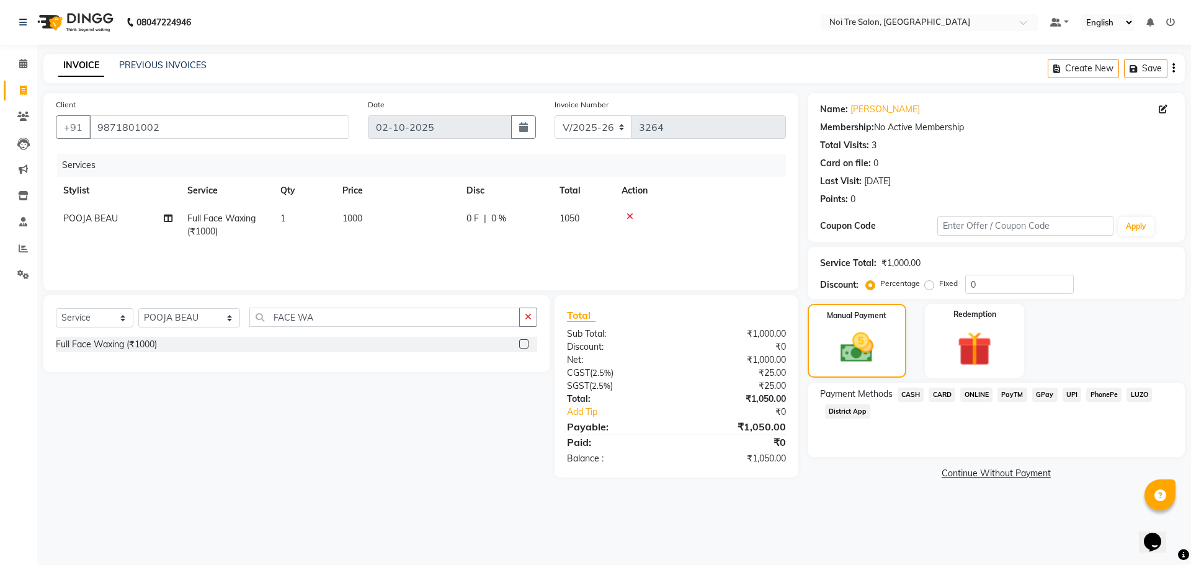
click at [1065, 394] on span "UPI" at bounding box center [1071, 395] width 19 height 14
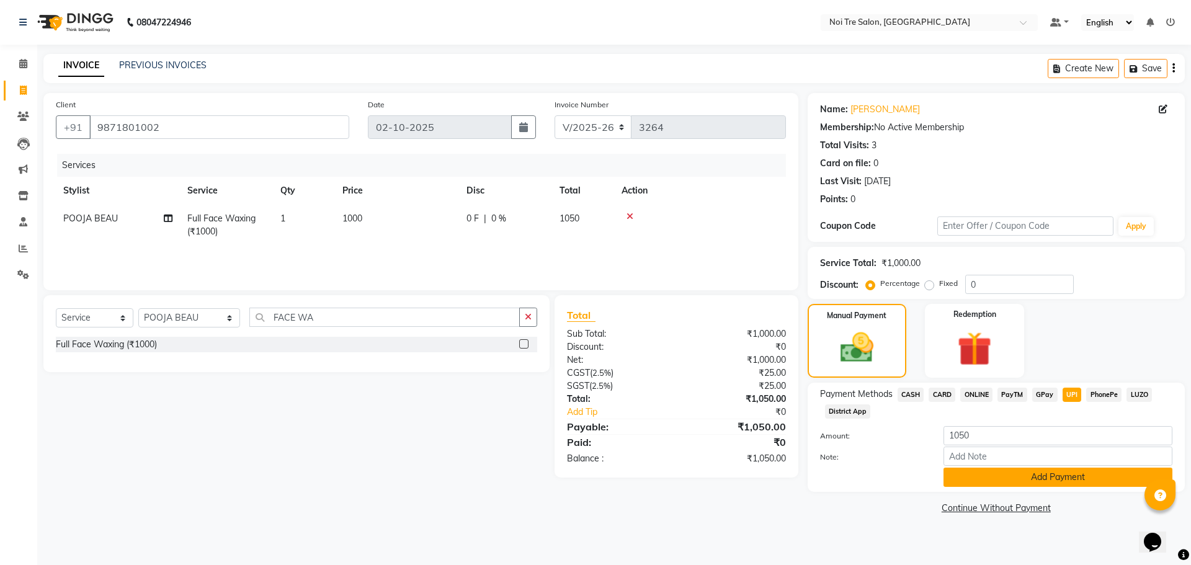
click at [997, 473] on button "Add Payment" at bounding box center [1057, 477] width 229 height 19
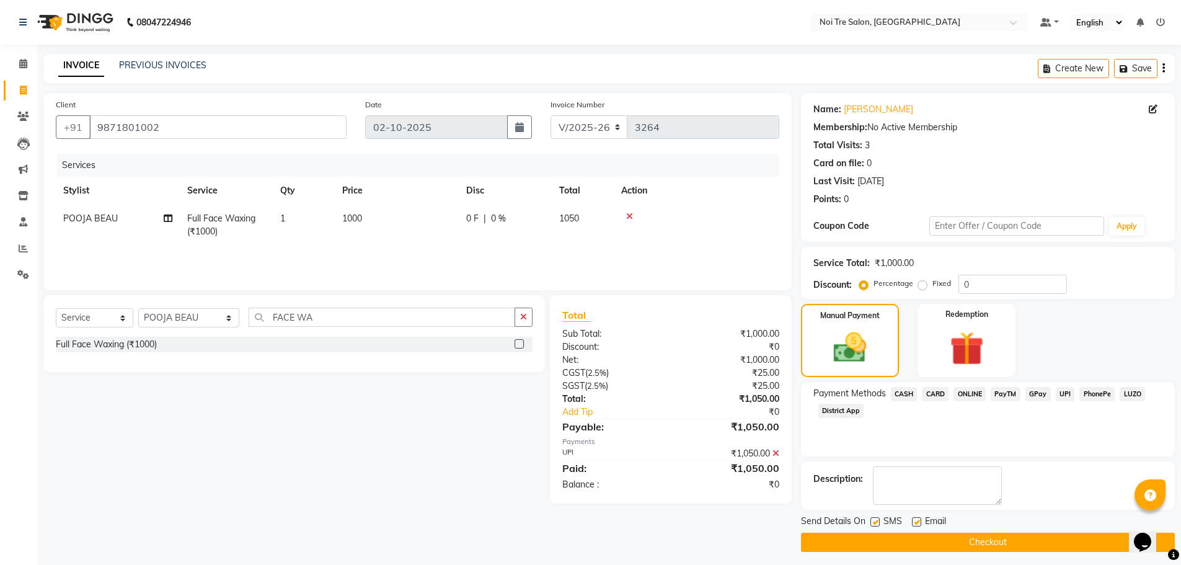
scroll to position [6, 0]
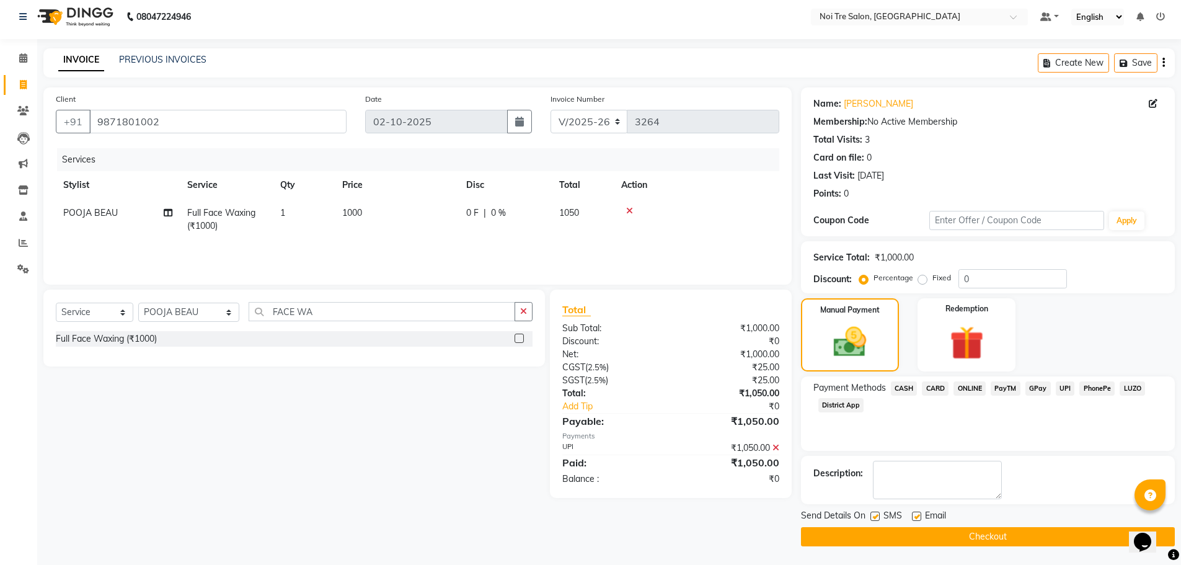
click at [917, 516] on label at bounding box center [916, 516] width 9 height 9
click at [917, 516] on input "checkbox" at bounding box center [916, 517] width 8 height 8
checkbox input "false"
click at [917, 535] on button "Checkout" at bounding box center [988, 536] width 374 height 19
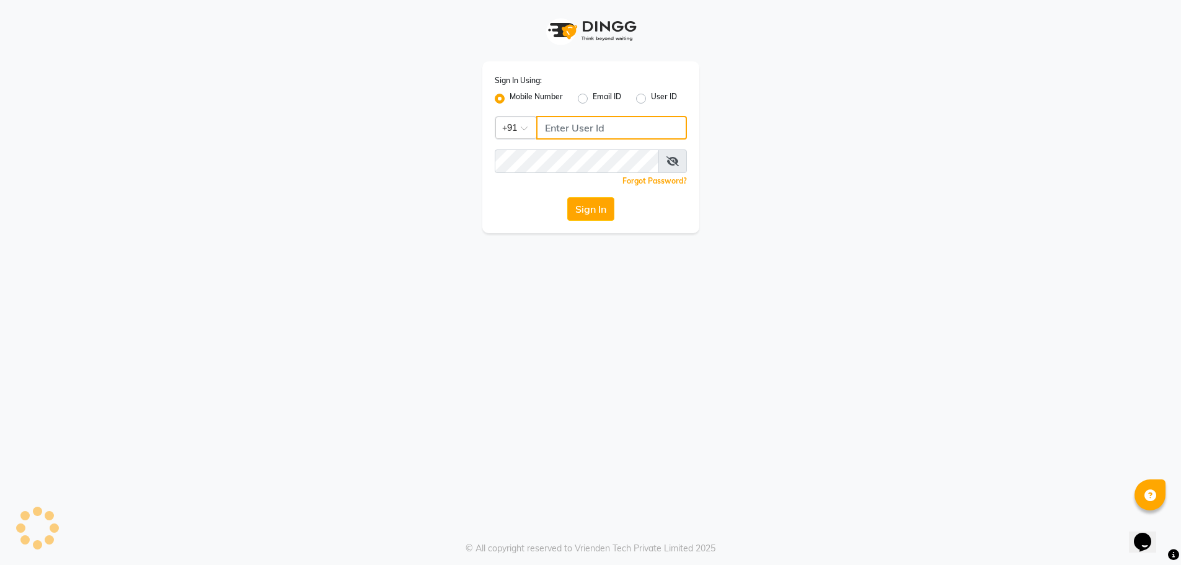
type input "9289324949"
